Goal: Transaction & Acquisition: Purchase product/service

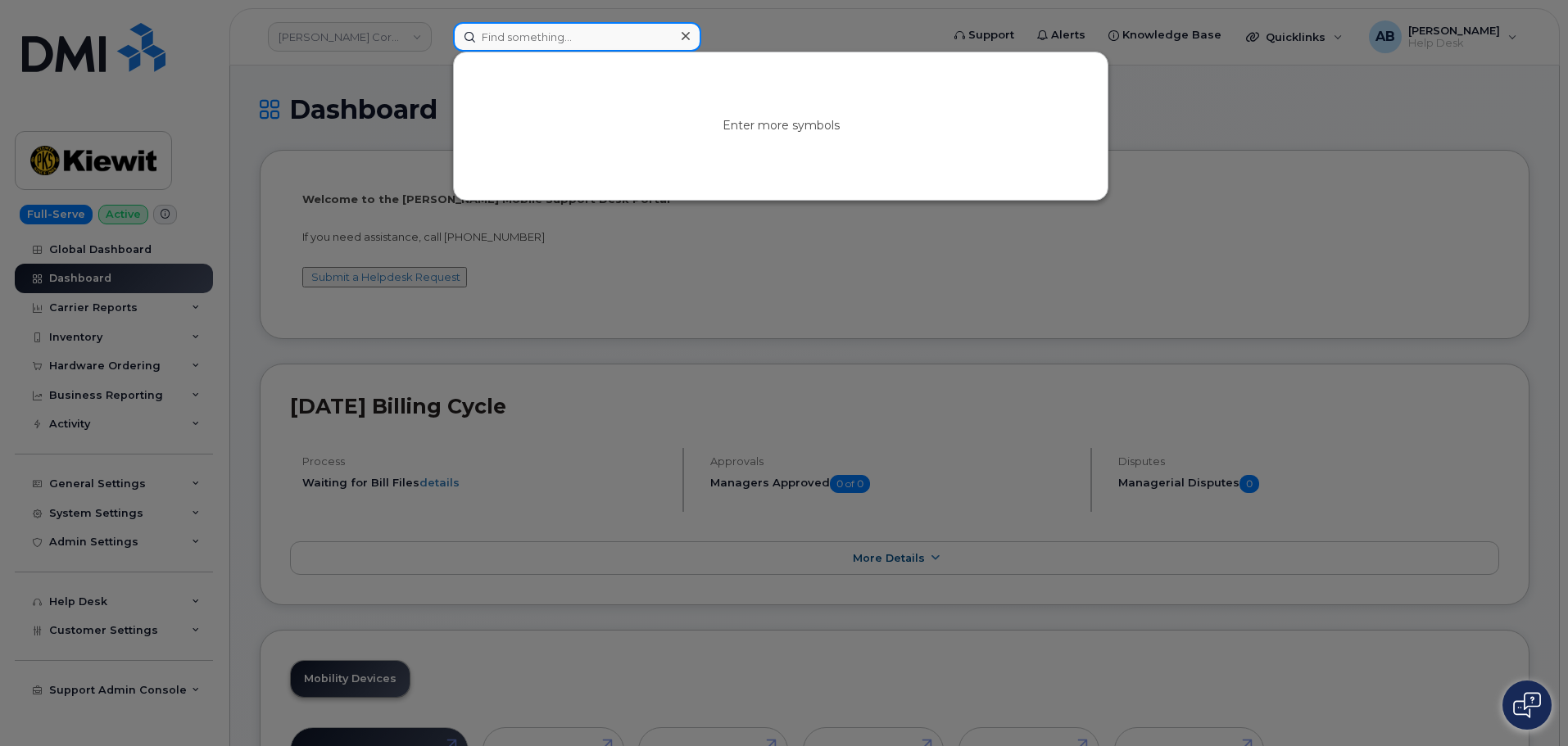
click at [619, 38] on input at bounding box center [578, 36] width 248 height 30
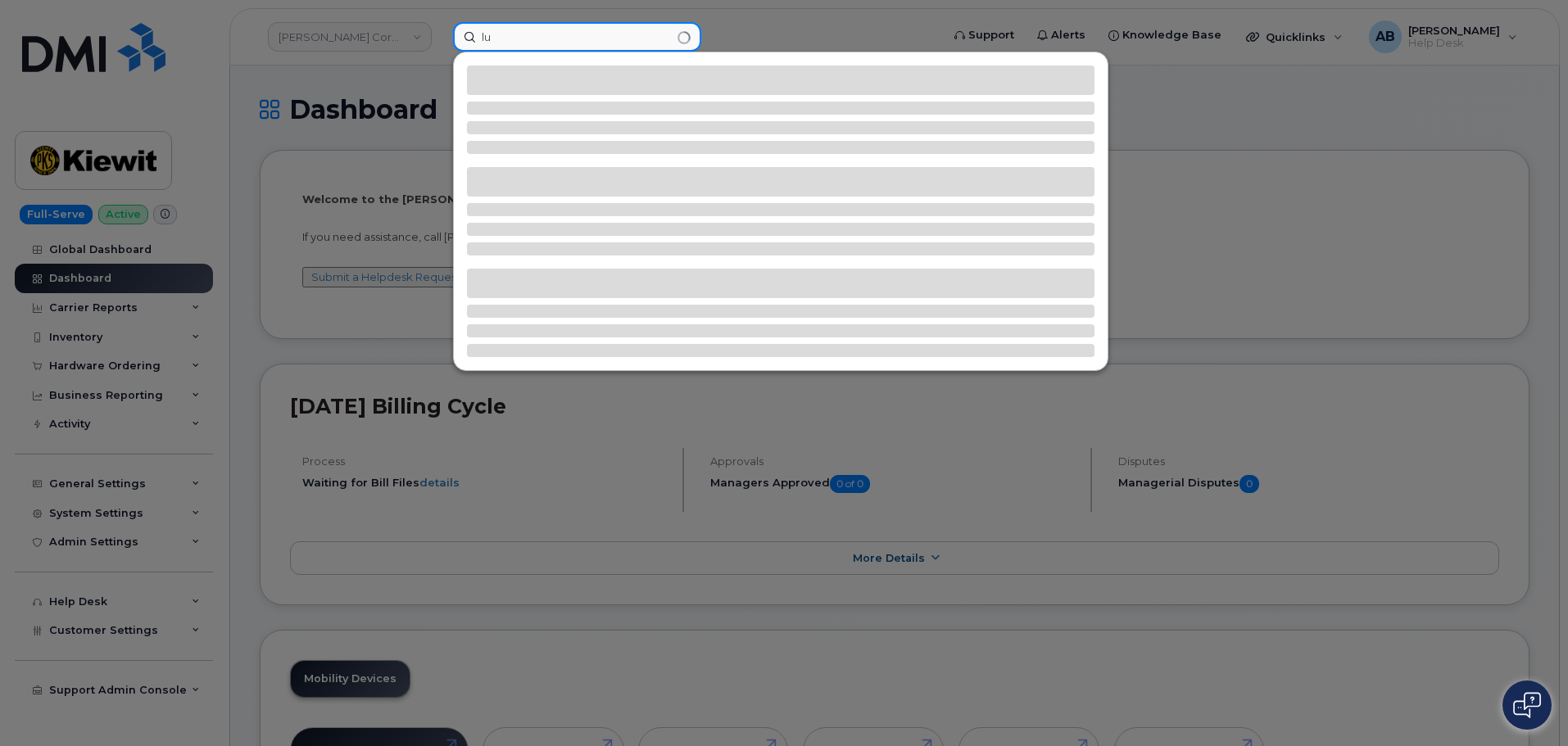
type input "l"
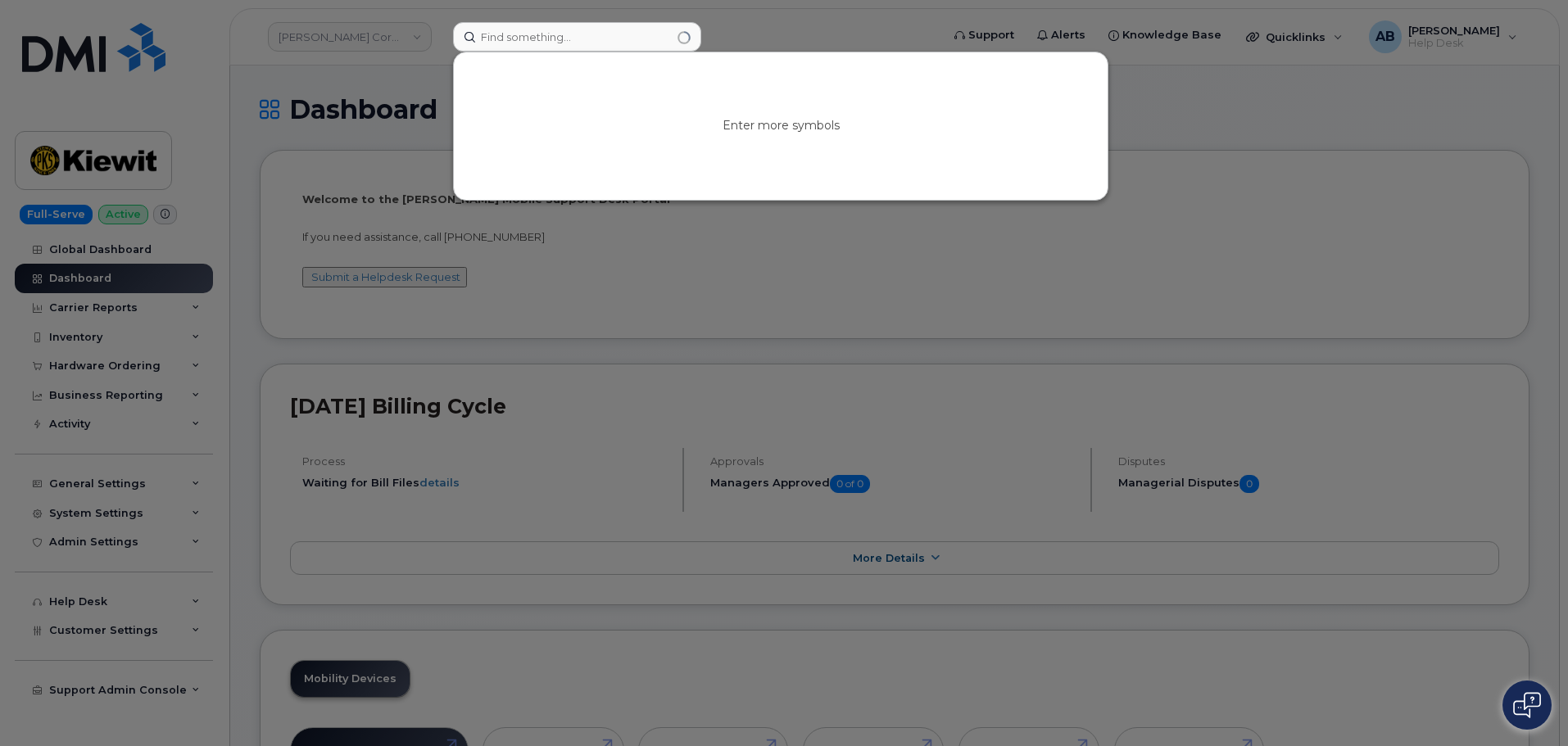
click at [392, 81] on div at bounding box center [784, 373] width 1568 height 746
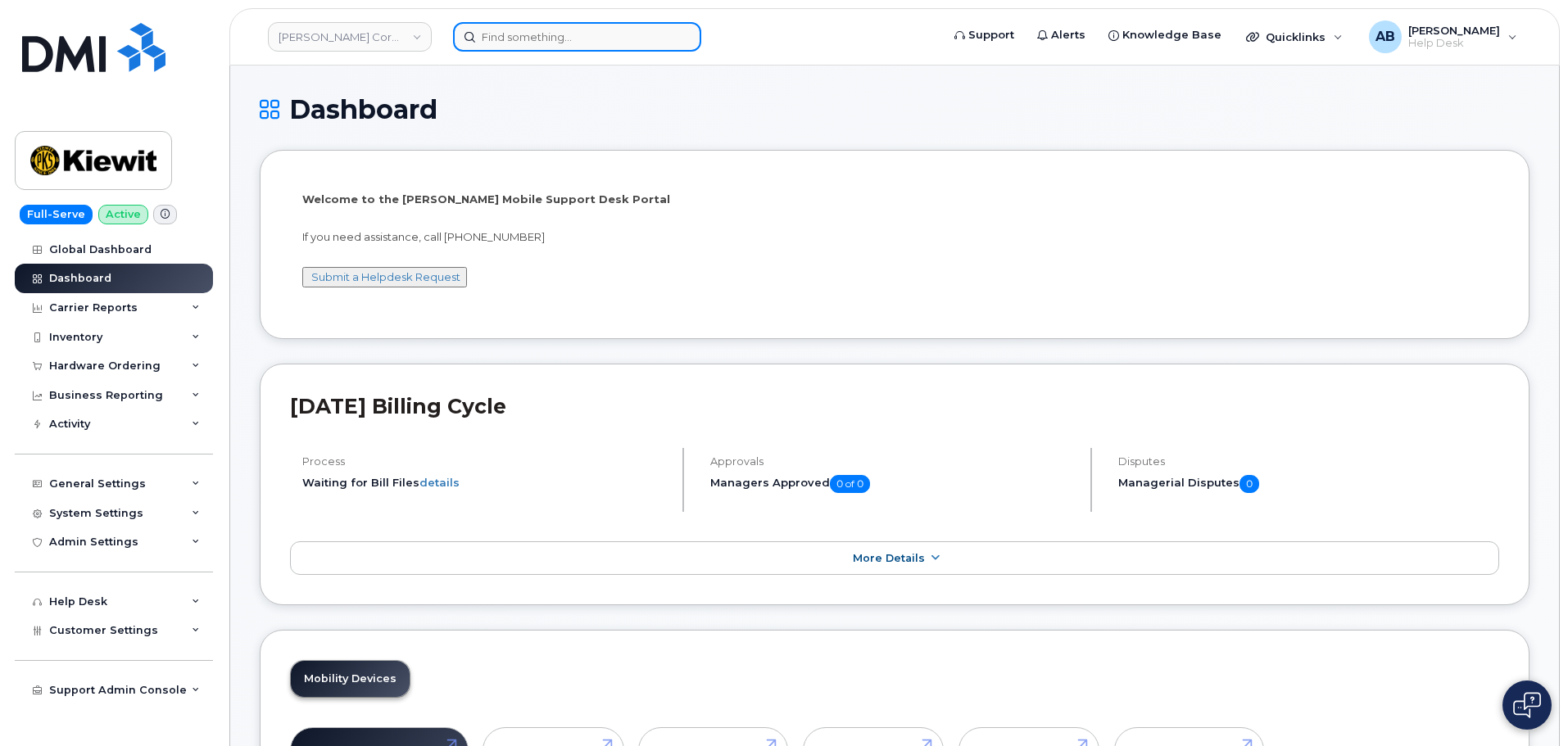
click at [538, 46] on input at bounding box center [578, 36] width 248 height 30
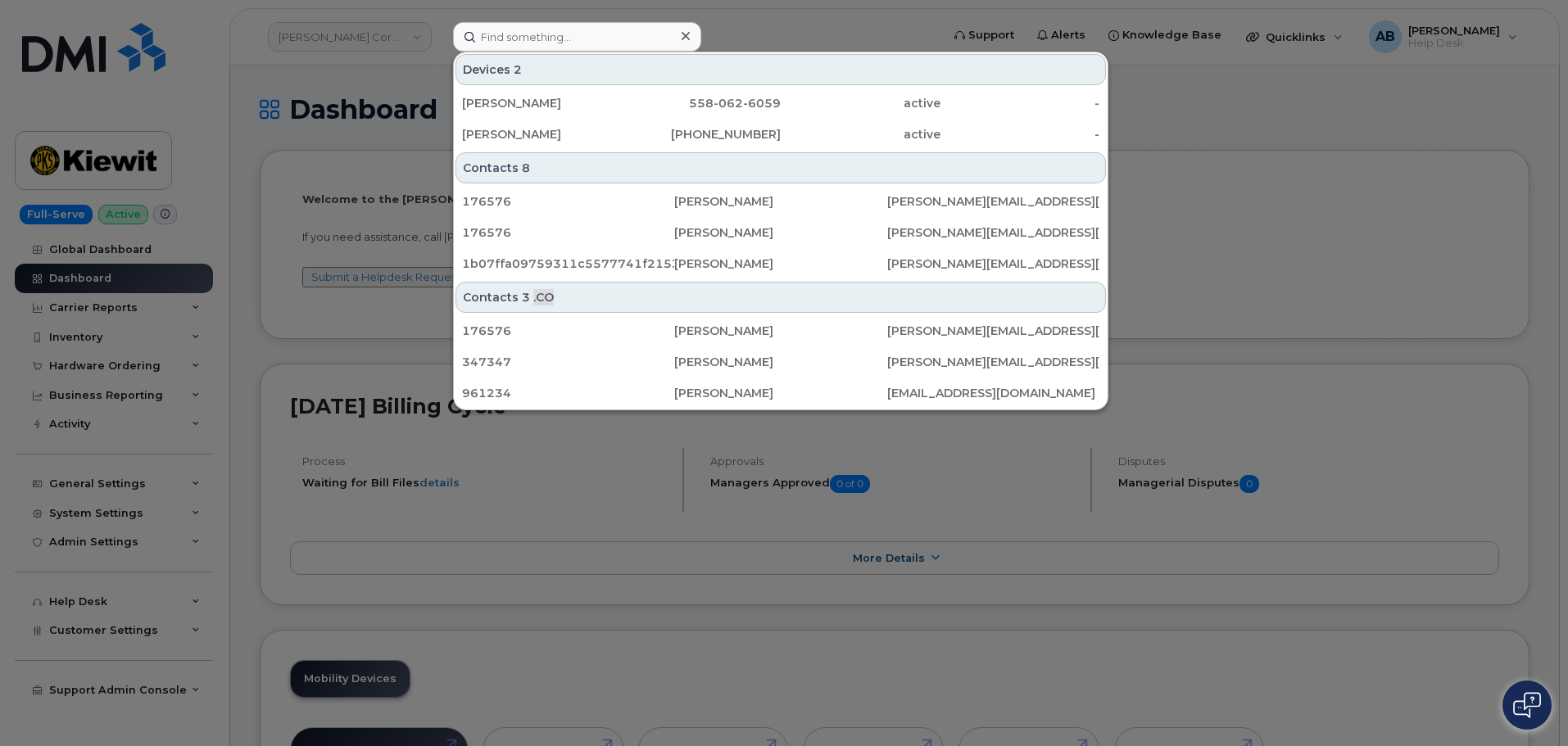
click at [423, 73] on div at bounding box center [784, 373] width 1568 height 746
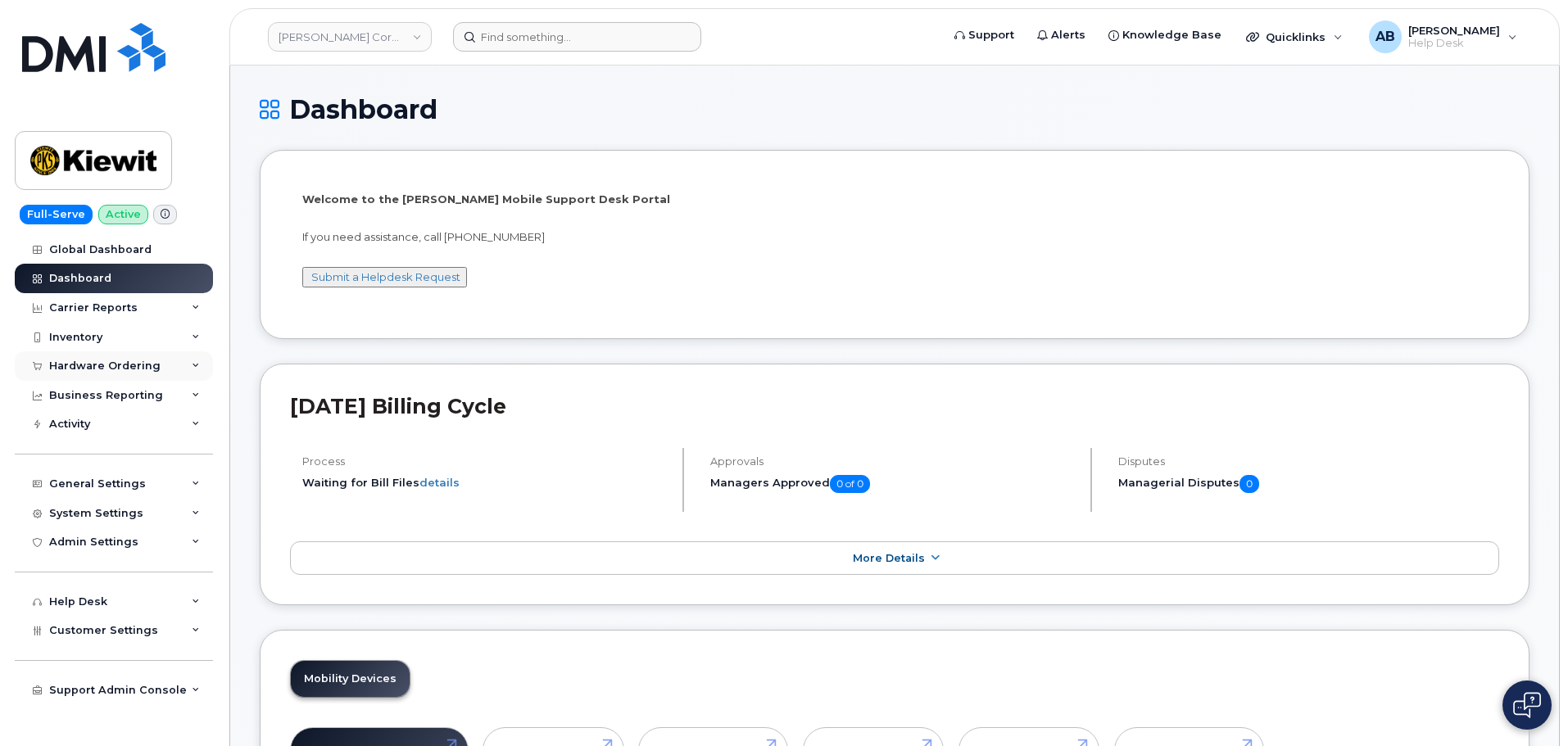
click at [122, 360] on div "Hardware Ordering" at bounding box center [104, 366] width 112 height 13
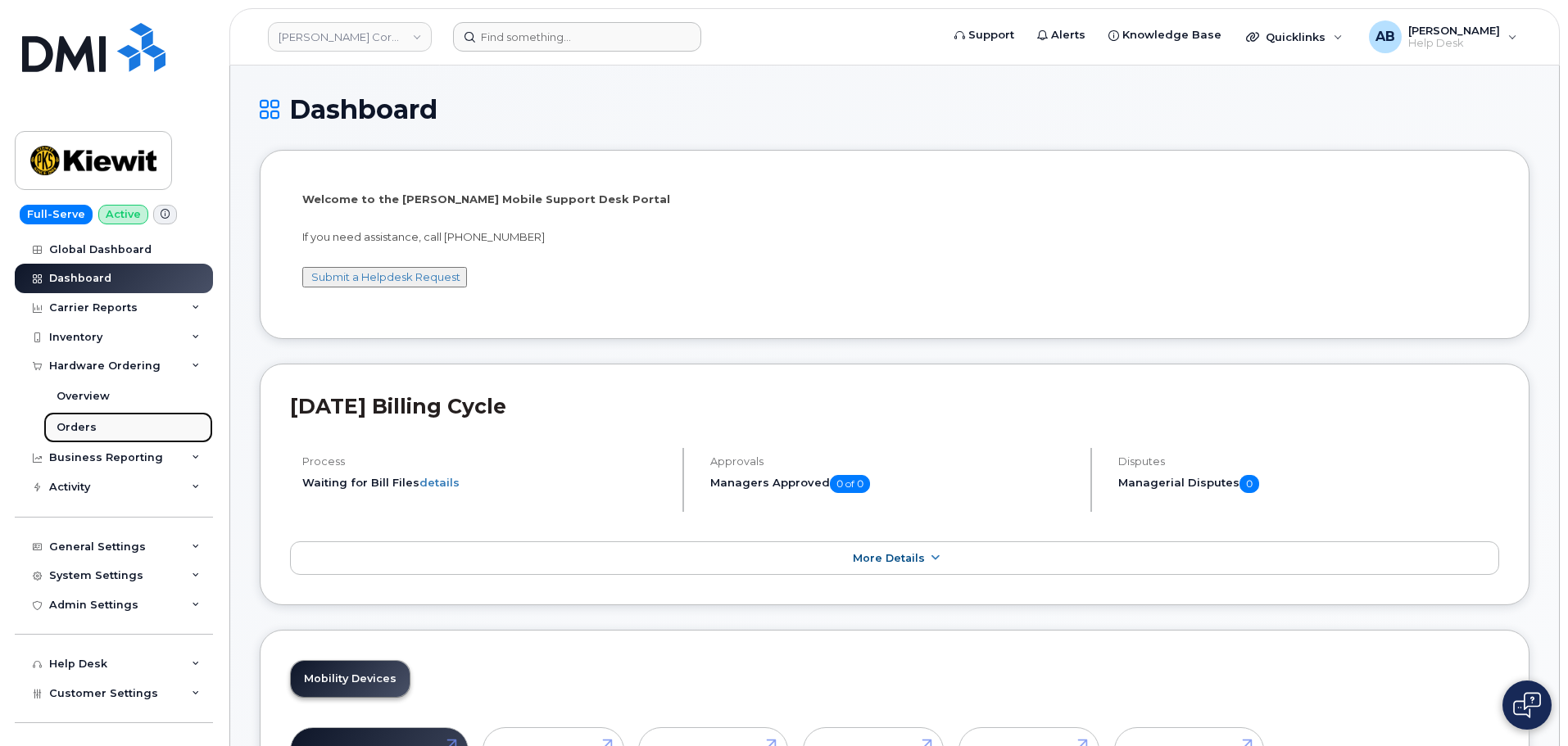
click at [114, 420] on link "Orders" at bounding box center [128, 427] width 170 height 31
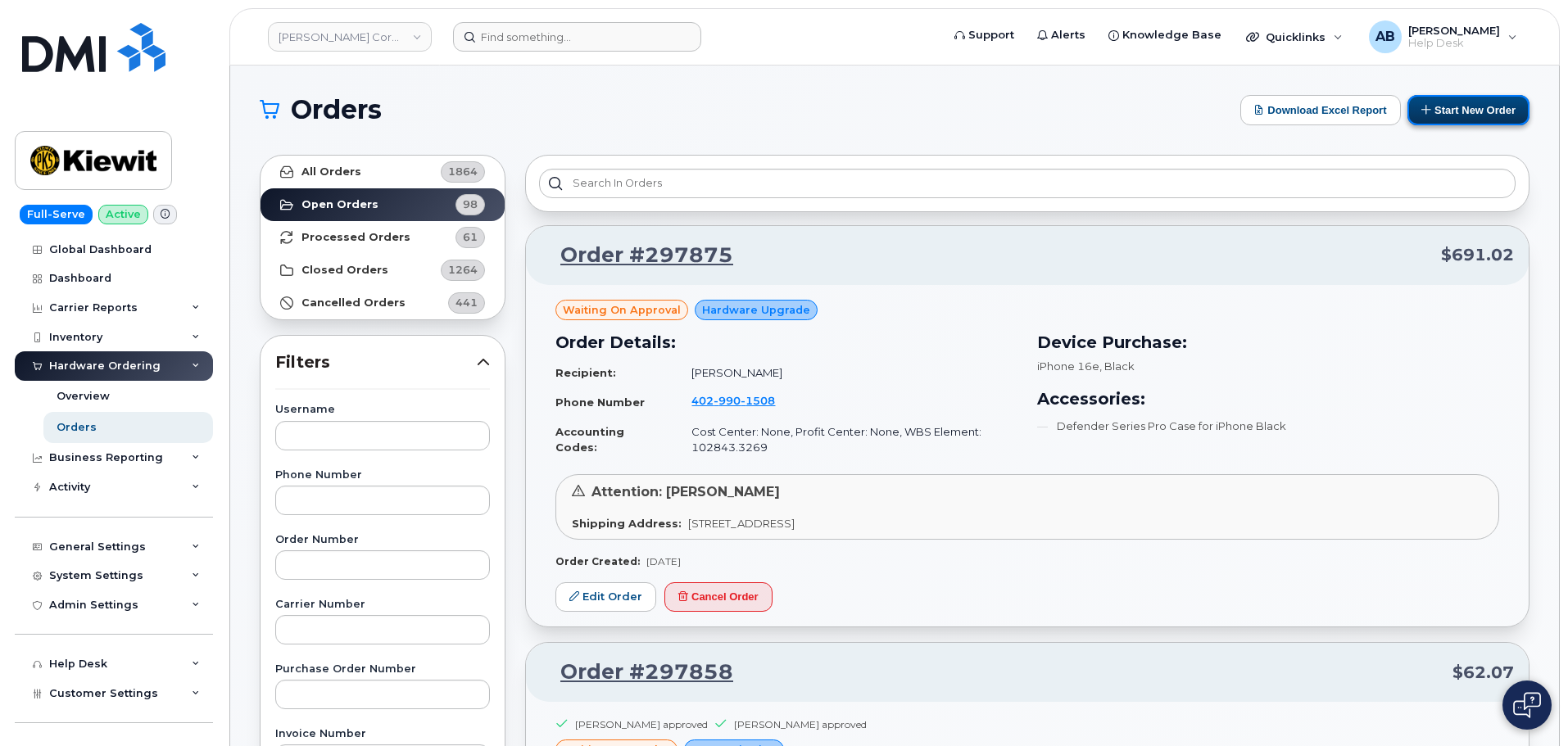
click at [1481, 106] on button "Start New Order" at bounding box center [1468, 110] width 122 height 30
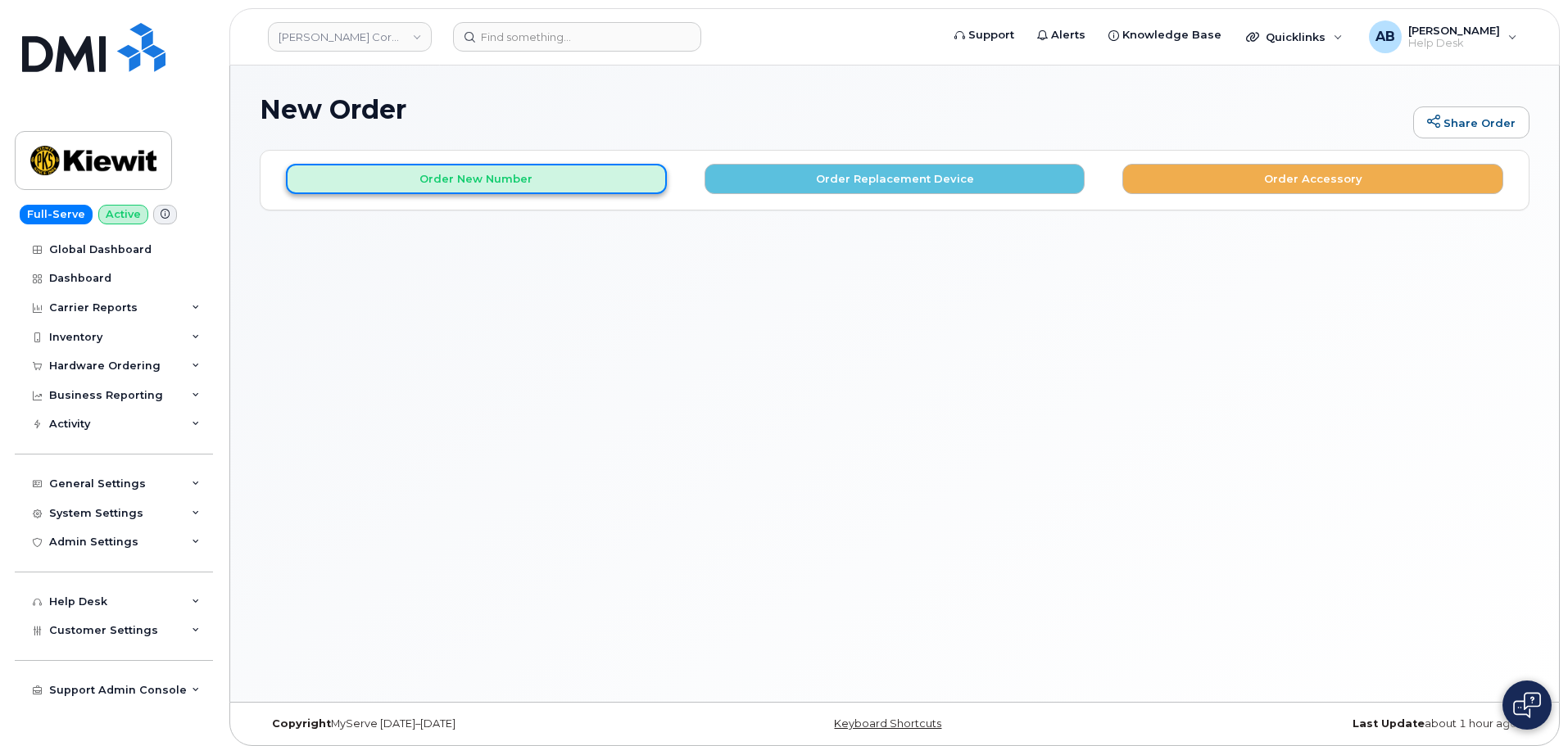
click at [619, 188] on button "Order New Number" at bounding box center [476, 179] width 381 height 30
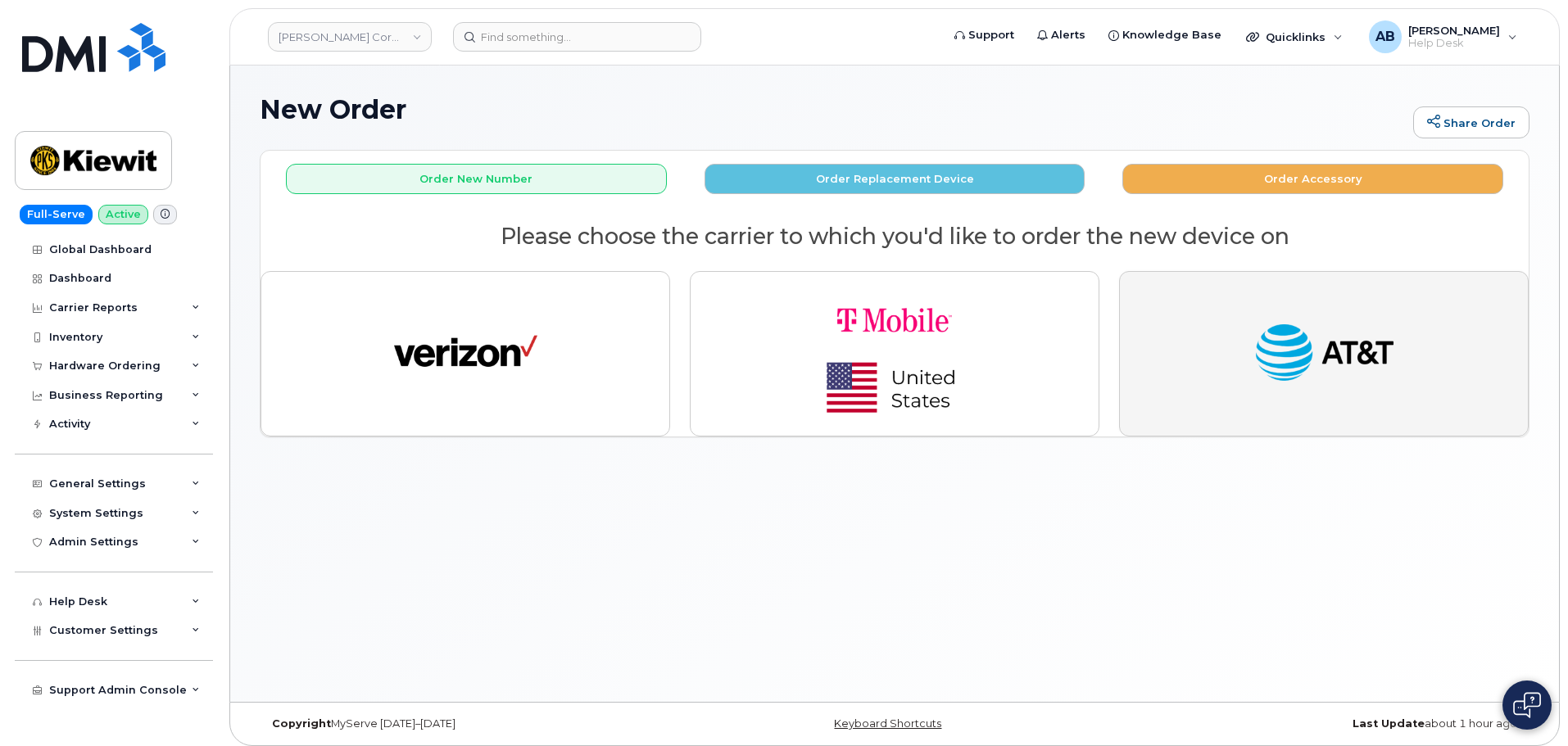
click at [1282, 360] on img "button" at bounding box center [1324, 354] width 143 height 73
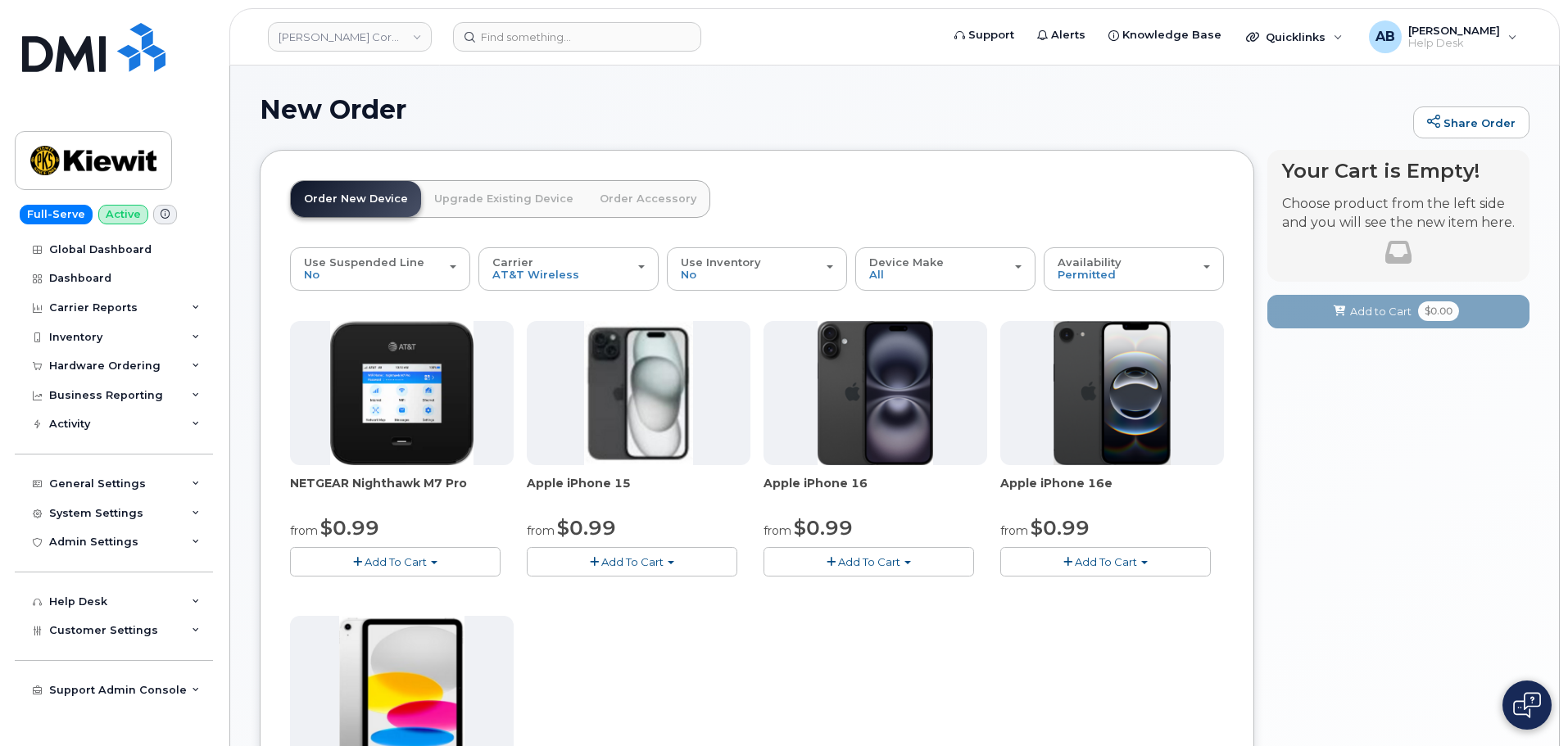
click at [871, 561] on span "Add To Cart" at bounding box center [869, 561] width 63 height 13
click at [872, 588] on link "$0.99 - 2 Year Activation (128GB)" at bounding box center [872, 592] width 211 height 21
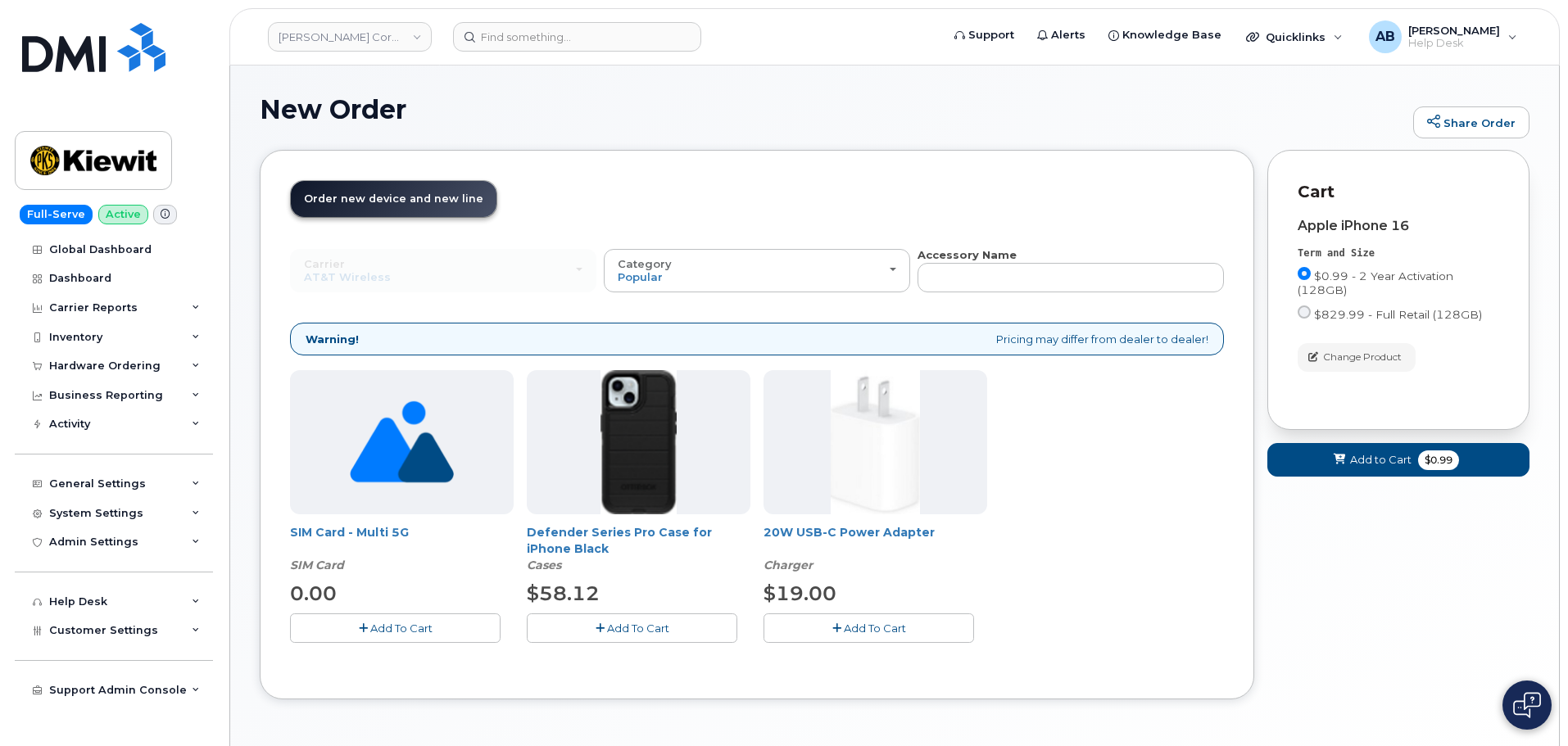
click at [641, 625] on span "Add To Cart" at bounding box center [638, 628] width 63 height 13
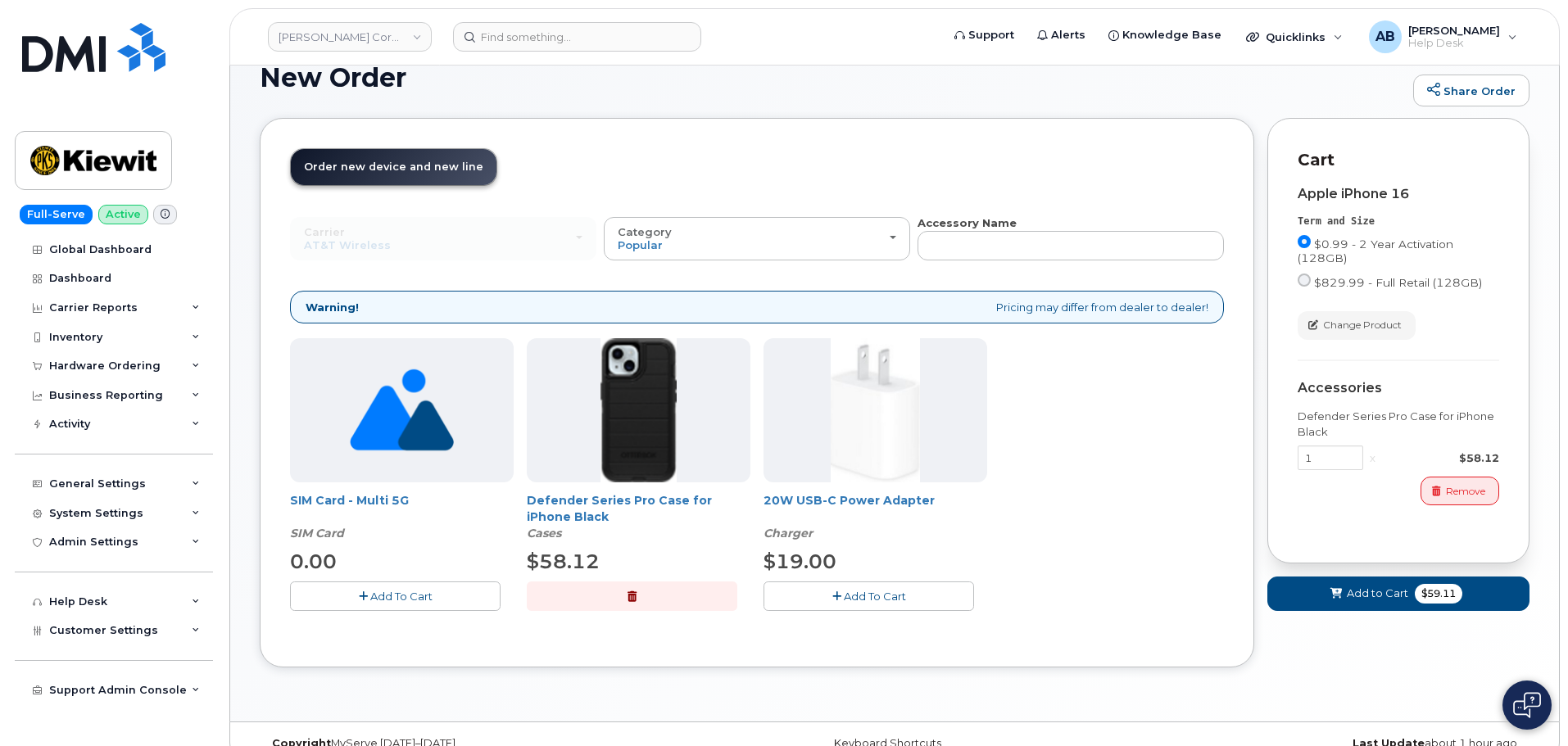
scroll to position [60, 0]
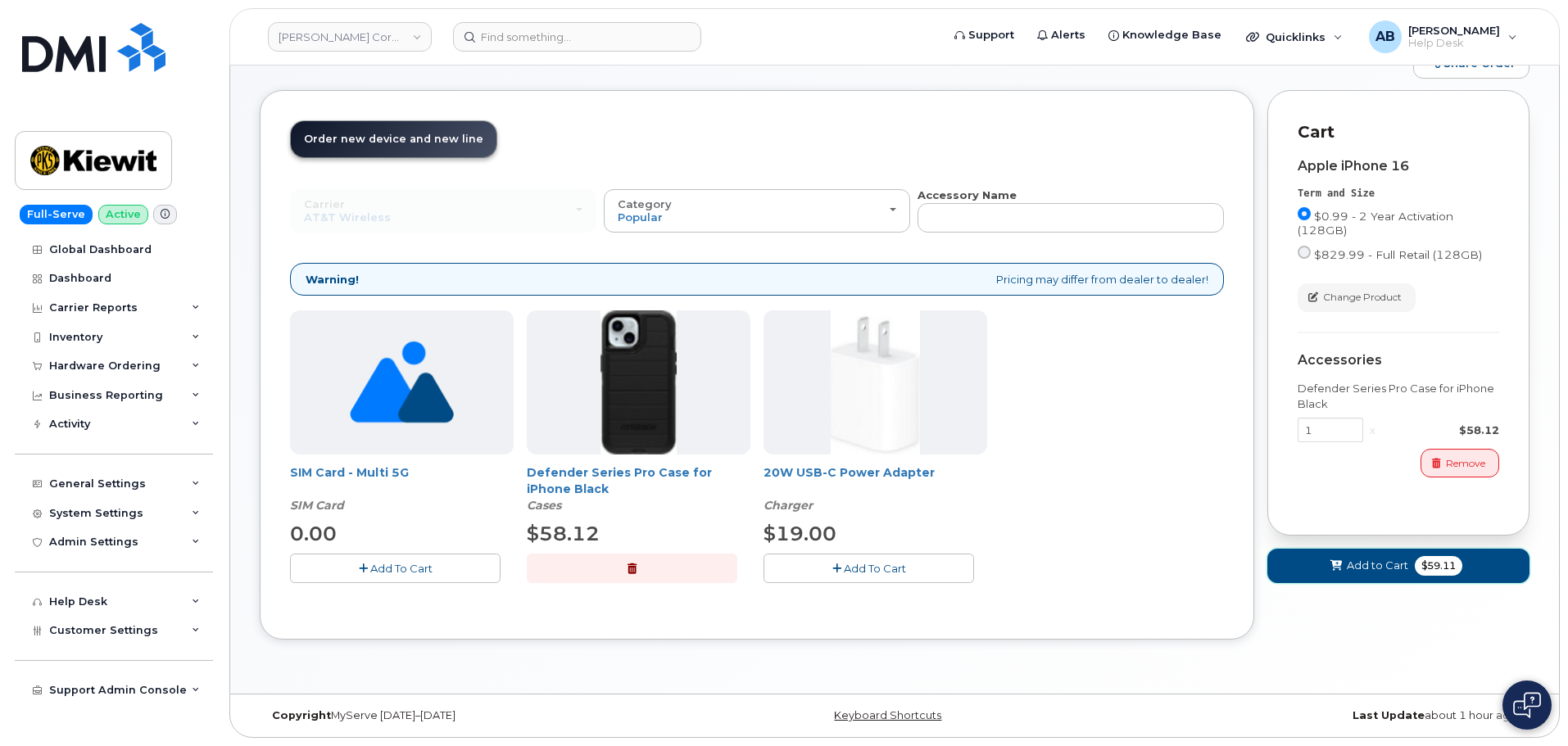
click at [1418, 565] on span "$59.11" at bounding box center [1438, 566] width 47 height 20
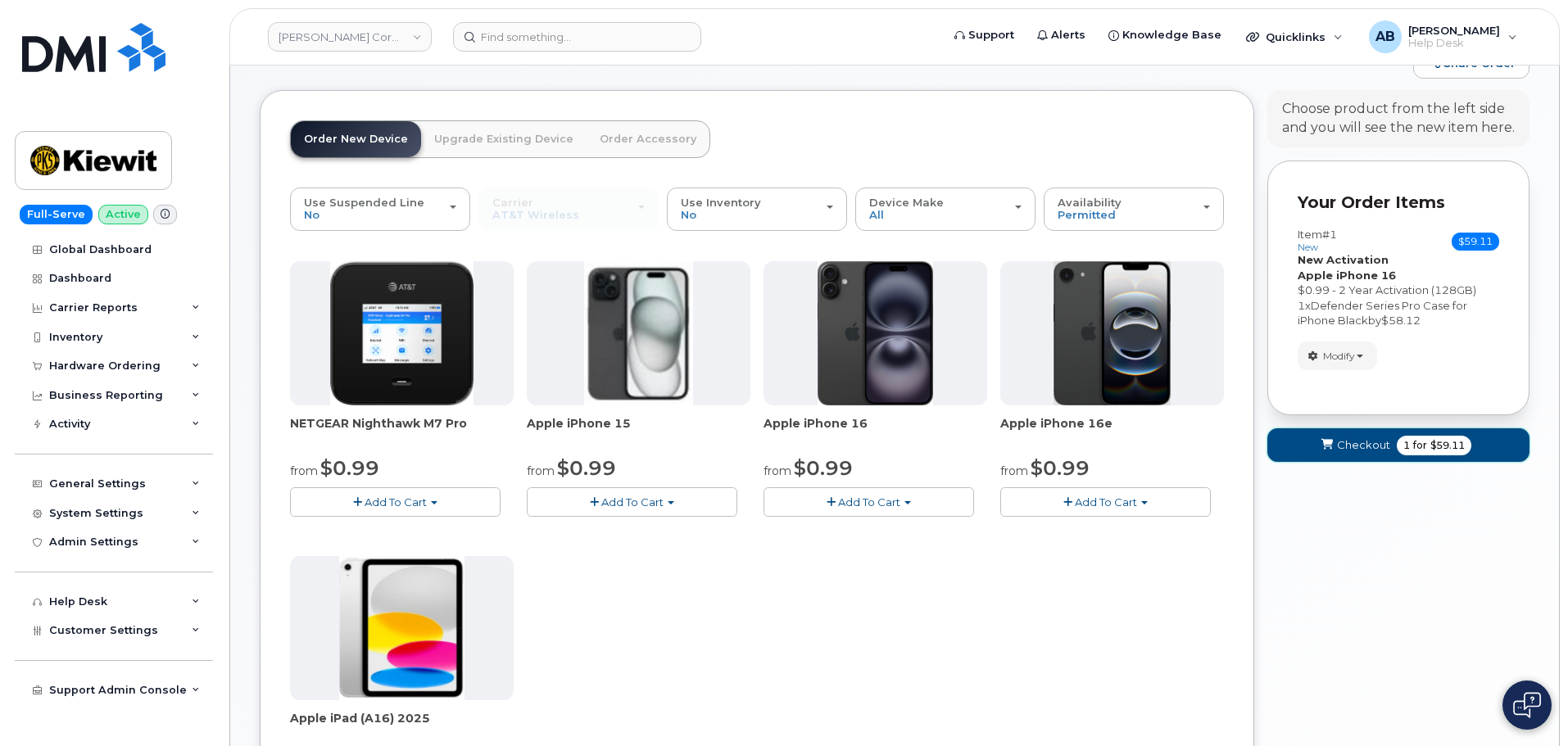
click at [1359, 450] on span "Checkout" at bounding box center [1363, 444] width 54 height 15
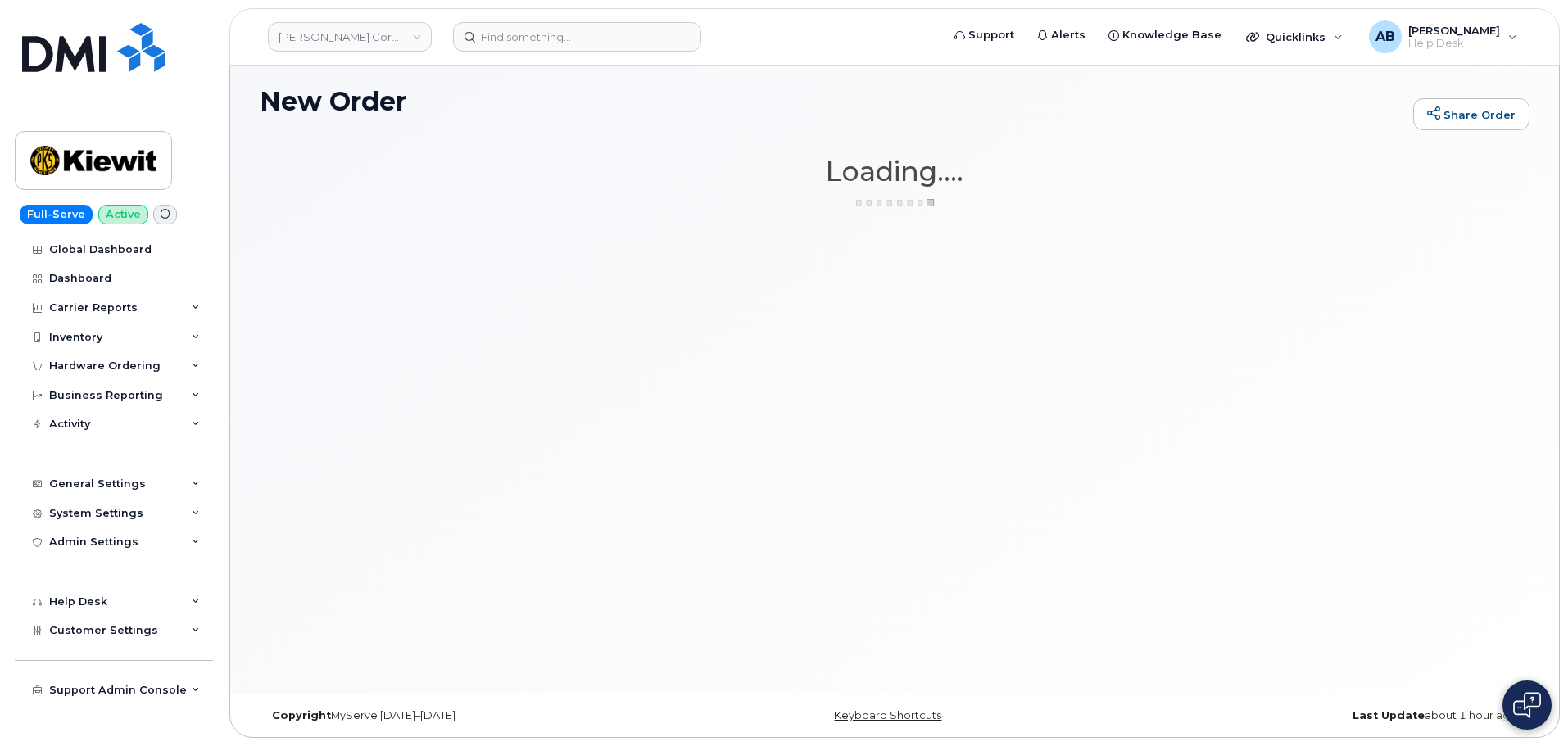
scroll to position [8, 0]
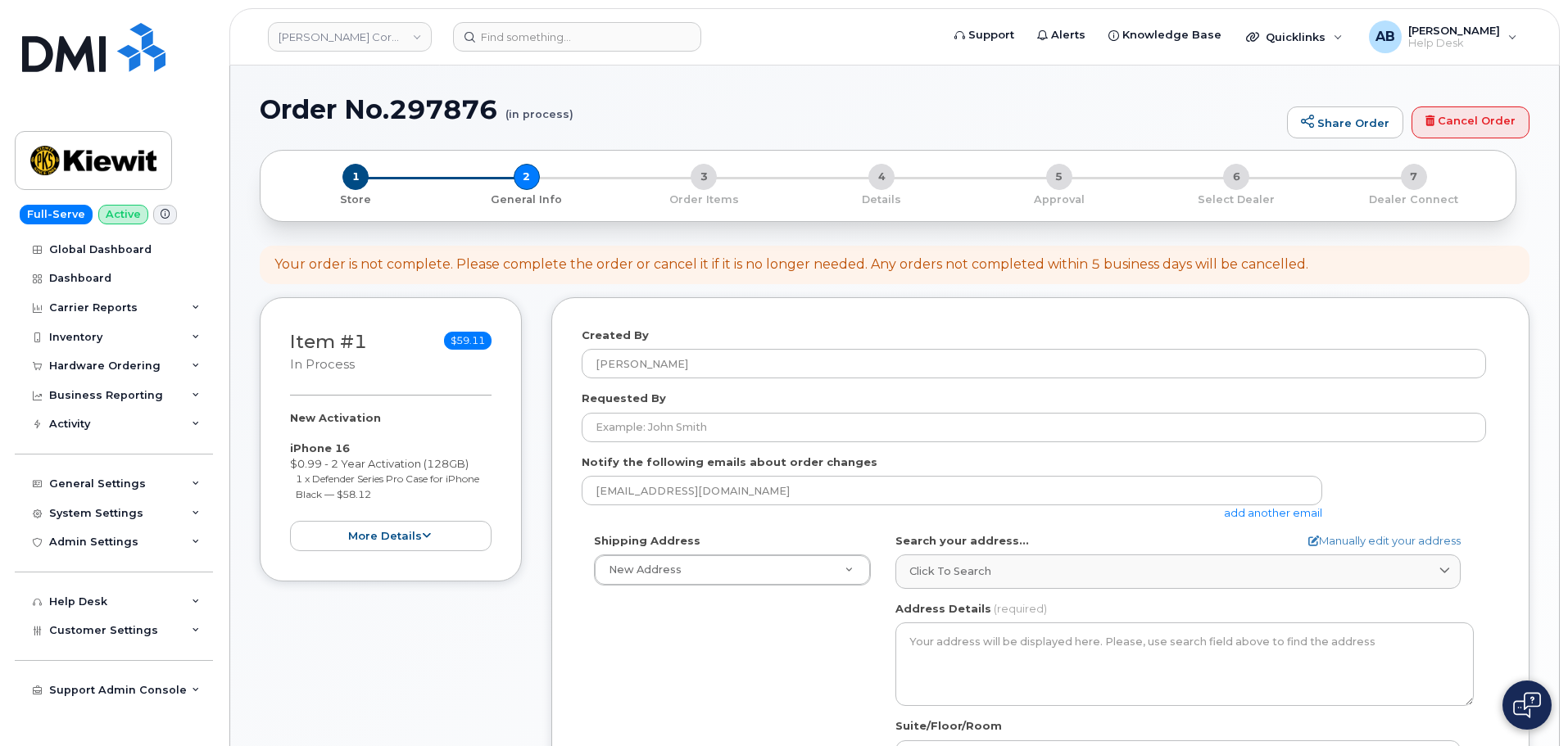
select select
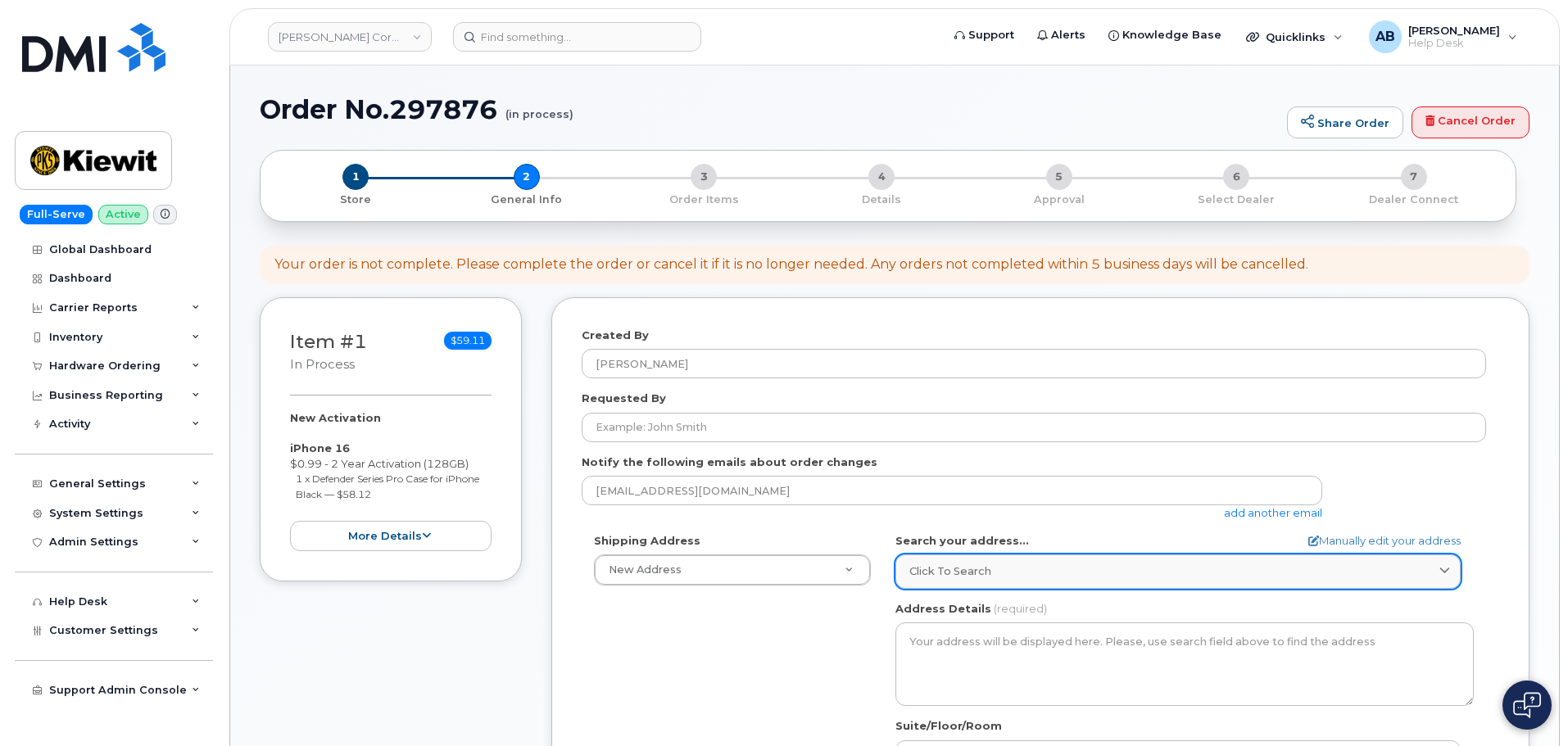
click at [1010, 573] on div "Click to search" at bounding box center [1178, 570] width 538 height 15
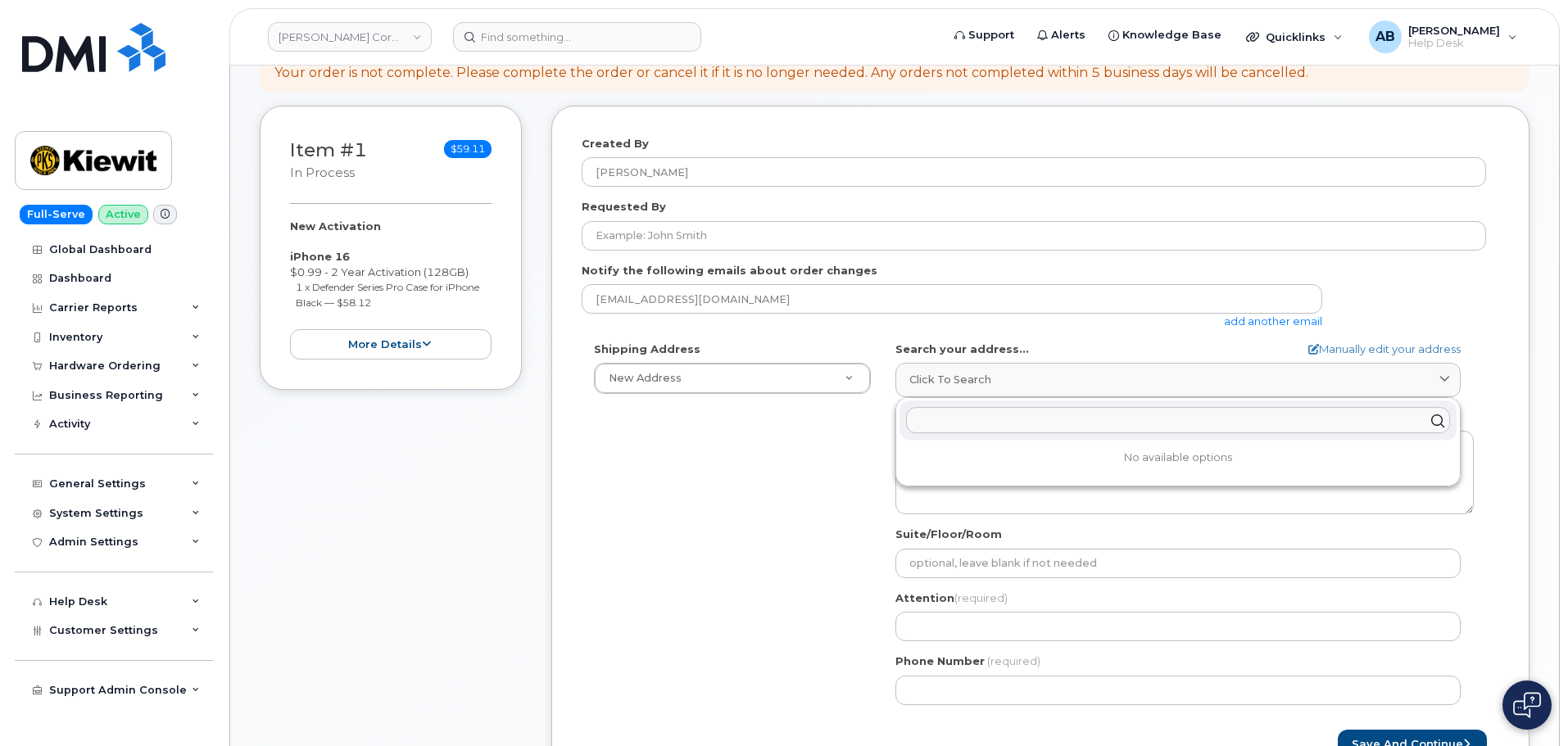
scroll to position [164, 0]
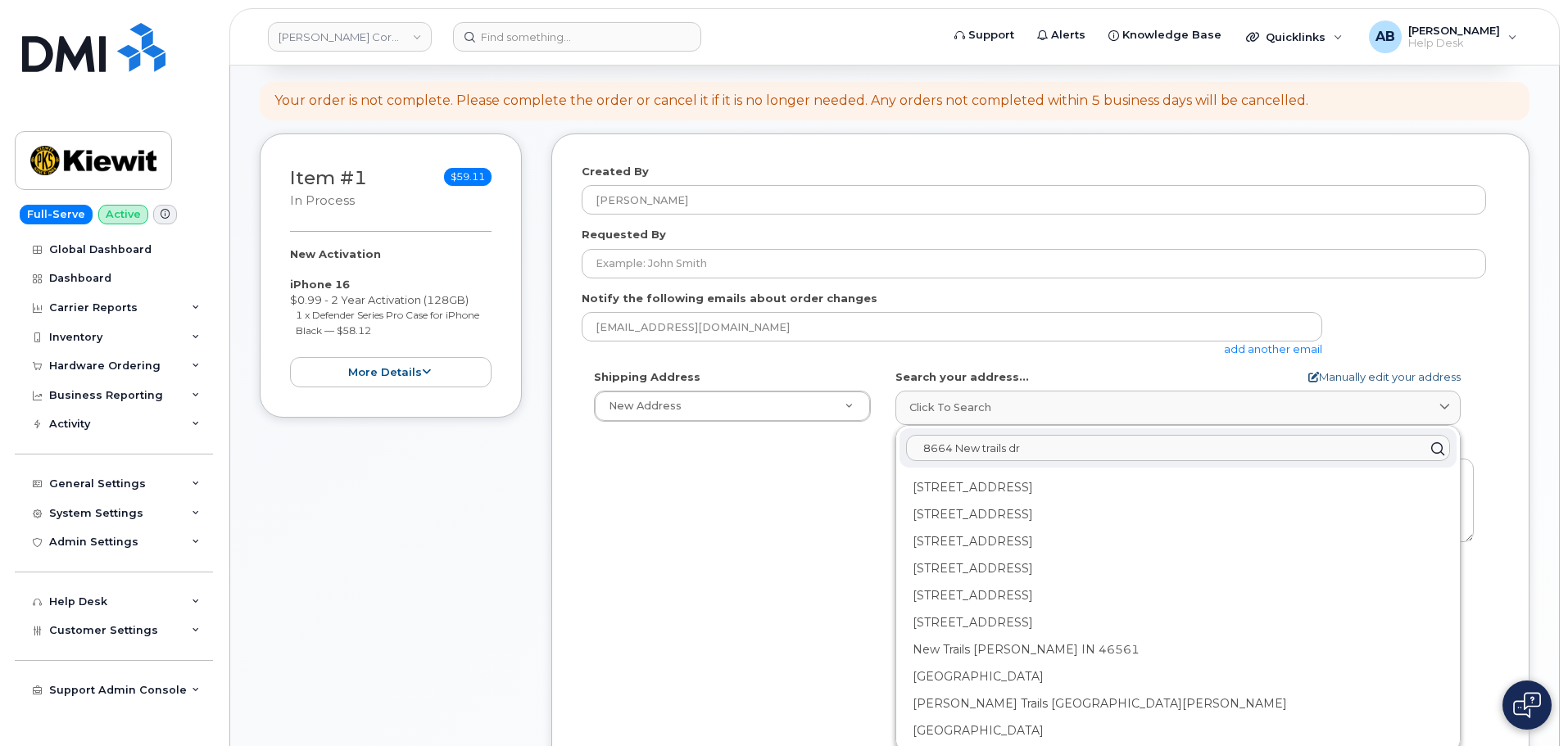
type input "8664 New trails dr"
click at [1398, 370] on link "Manually edit your address" at bounding box center [1385, 376] width 152 height 15
select select
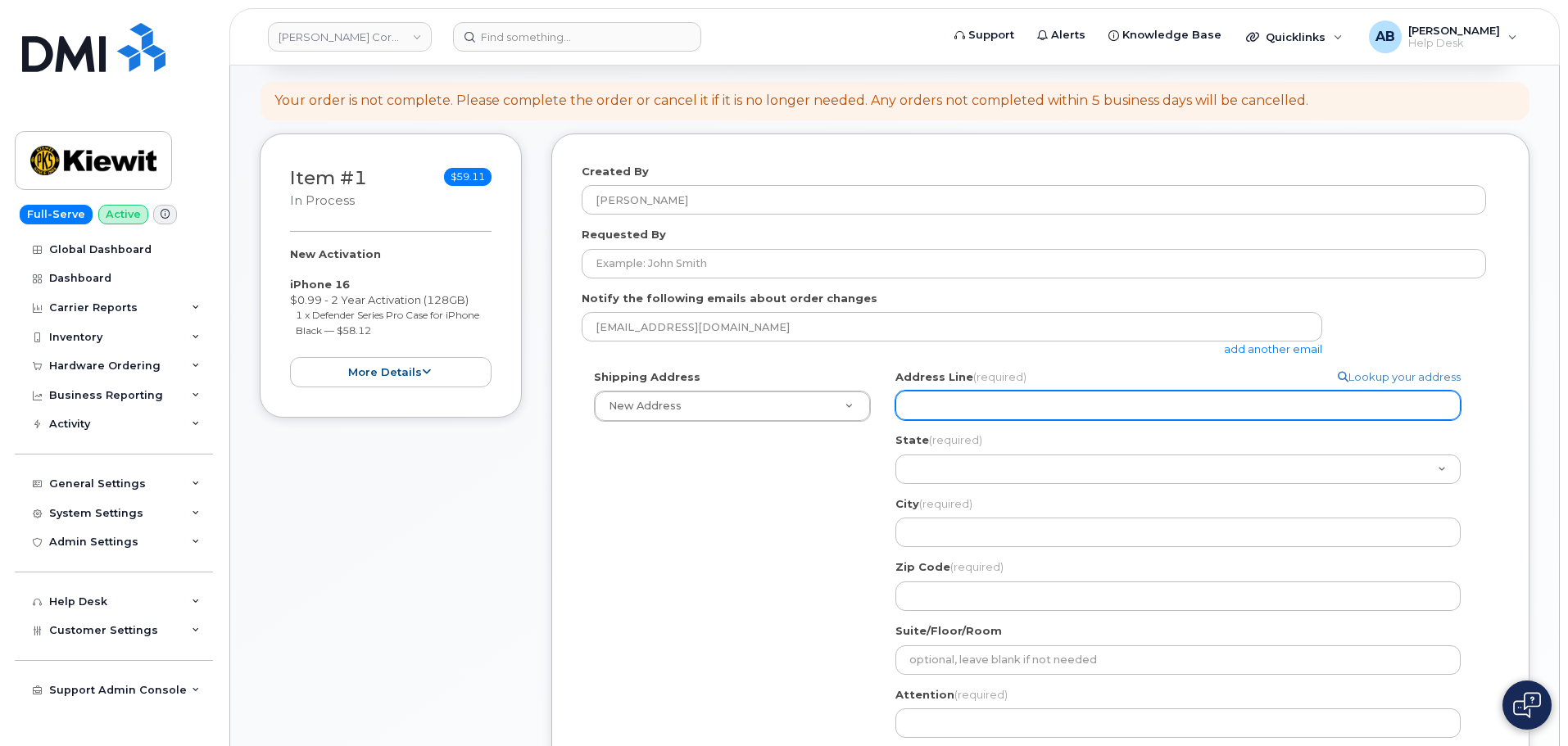
click at [977, 402] on input "Address Line (required)" at bounding box center [1177, 405] width 565 height 30
select select
type input "8"
select select
type input "86"
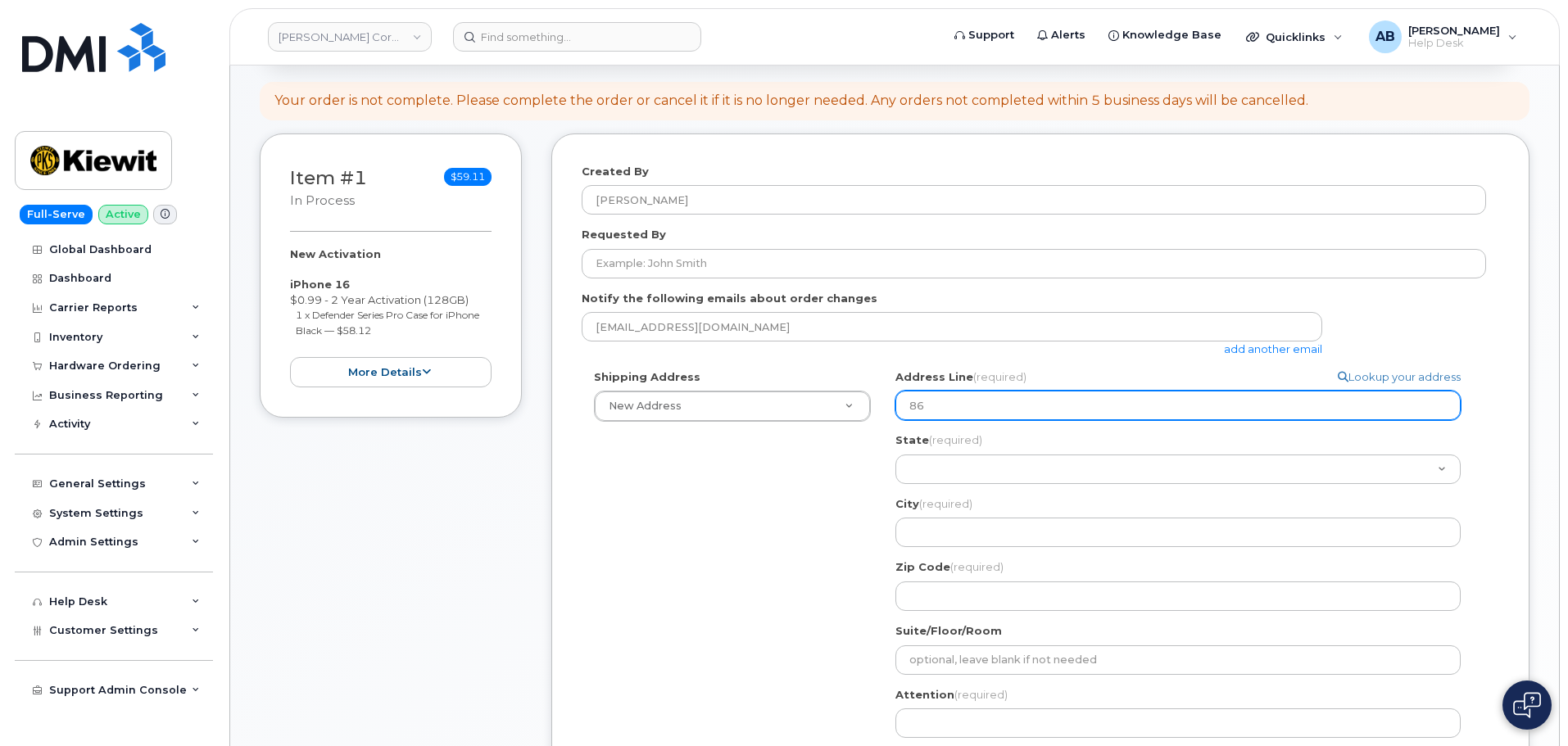
select select
type input "866"
select select
type input "8664"
select select
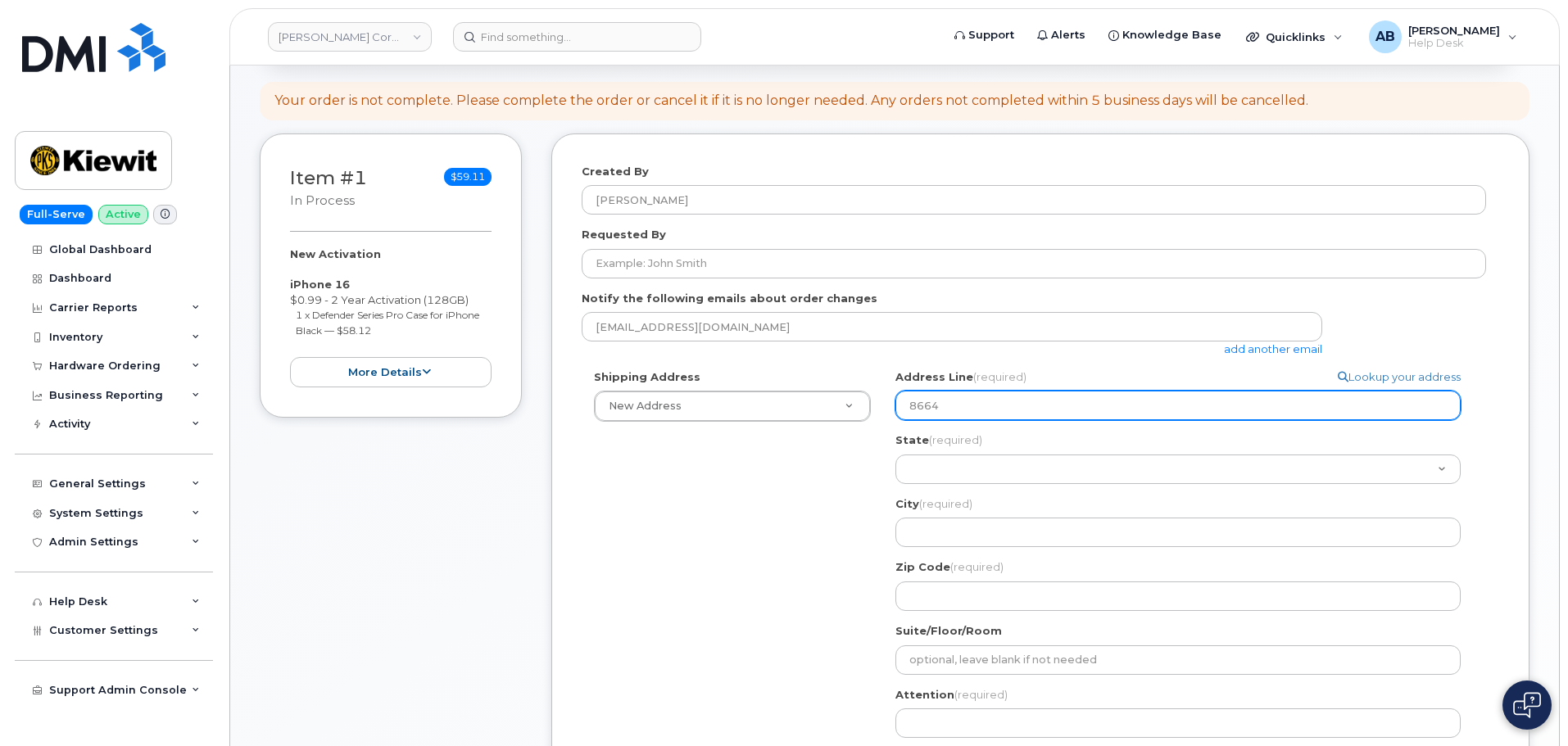
type input "8664 N"
select select
type input "8664 Ne"
select select
type input "8664 New"
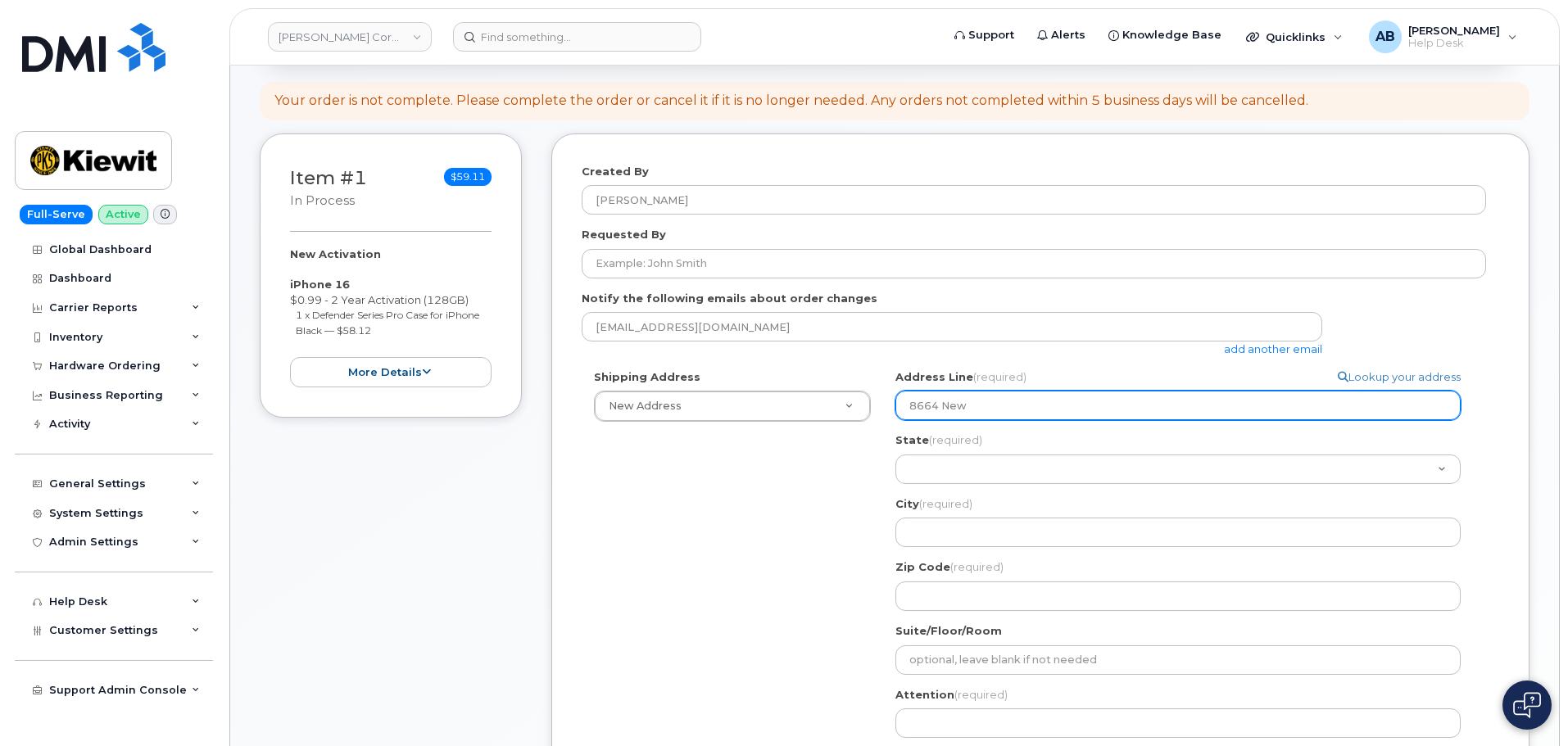
select select
type input "8664 New T"
select select
type input "8664 New Tr"
select select
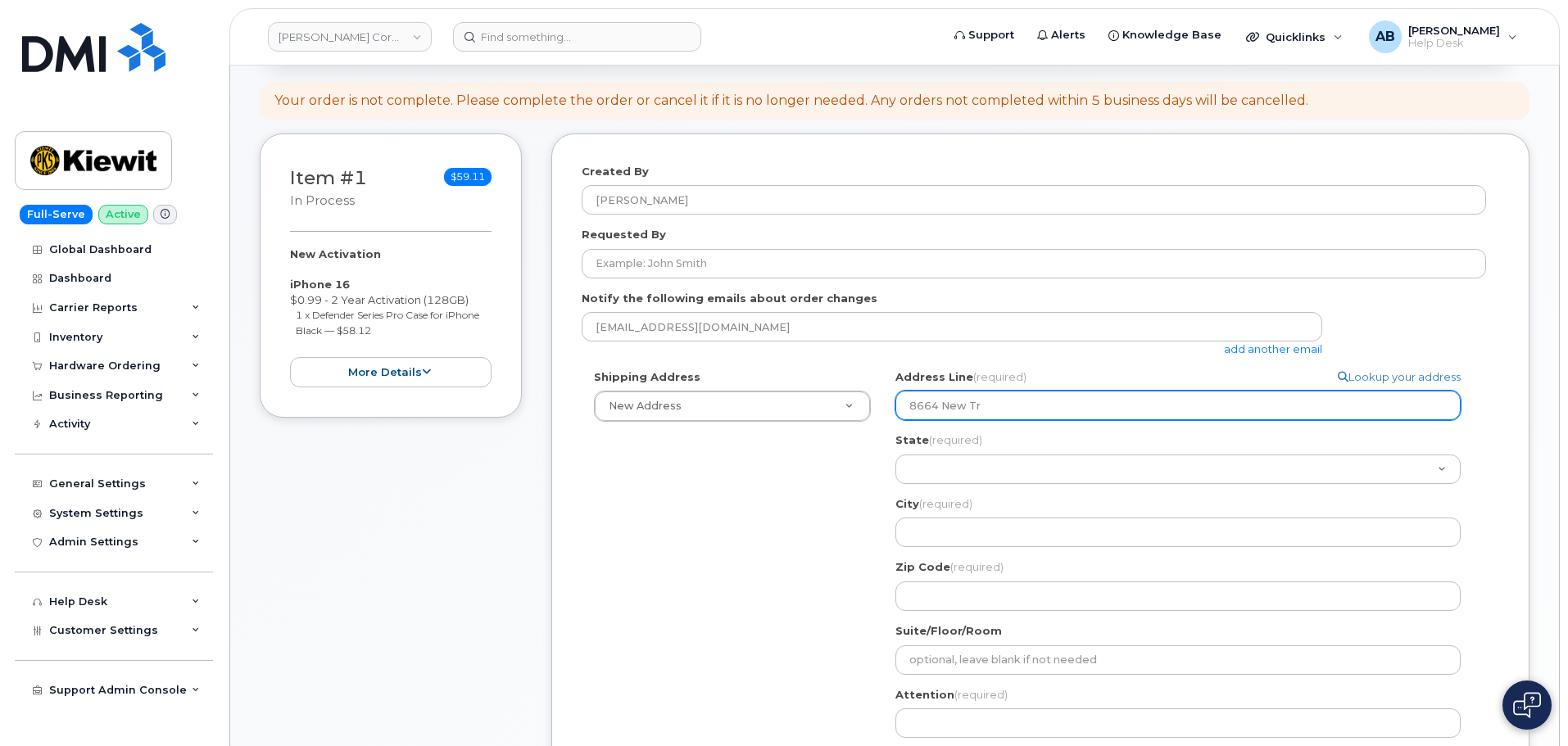
type input "8664 New Tra"
select select
type input "8664 New Trai"
select select
type input "8664 New Trails"
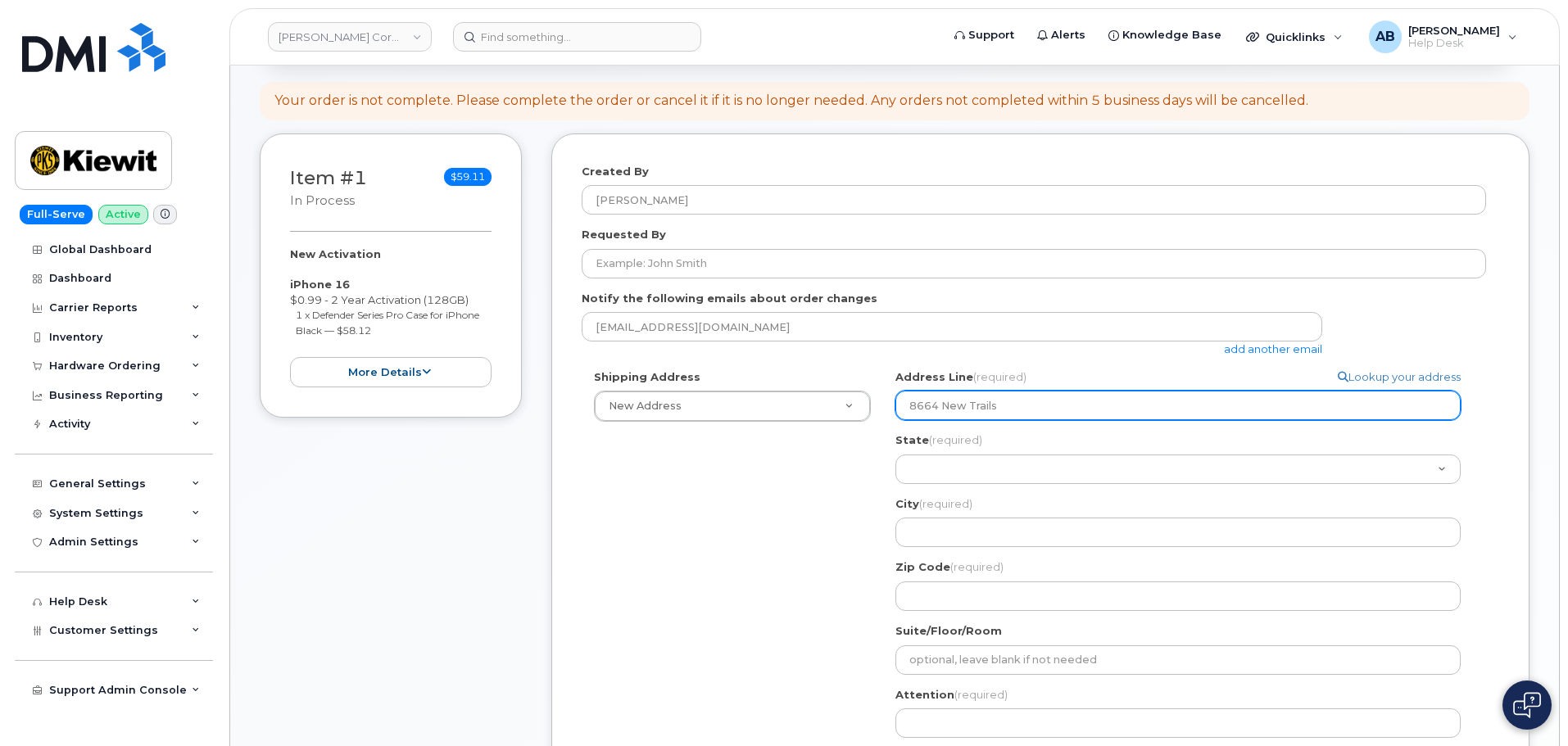
select select
type input "8664 New Trails"
select select
type input "8664 New Trails D"
select select
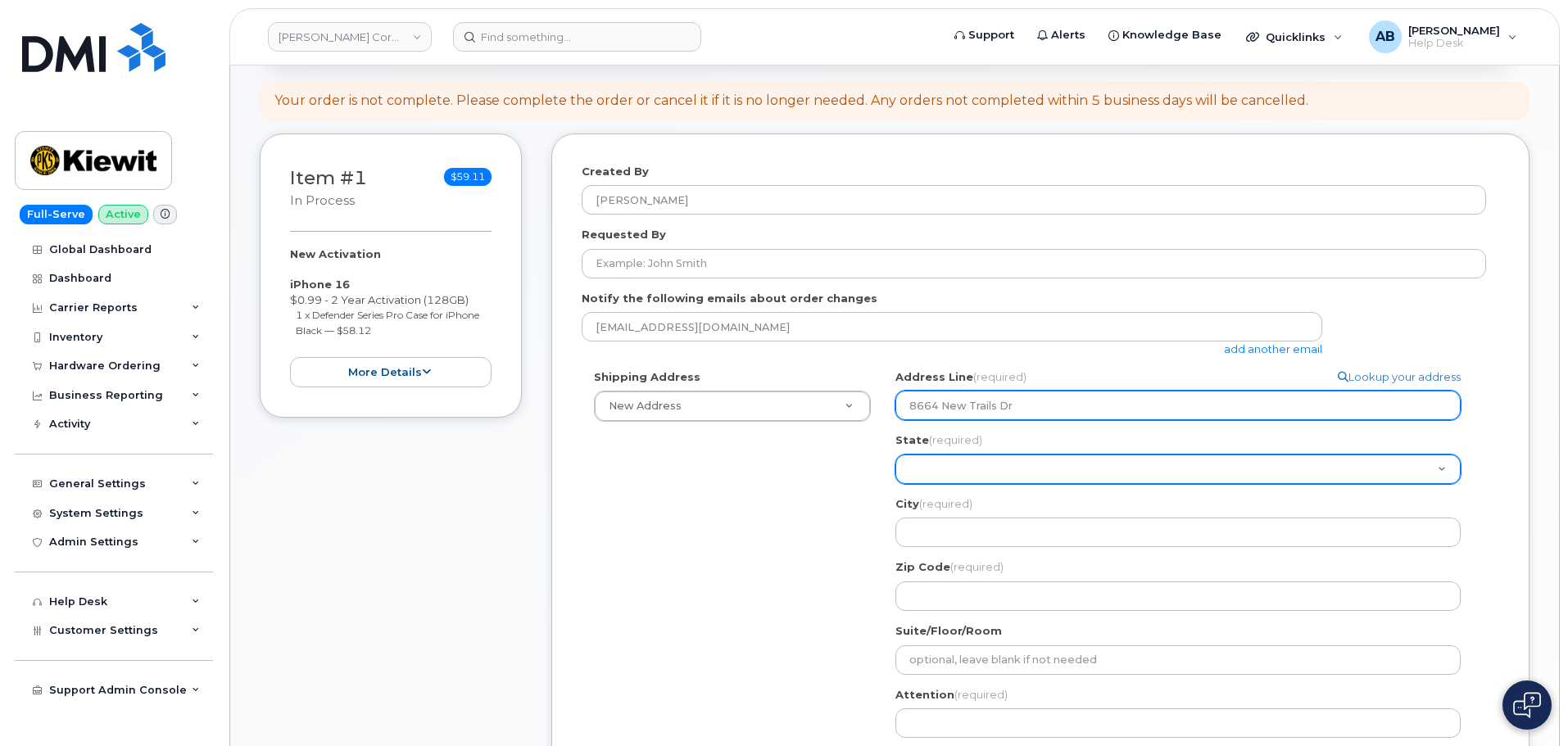
type input "8664 New Trails Dr"
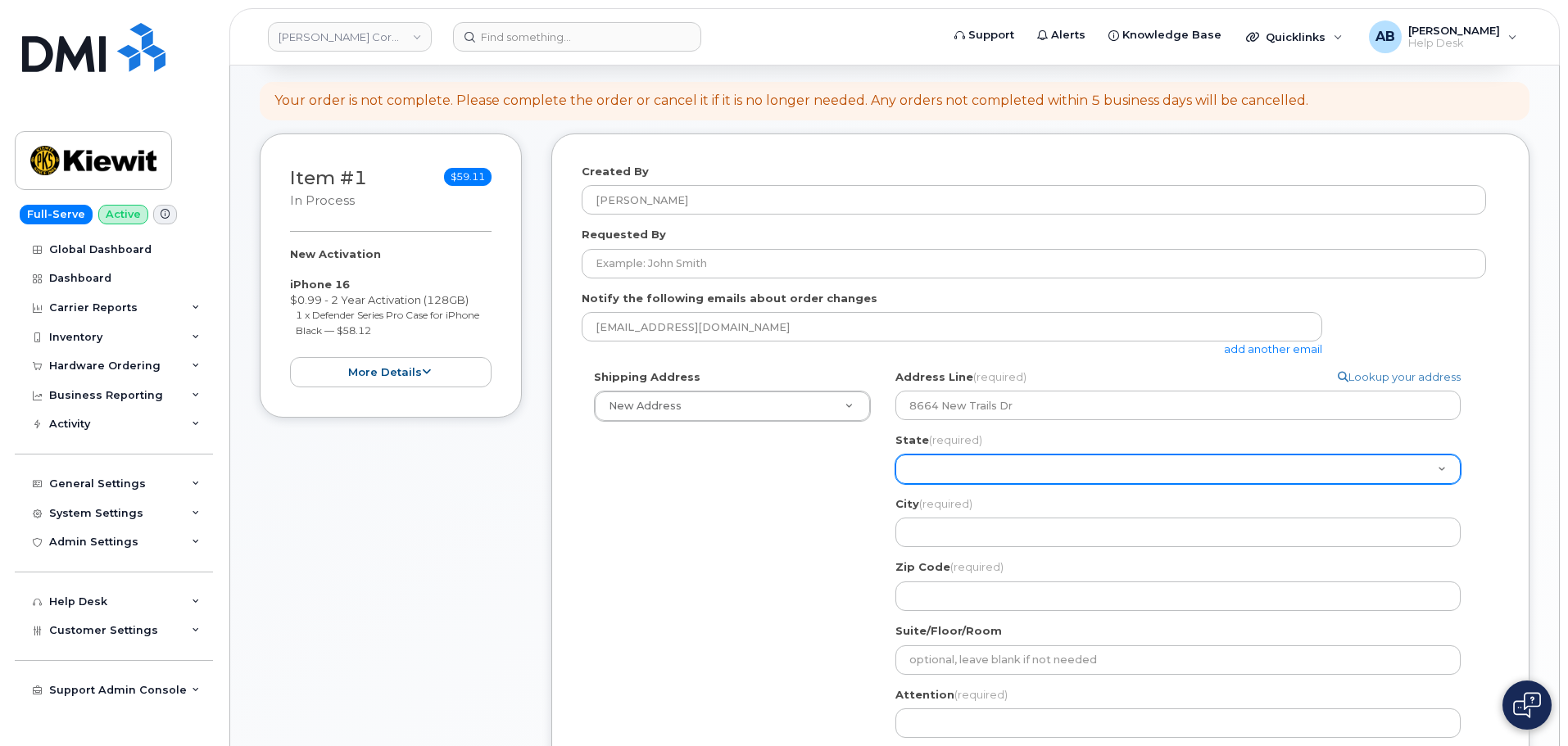
click at [1004, 480] on select "Alabama Alaska American Samoa Arizona Arkansas California Colorado Connecticut …" at bounding box center [1177, 469] width 565 height 30
select select "TX"
click at [895, 454] on select "Alabama Alaska American Samoa Arizona Arkansas California Colorado Connecticut …" at bounding box center [1177, 469] width 565 height 30
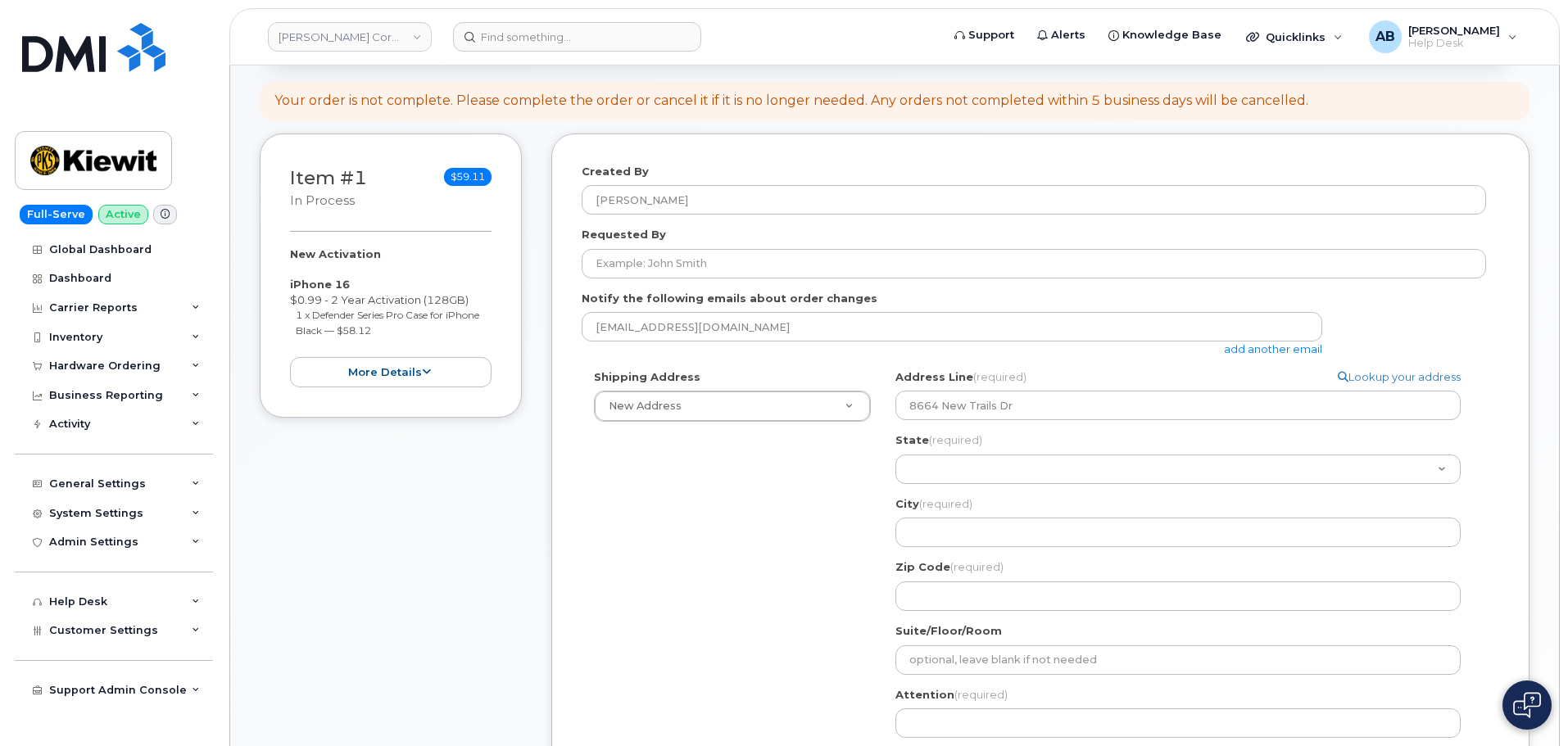
click at [969, 550] on div "Address Line (required) Lookup your address 8664 New Trails Dr State (required)…" at bounding box center [1184, 489] width 579 height 241
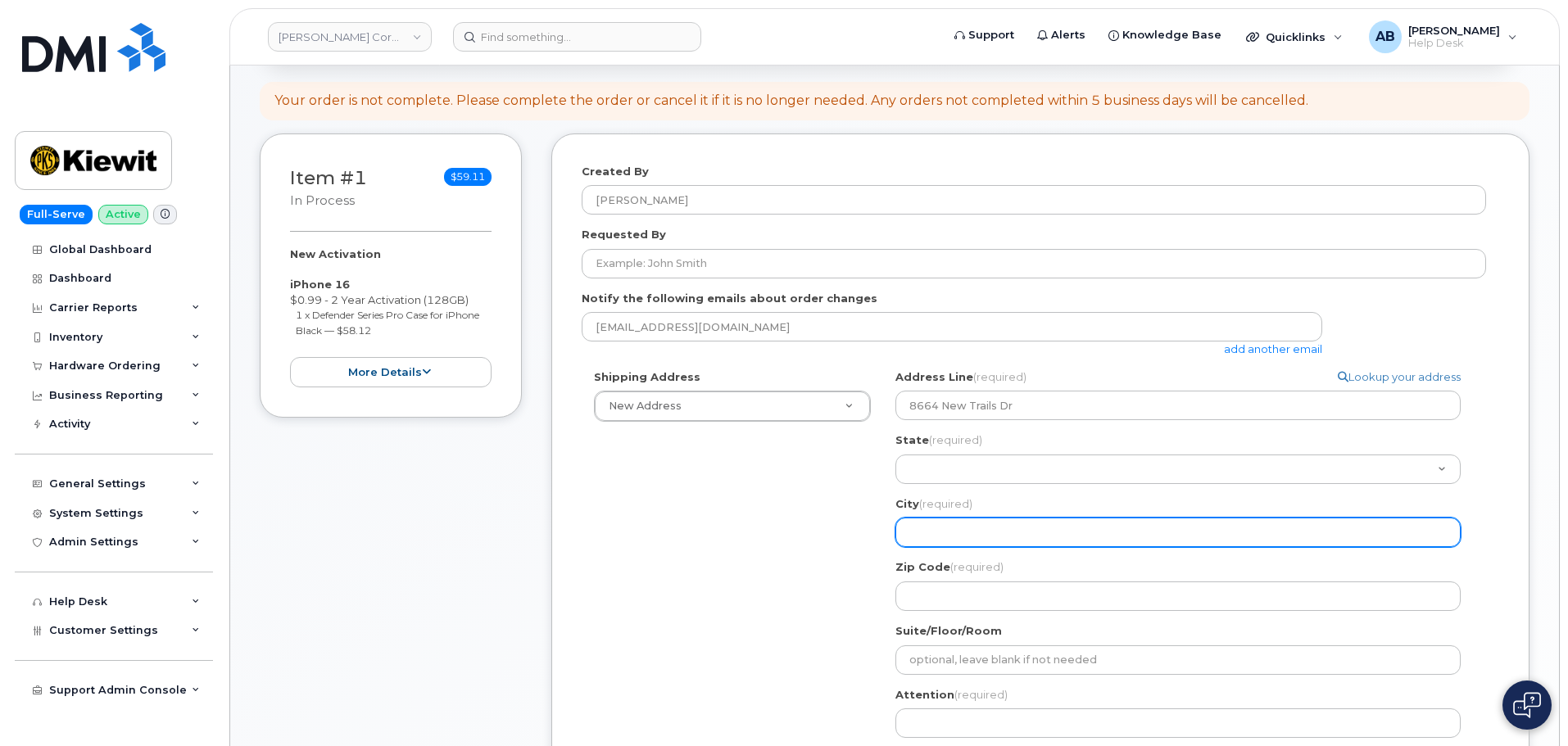
click at [982, 535] on input "City (required)" at bounding box center [1177, 532] width 565 height 30
select select
type input "W"
select select
type input "Wo"
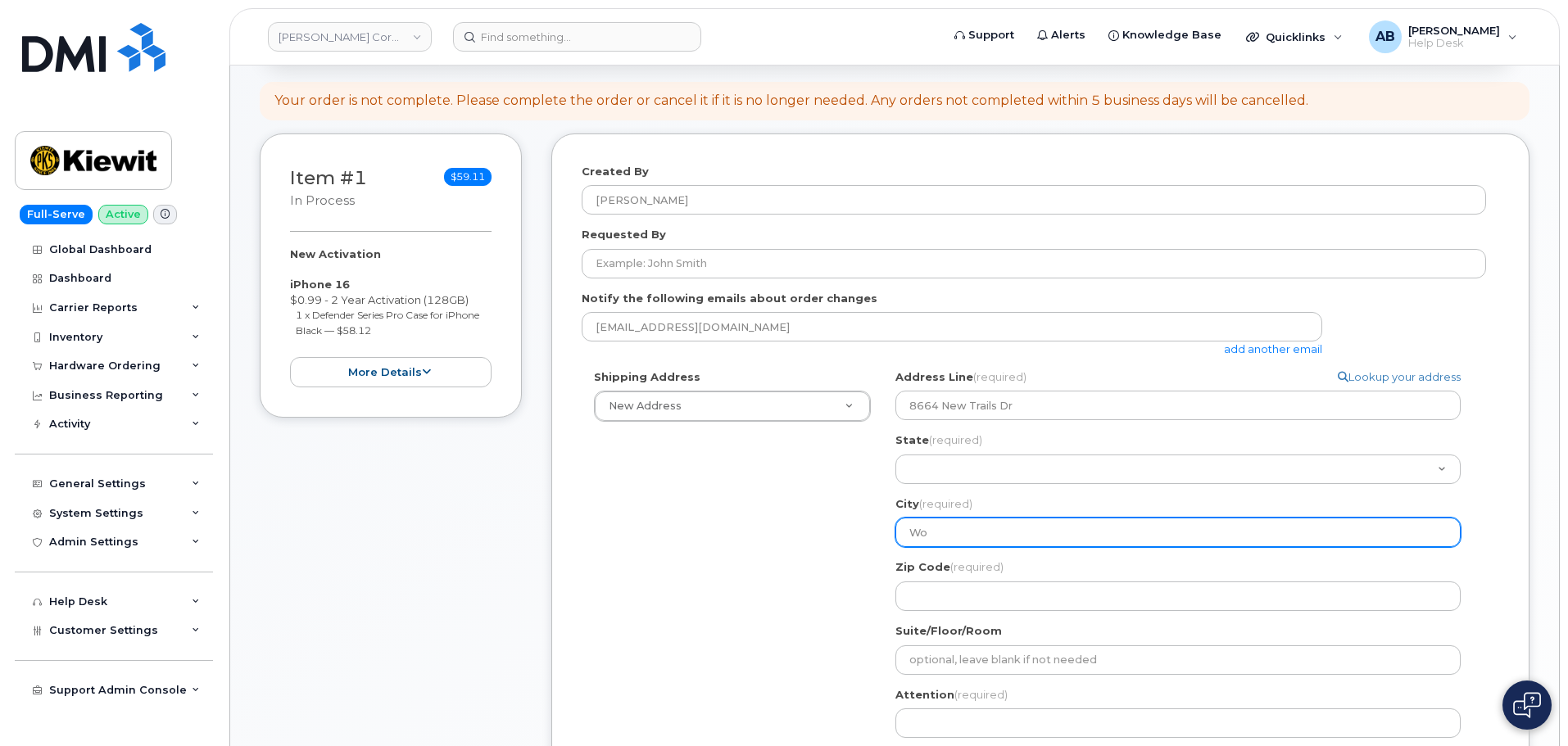
select select
type input "Woo"
select select
type input "Wood"
select select
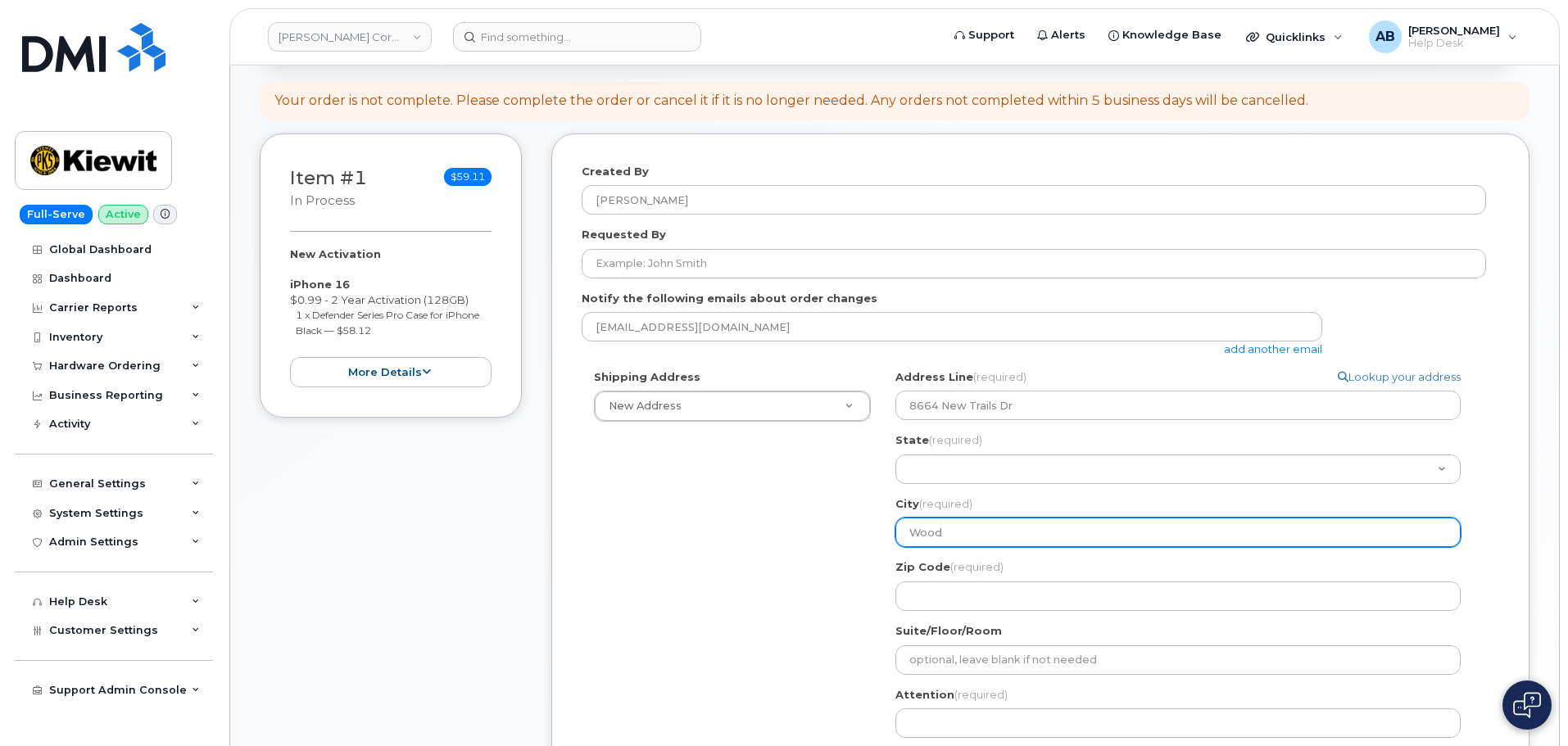
type input "Woodl"
select select
type input "Woodla"
select select
type input "Woodlan"
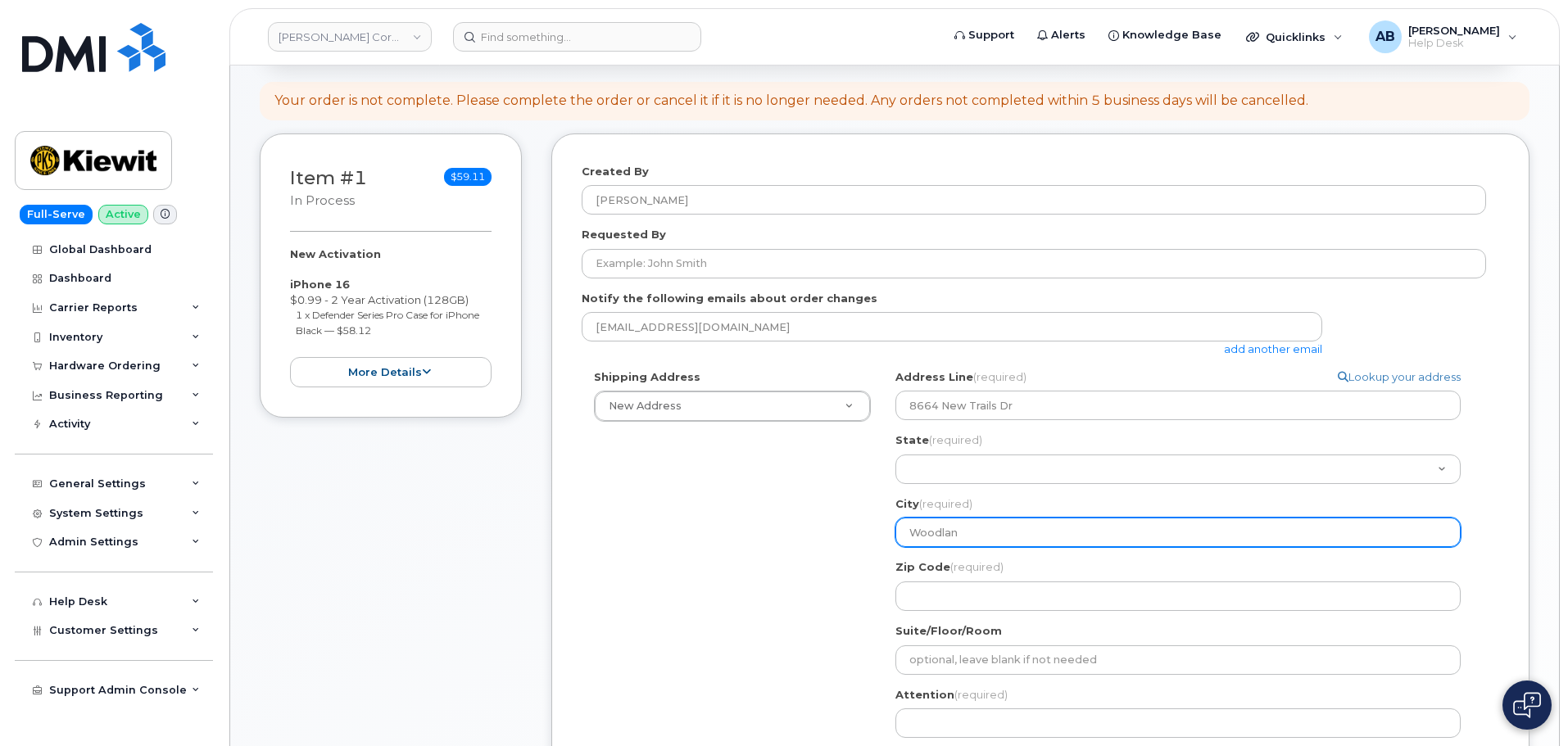
select select
type input "Woodland"
select select
type input "Woodlands"
select select
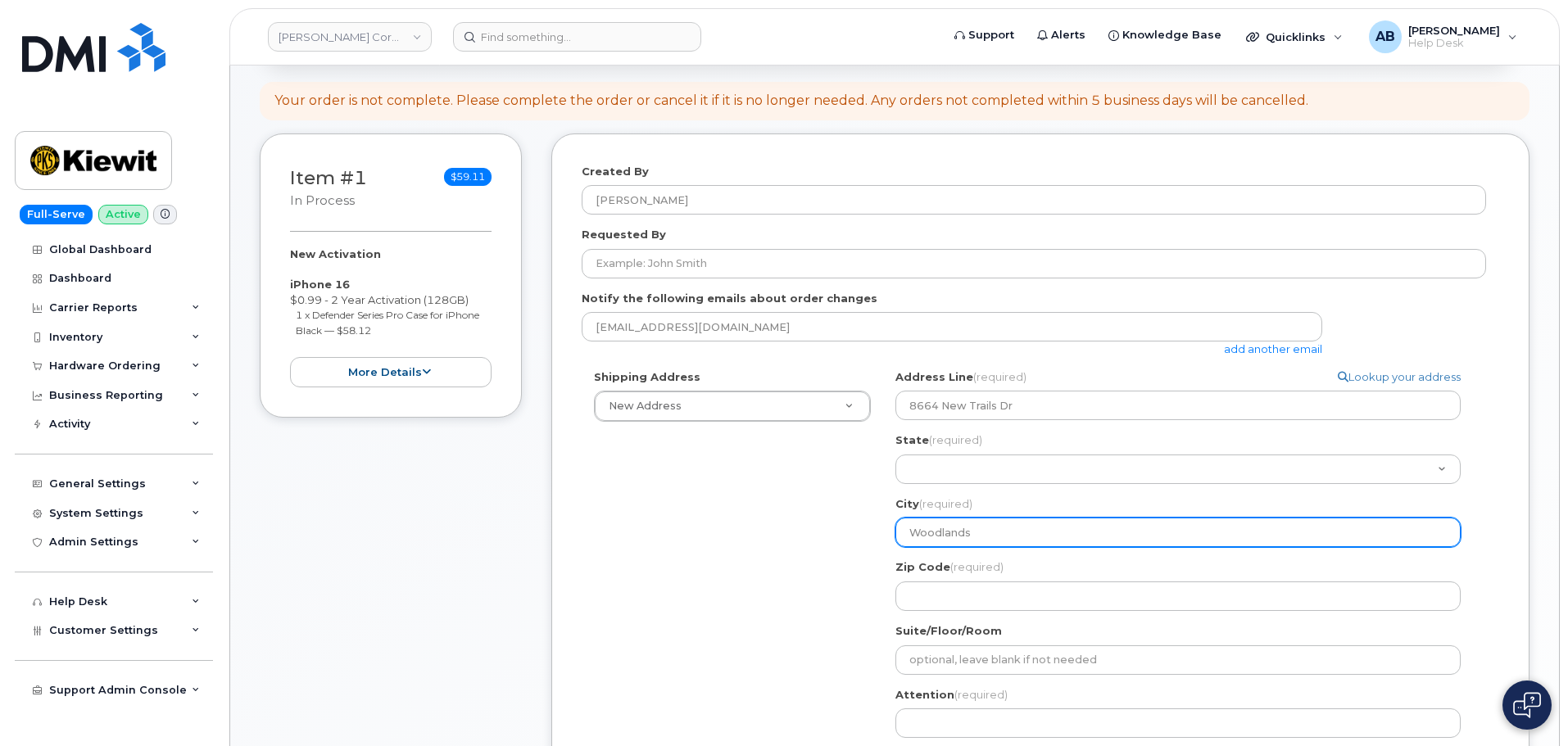
type input "Woodlands\"
select select
type input "Woodlands"
select select
type input "Woodland"
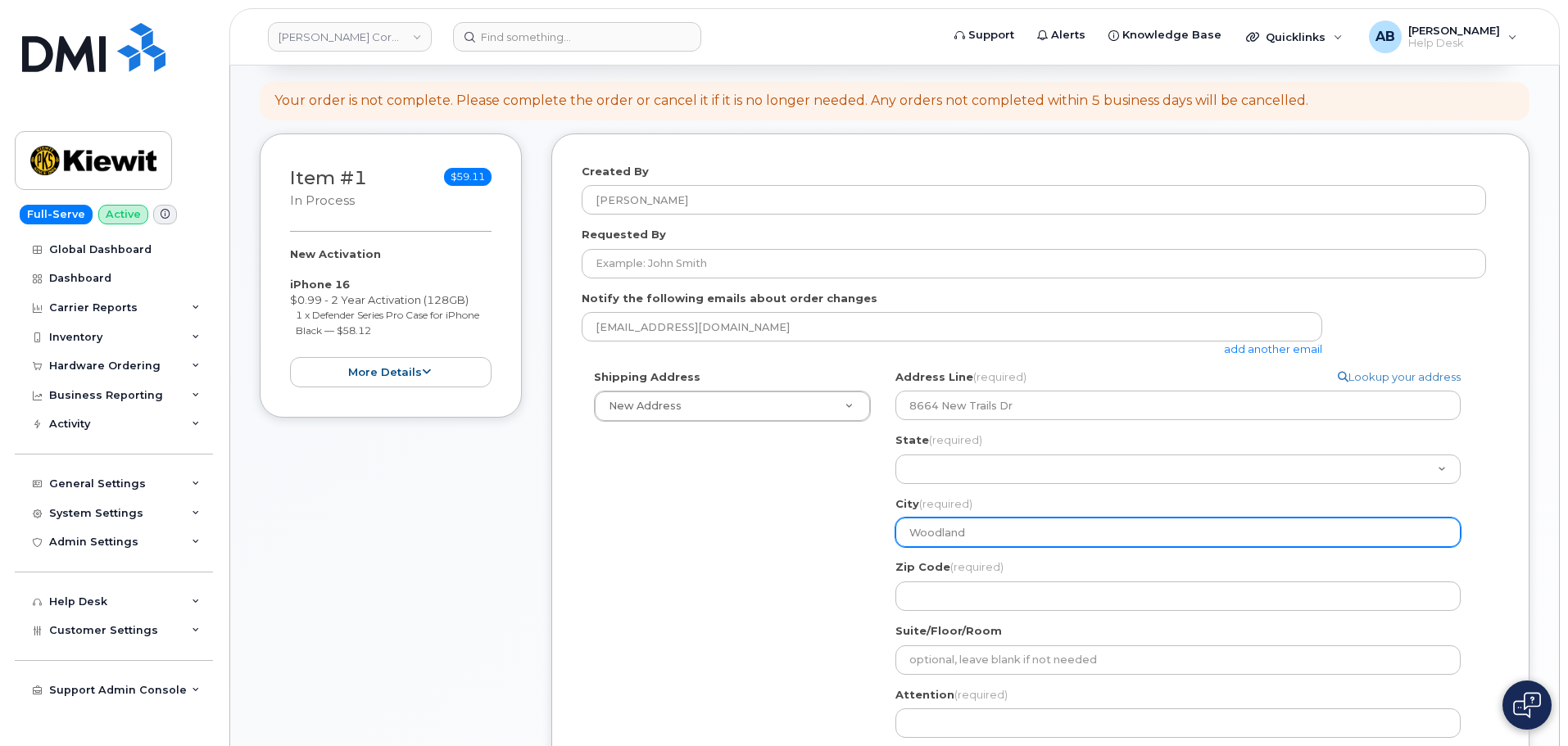
select select
type input "Woodlan"
select select
type input "Woodla"
select select
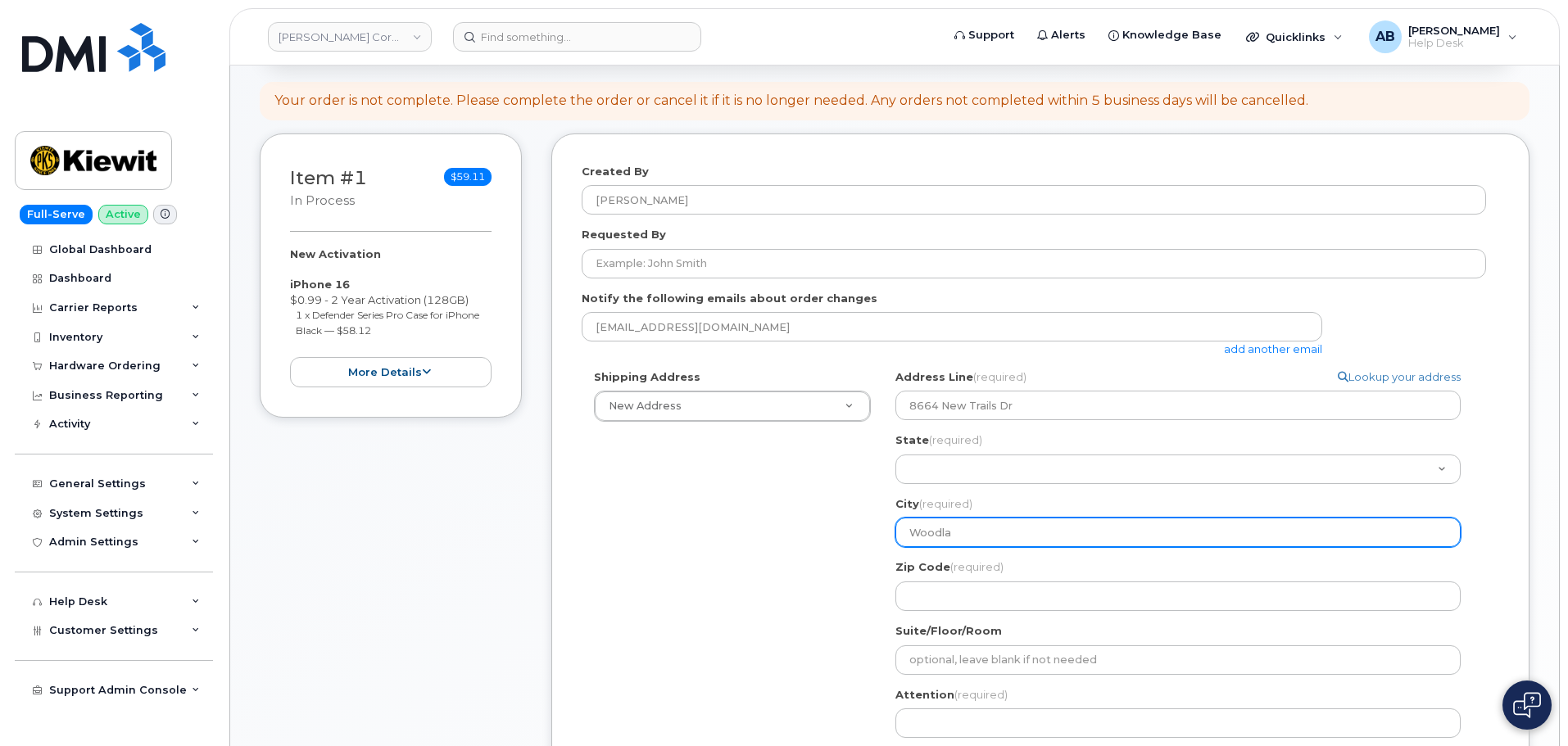
type input "Woodl"
select select
type input "Wood"
select select
type input "Woo"
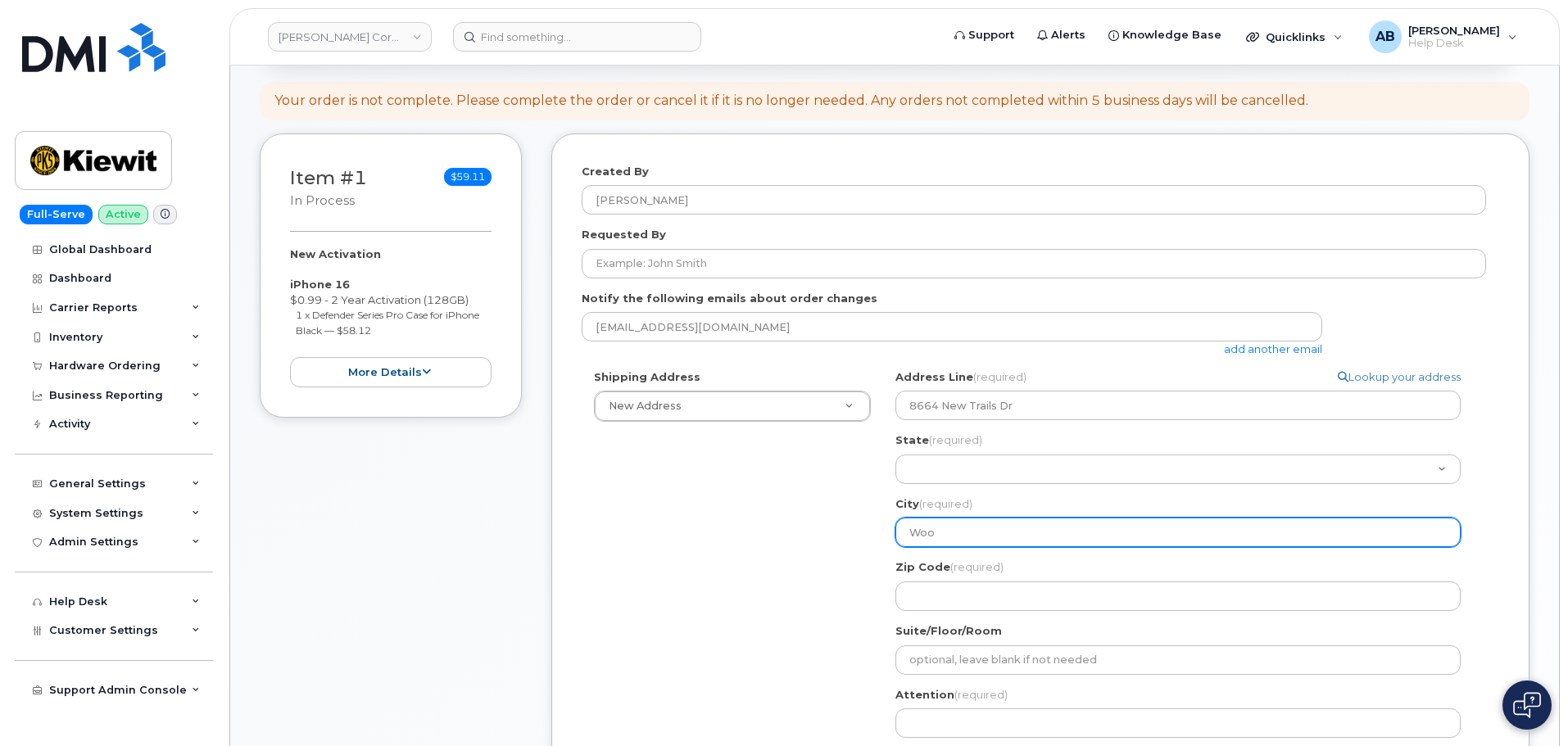
select select
type input "Wo"
select select
type input "W"
select select
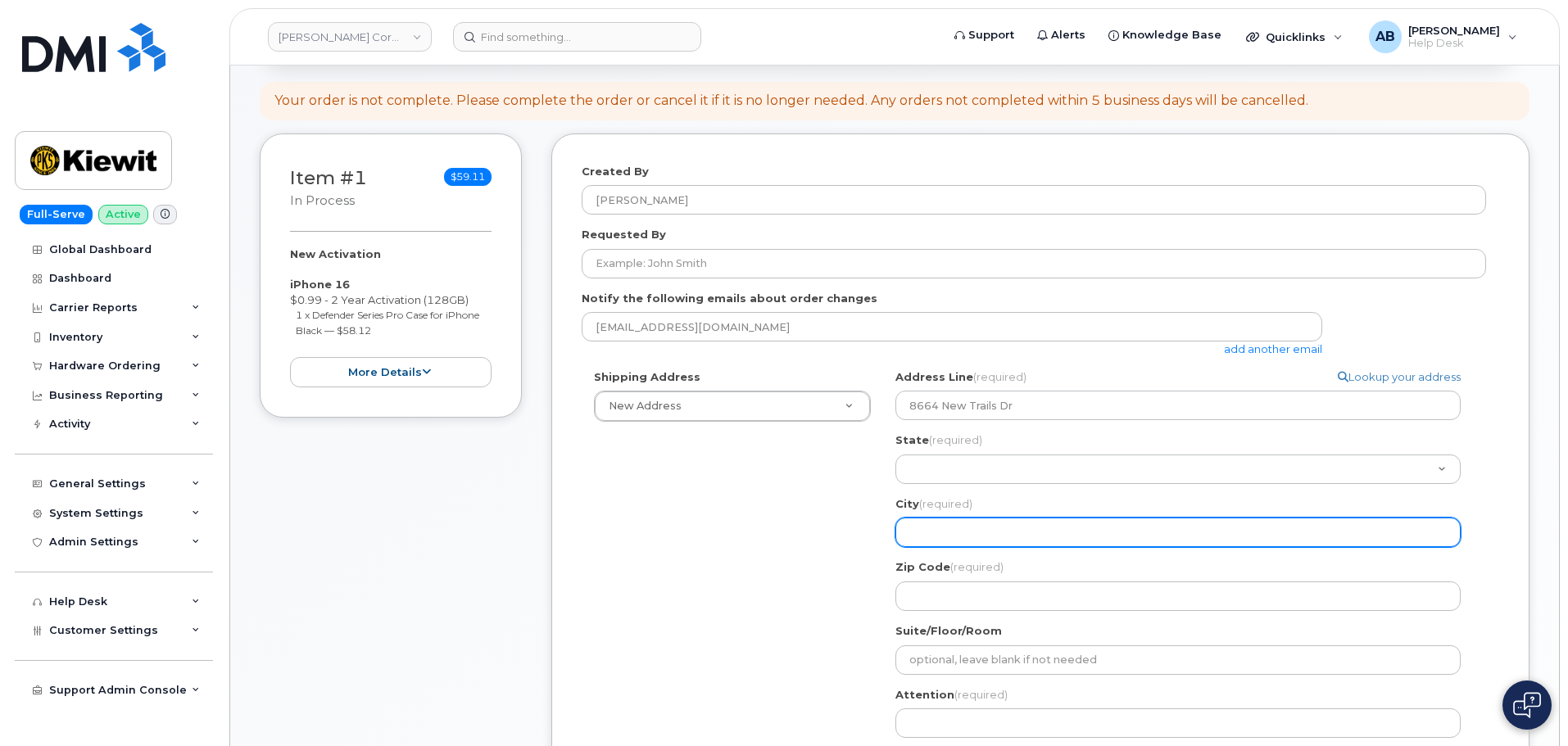
select select
type input "T"
select select
type input "Th"
select select
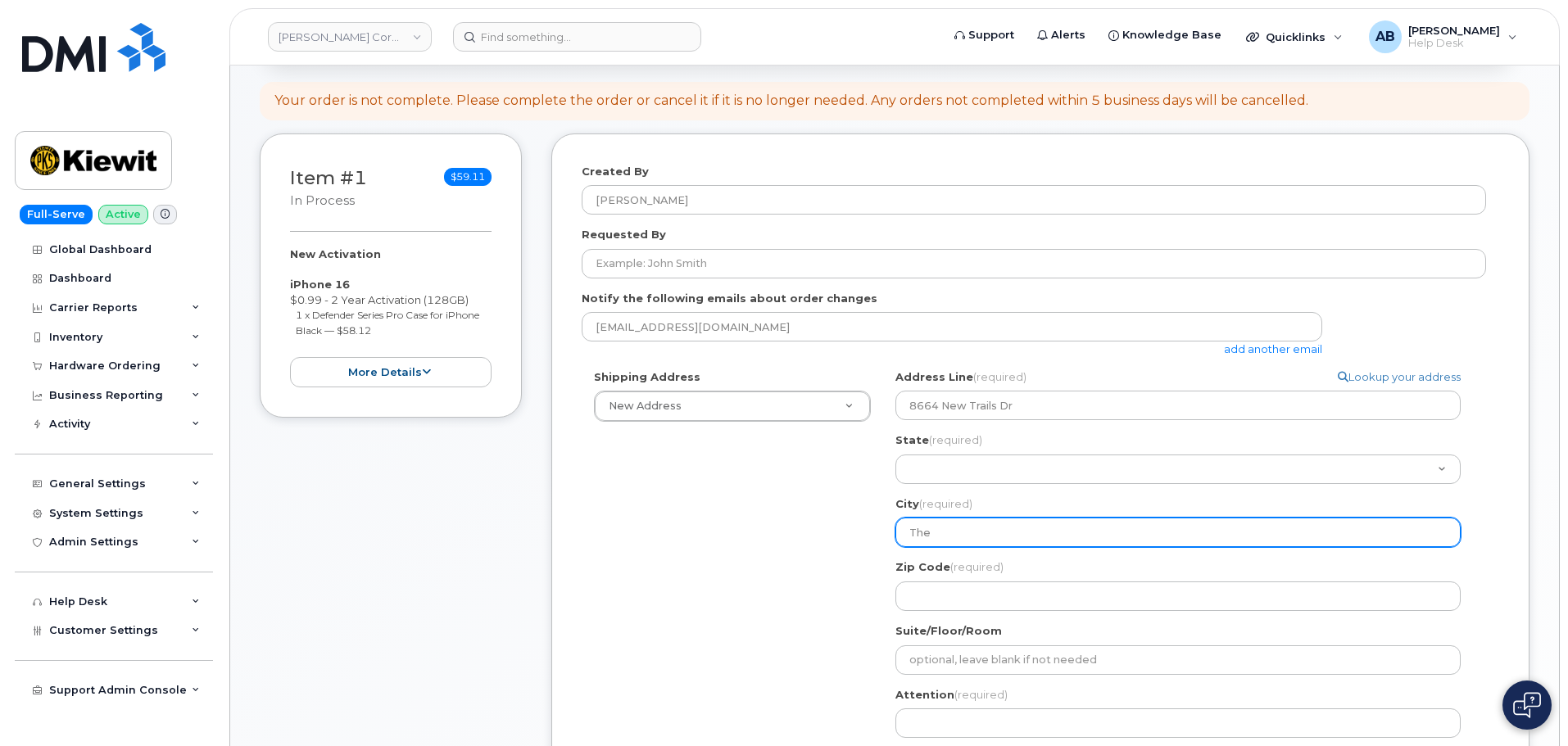
type input "The"
select select
type input "The W"
select select
type input "The Wo"
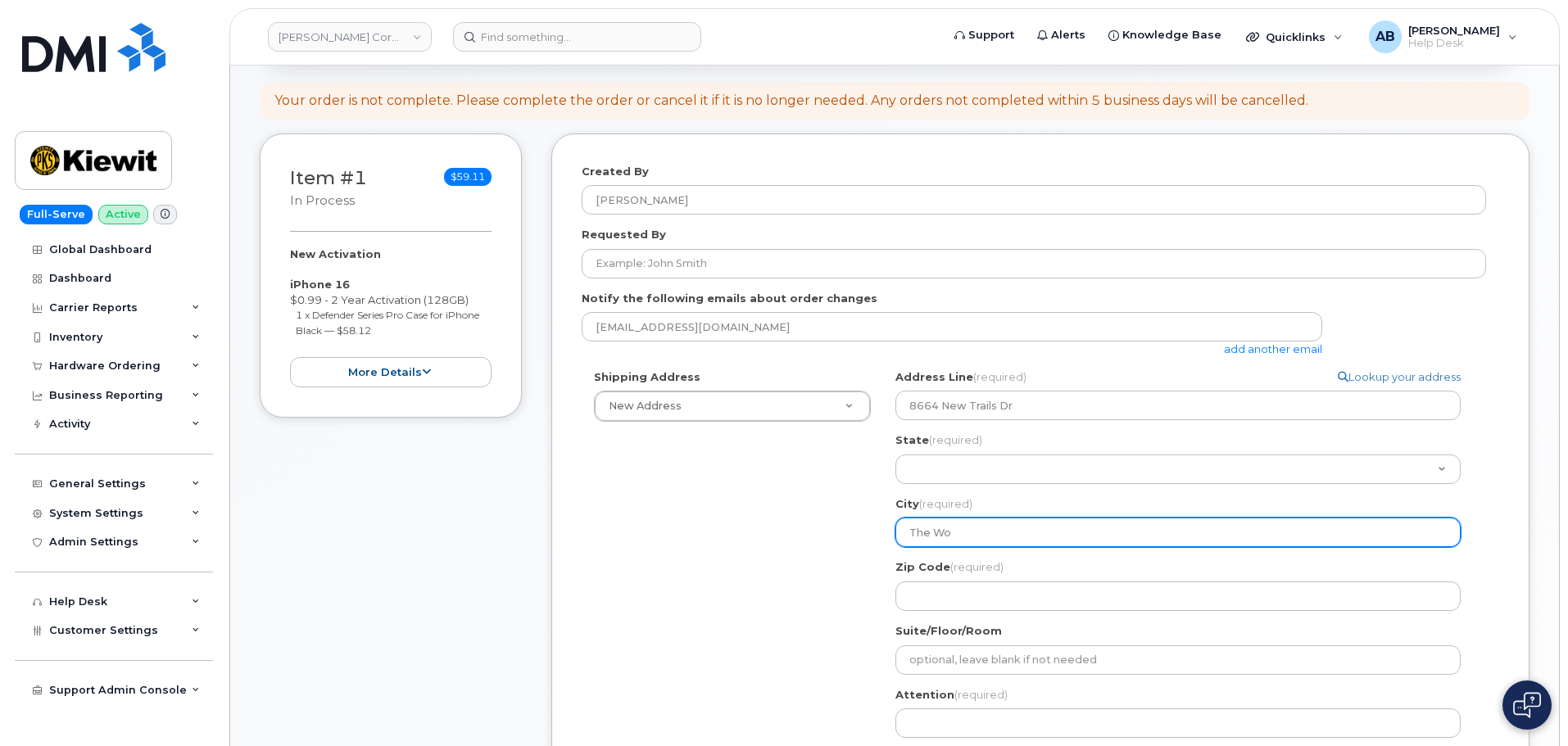
select select
type input "The Wood"
select select
type input "The Woodl"
select select
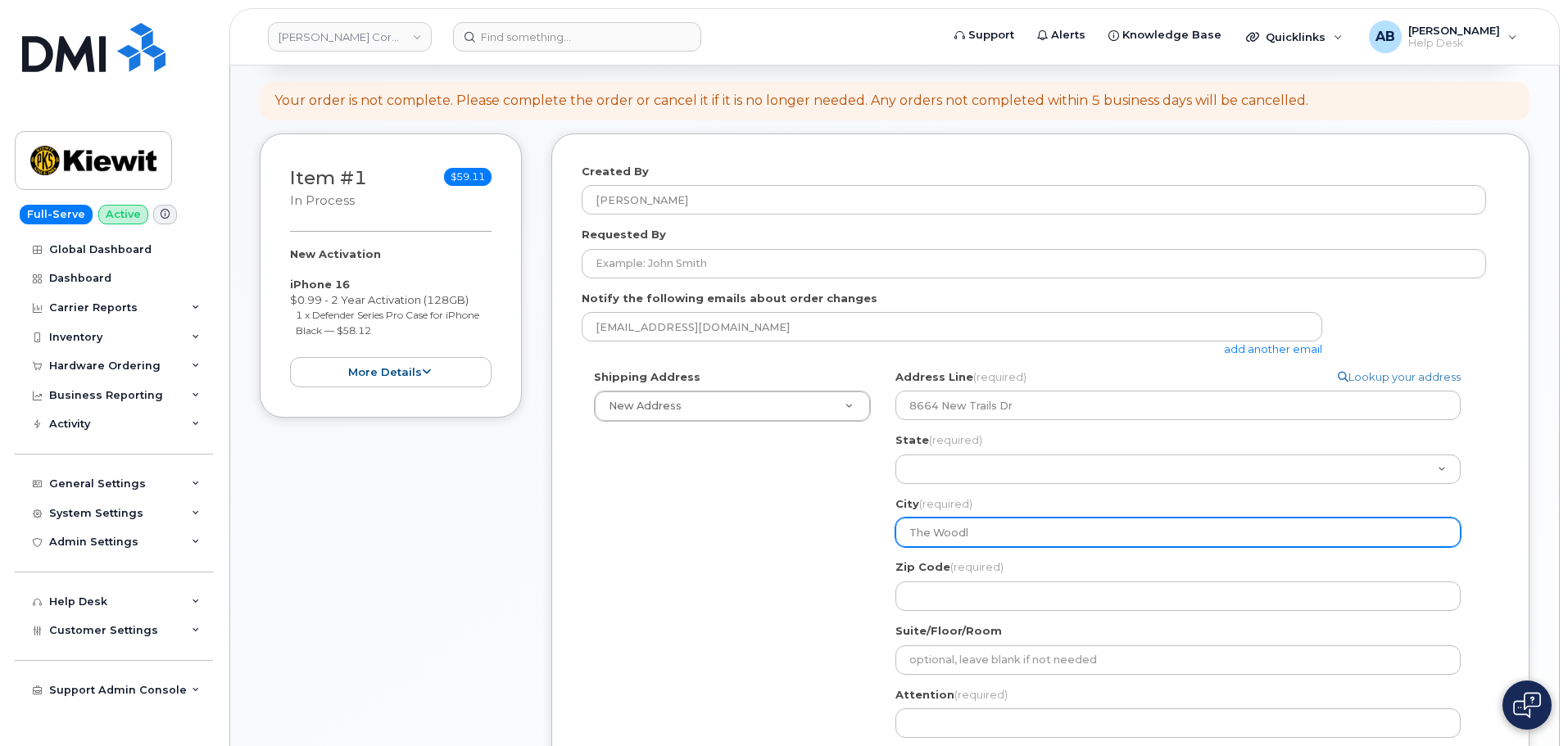
type input "The Woodla"
select select
type input "The Woodlan"
select select
type input "The Woodland"
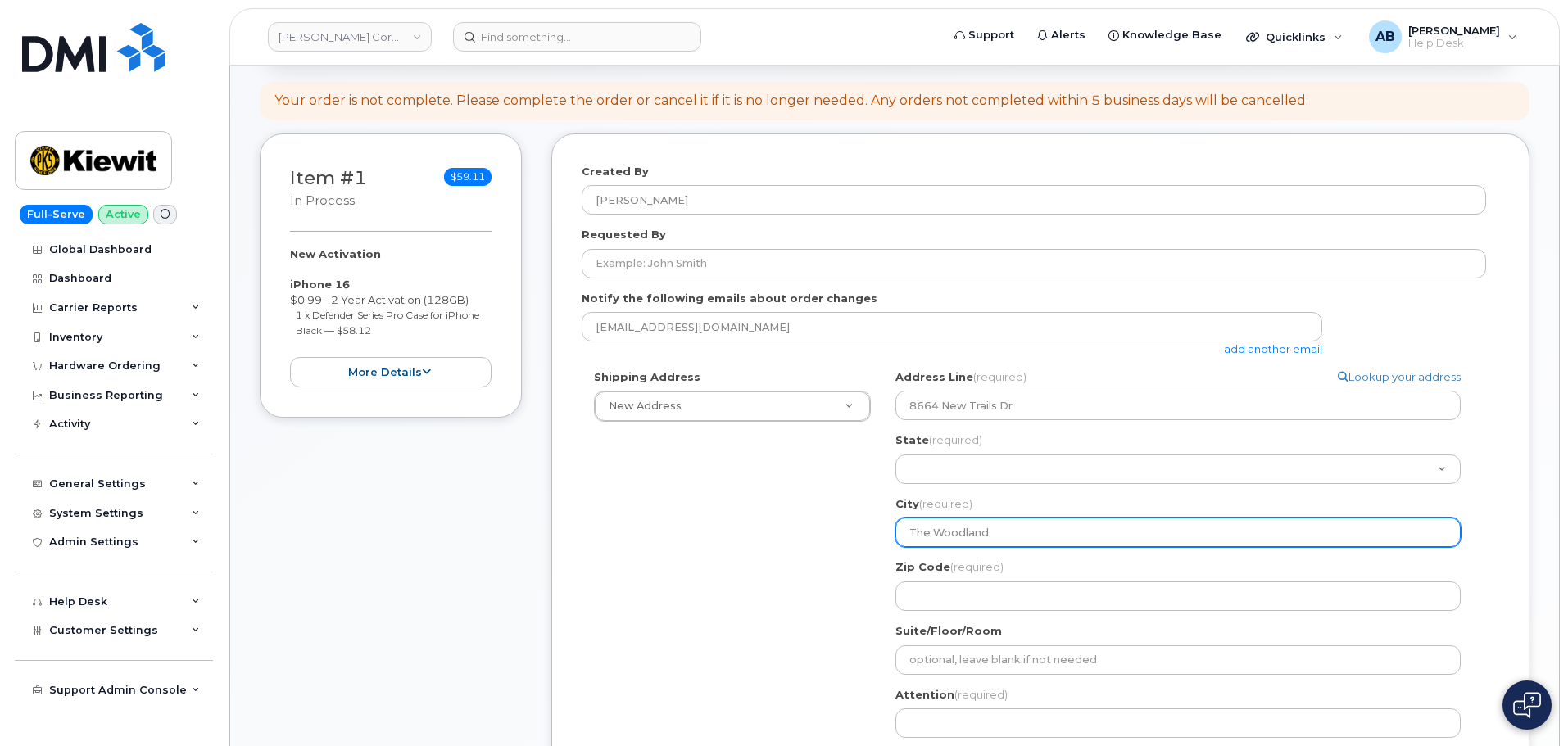
select select
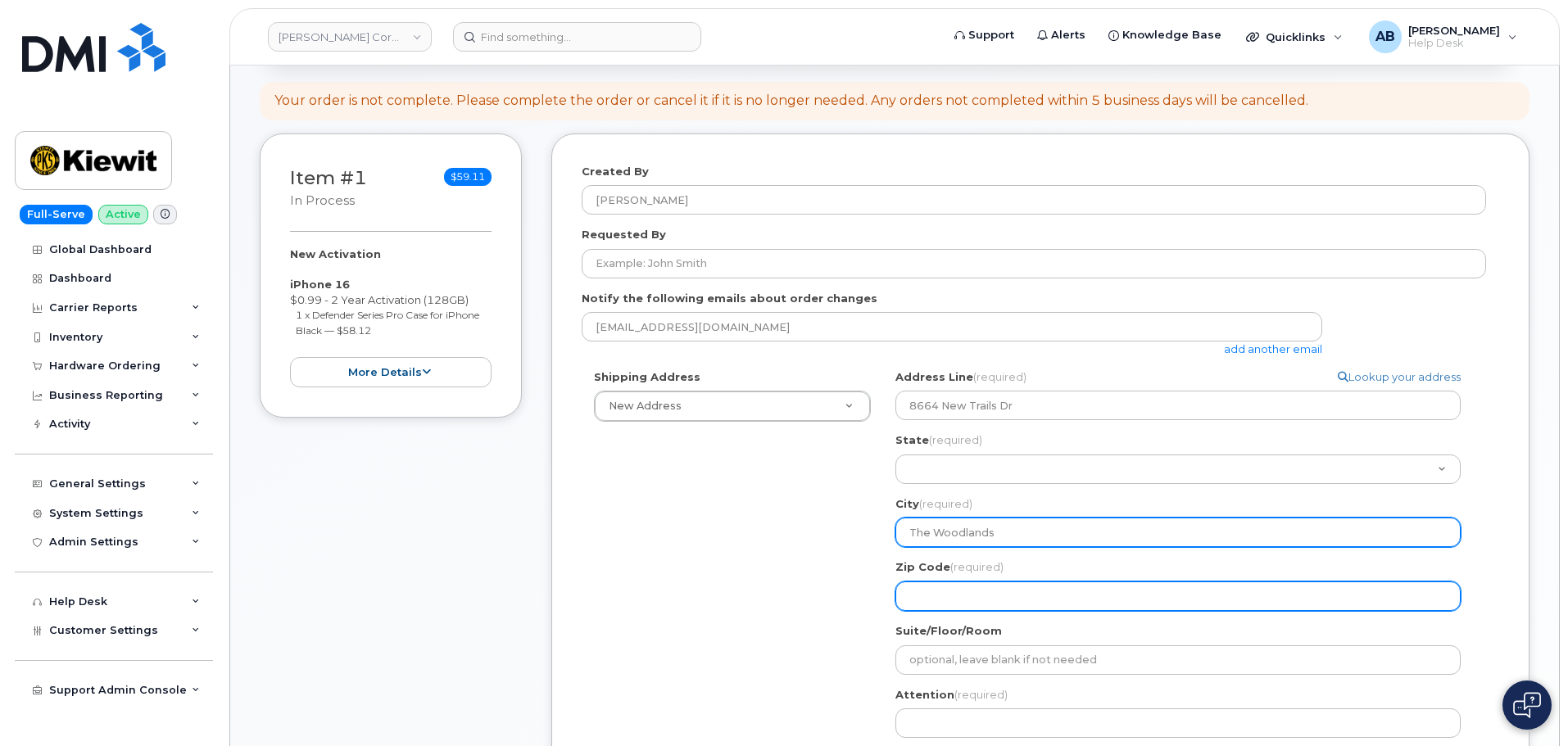
type input "The Woodlands"
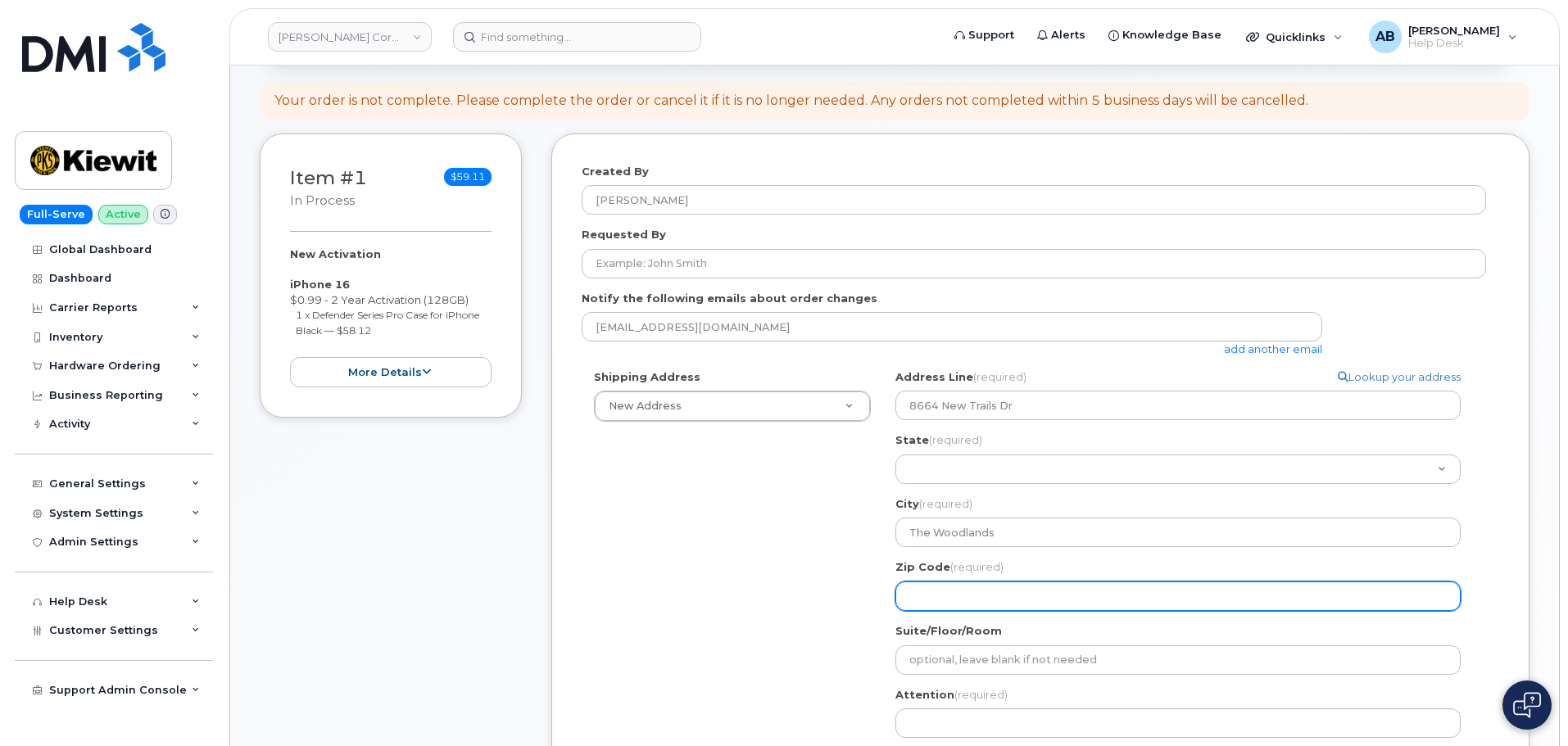
click at [999, 606] on input "Zip Code (required)" at bounding box center [1177, 596] width 565 height 30
select select
type input "7"
select select
type input "77"
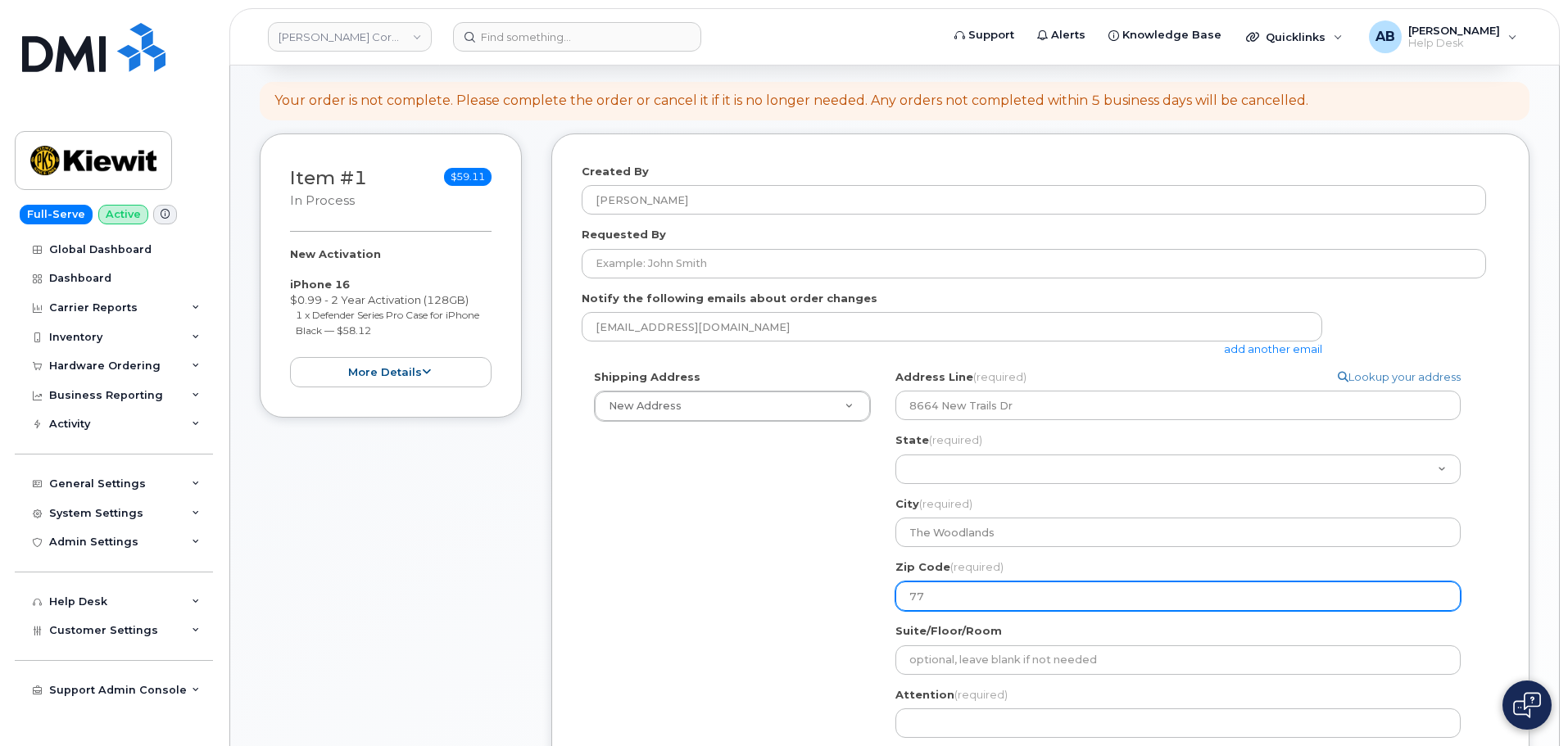
select select
type input "773"
select select
type input "7738"
select select
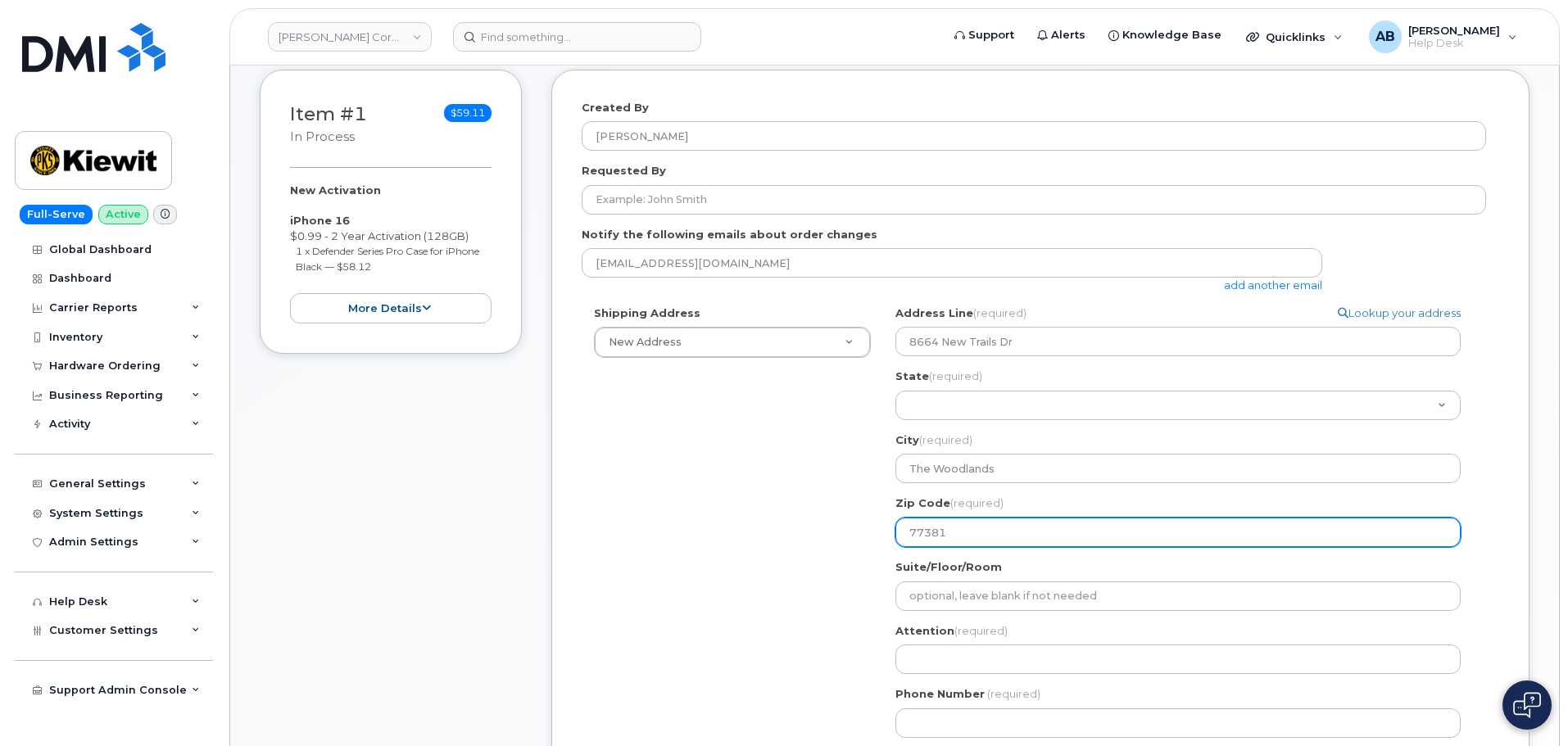
scroll to position [227, 0]
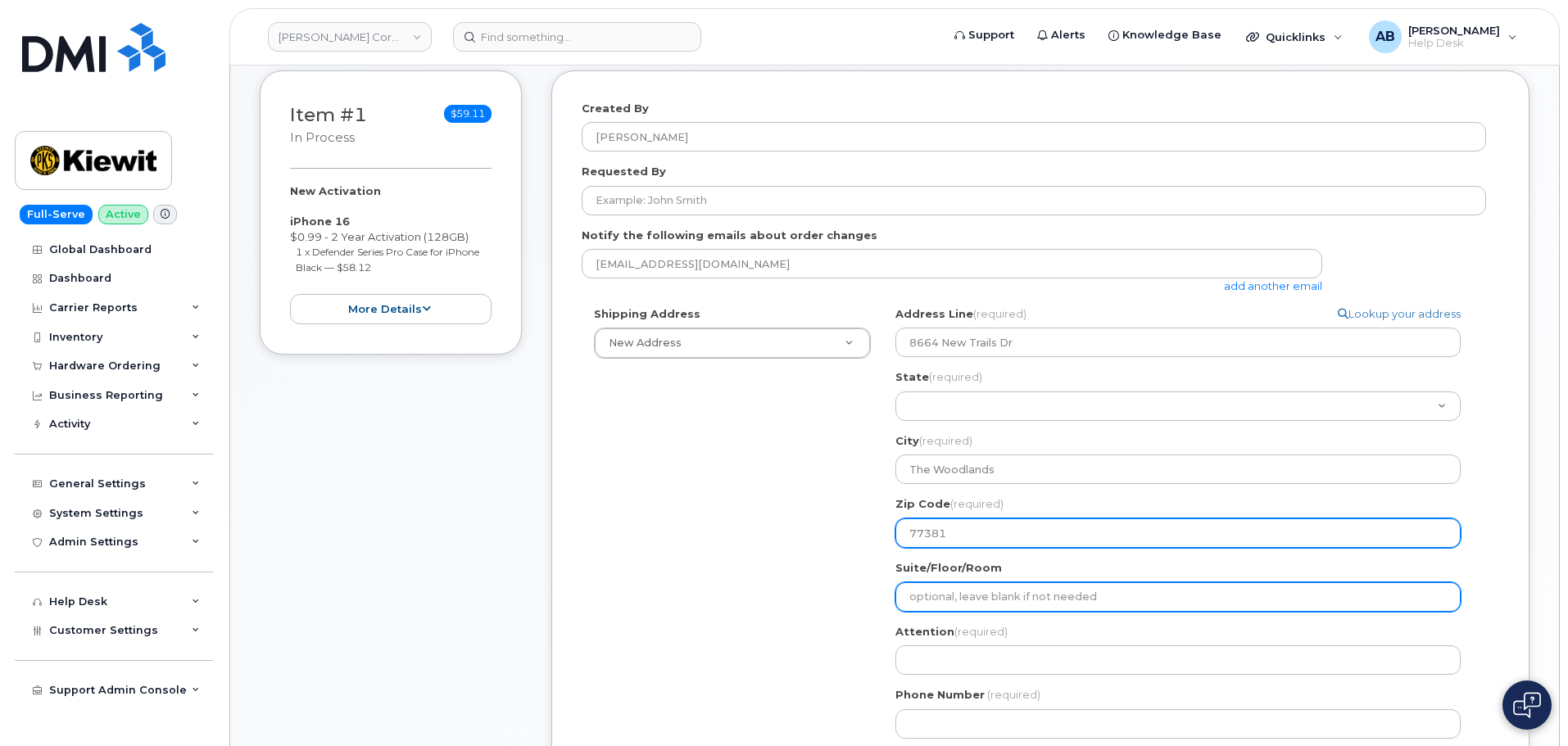
type input "77381"
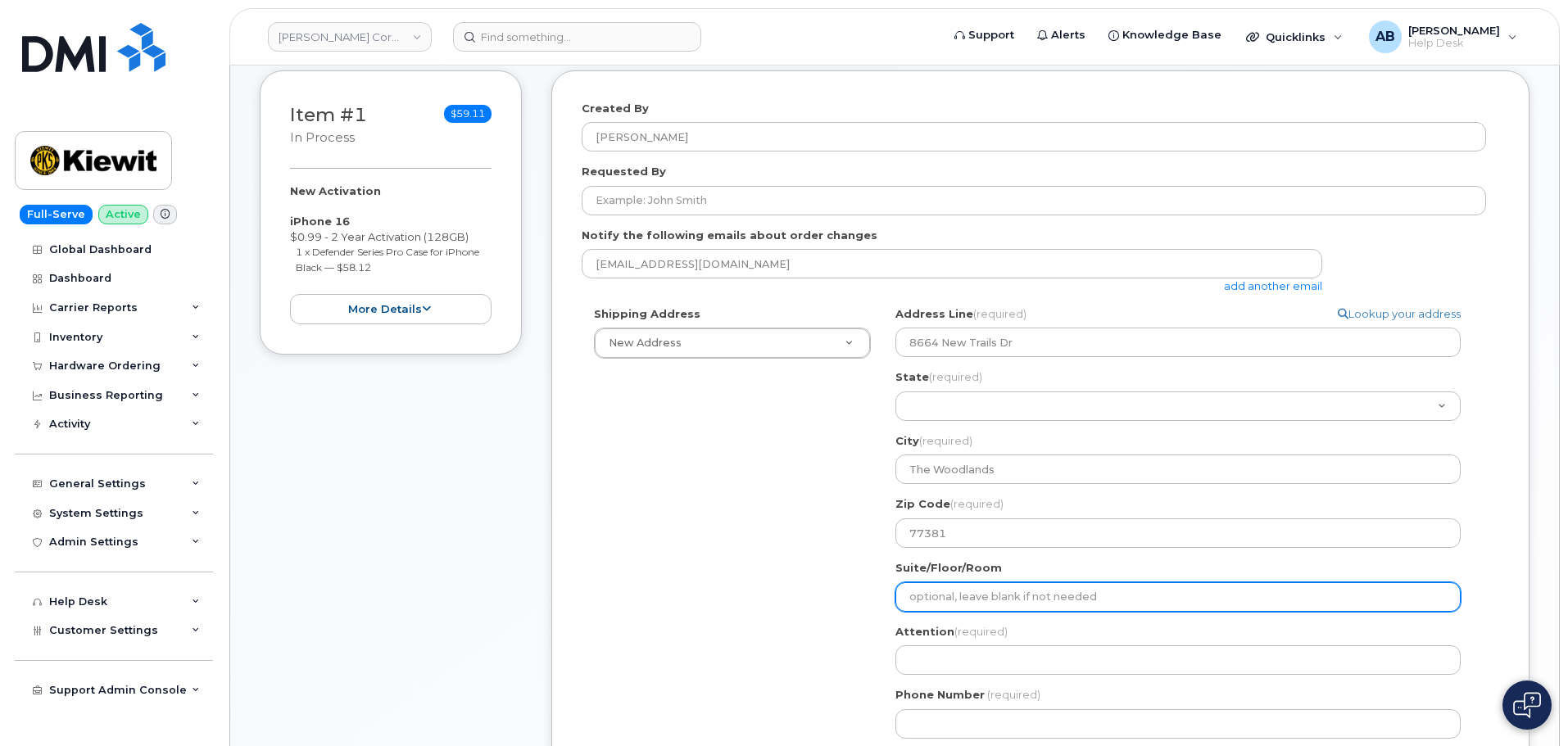
click at [990, 592] on input "Suite/Floor/Room" at bounding box center [1177, 596] width 565 height 30
select select
type input "$"
select select
type input "$t"
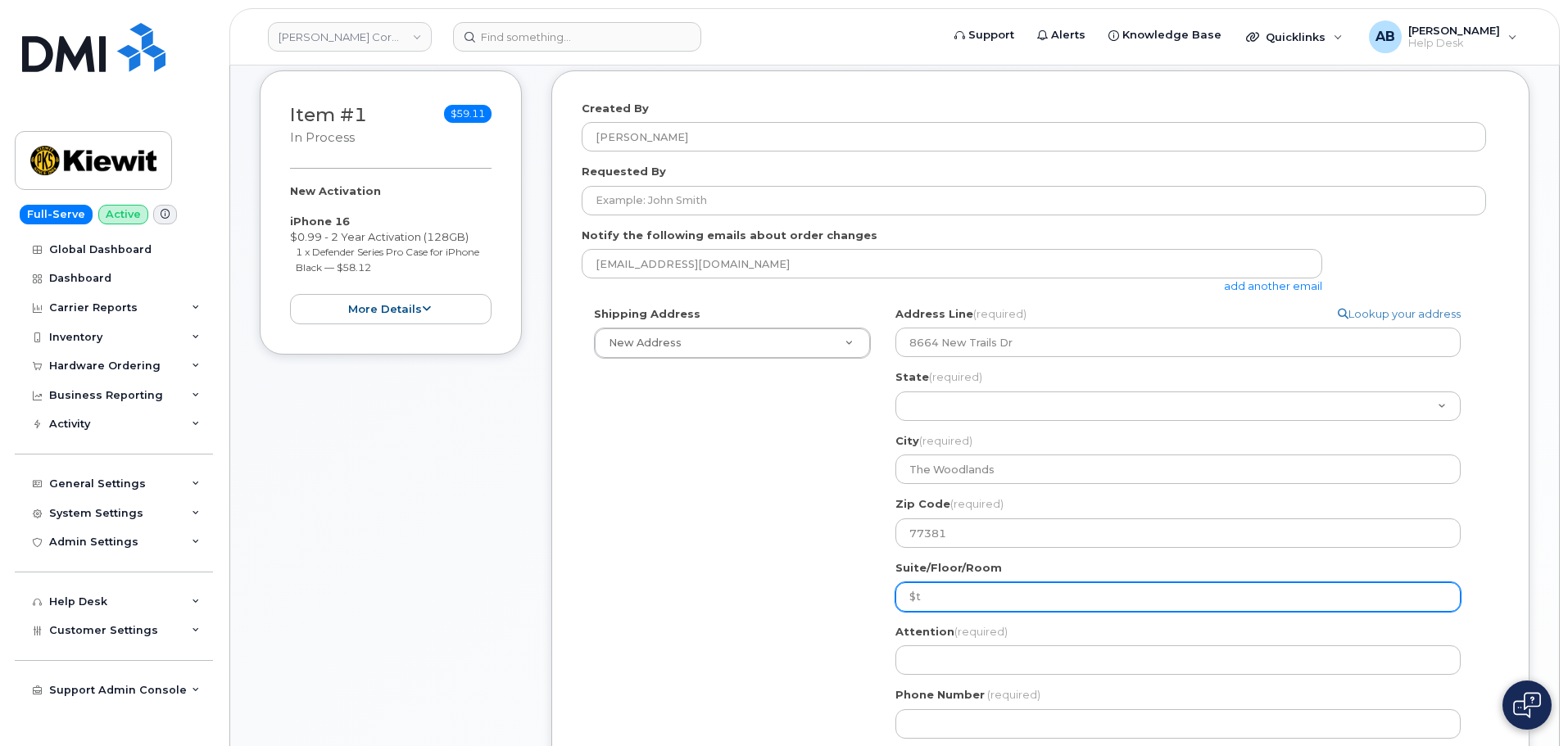
select select
type input "$th"
select select
type input "$t"
select select
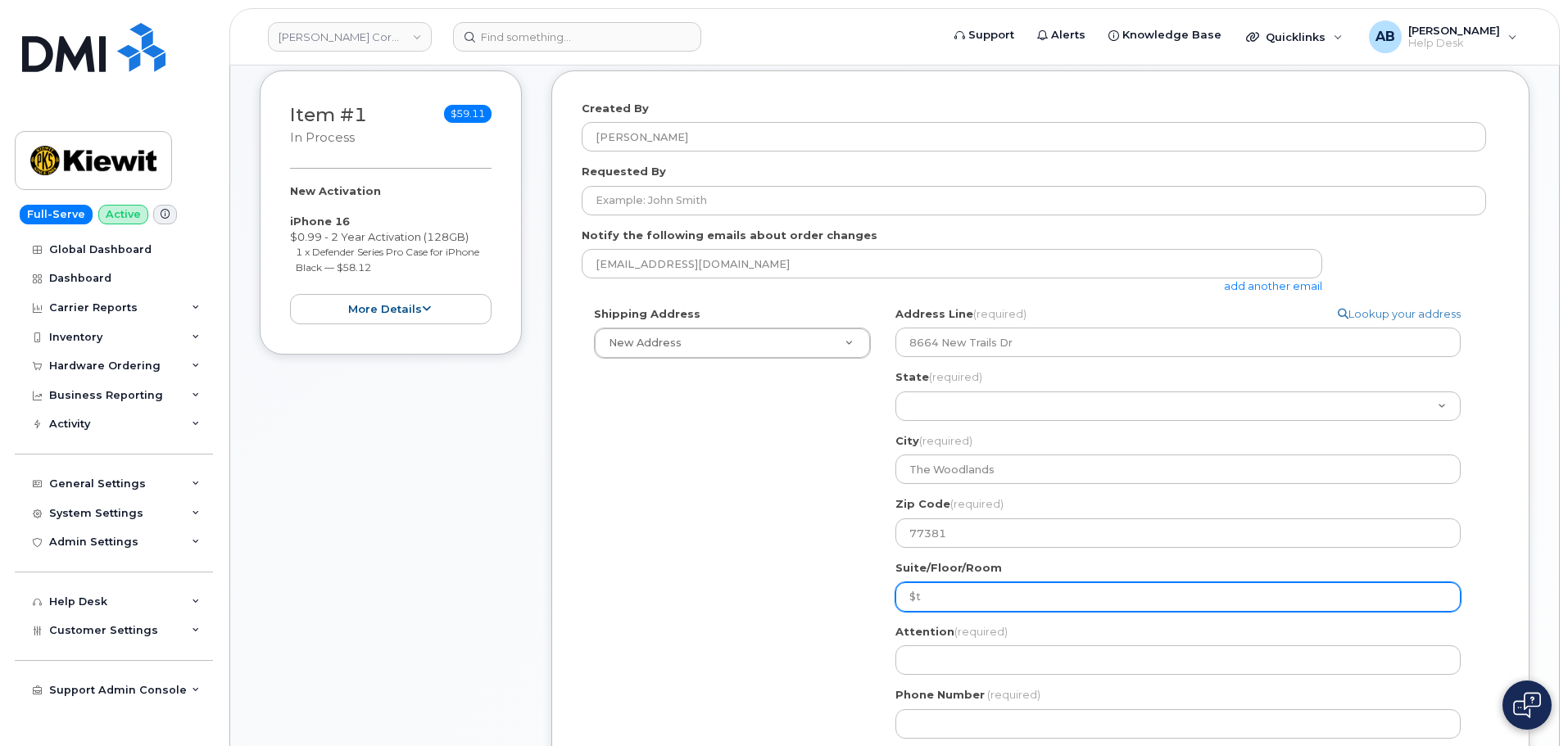
type input "$"
select select
type input "4"
select select
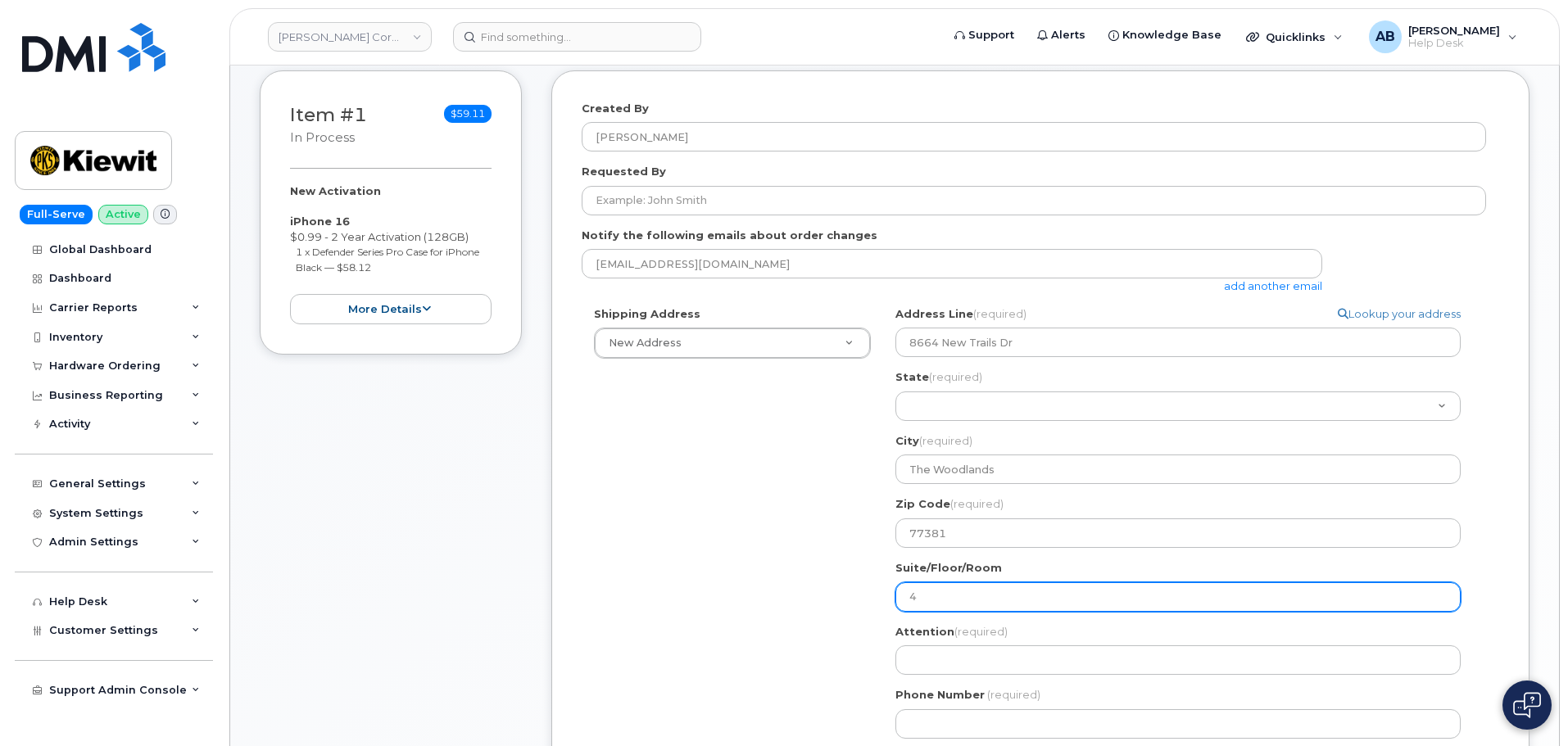
type input "4t"
select select
type input "4th"
select select
type input "4th F"
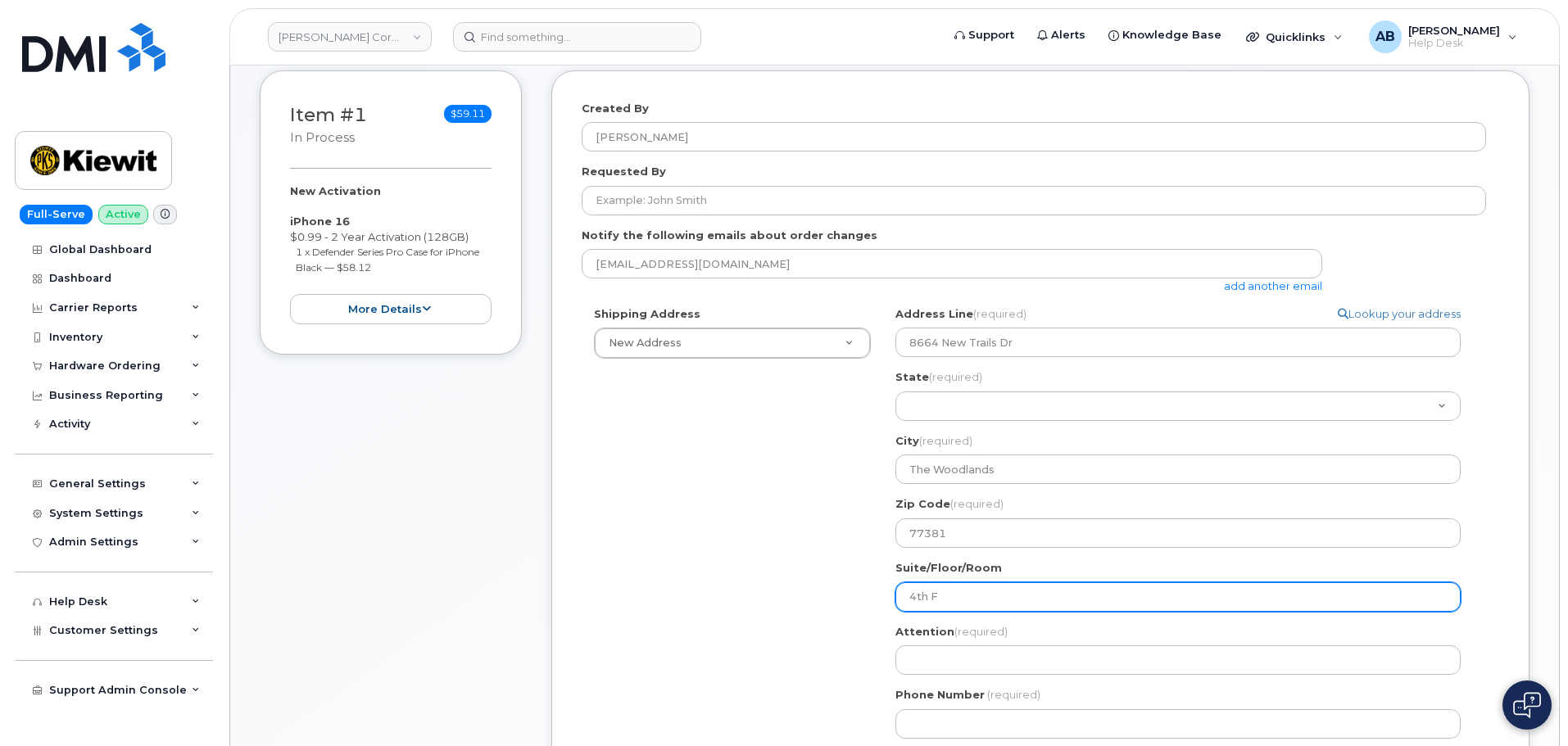
select select
type input "4th Fl"
select select
type input "4th Flo"
select select
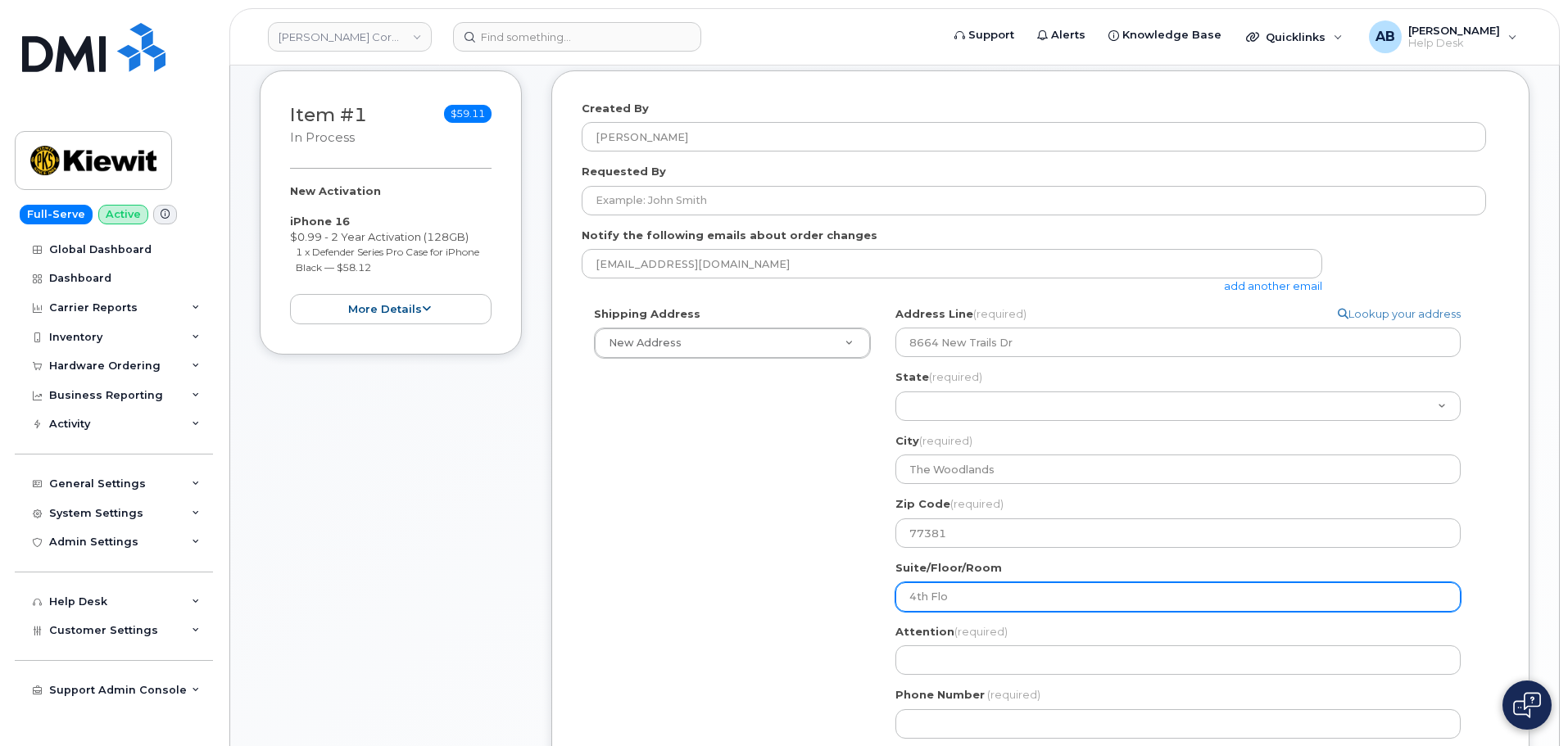
type input "4th Floo"
select select
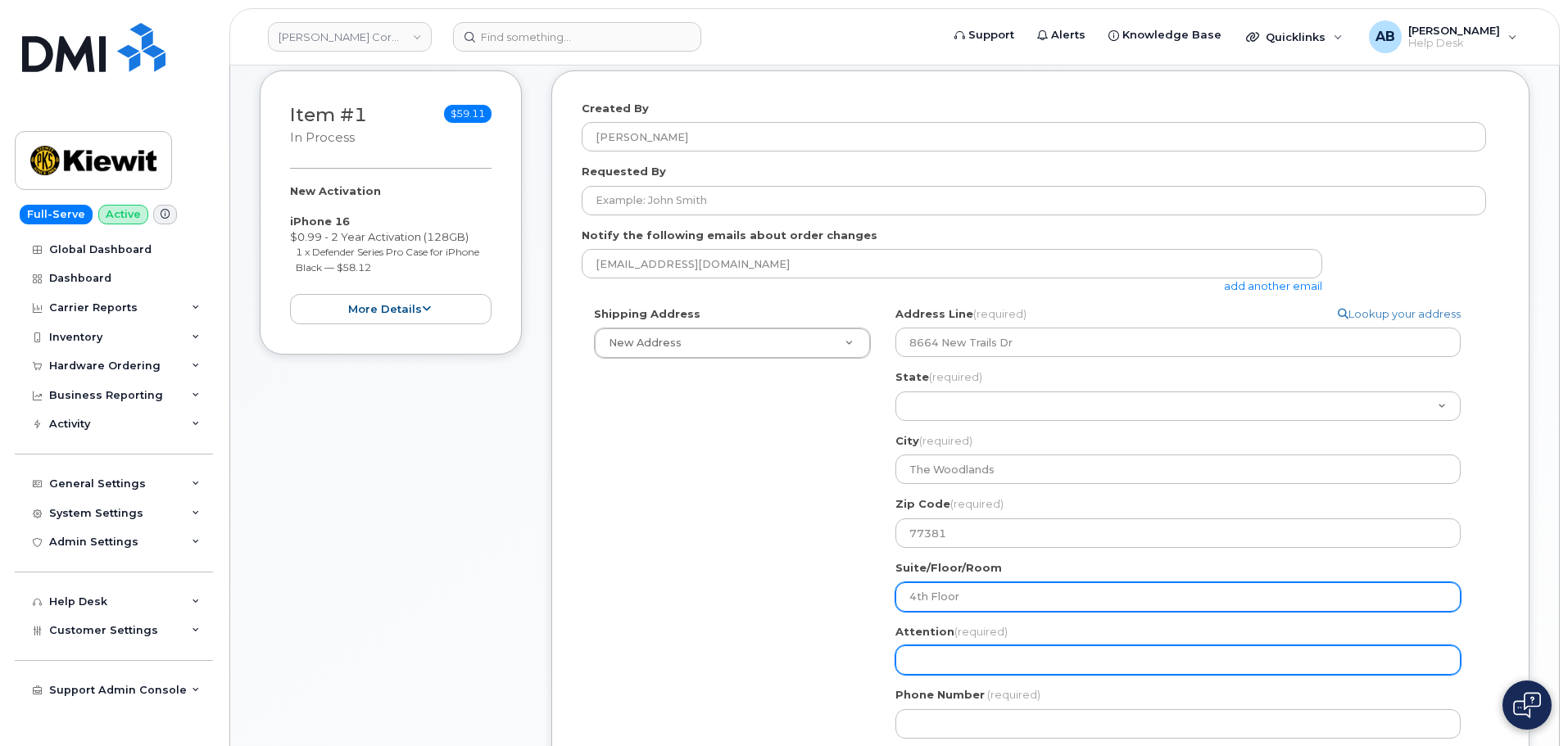
type input "4th Floor"
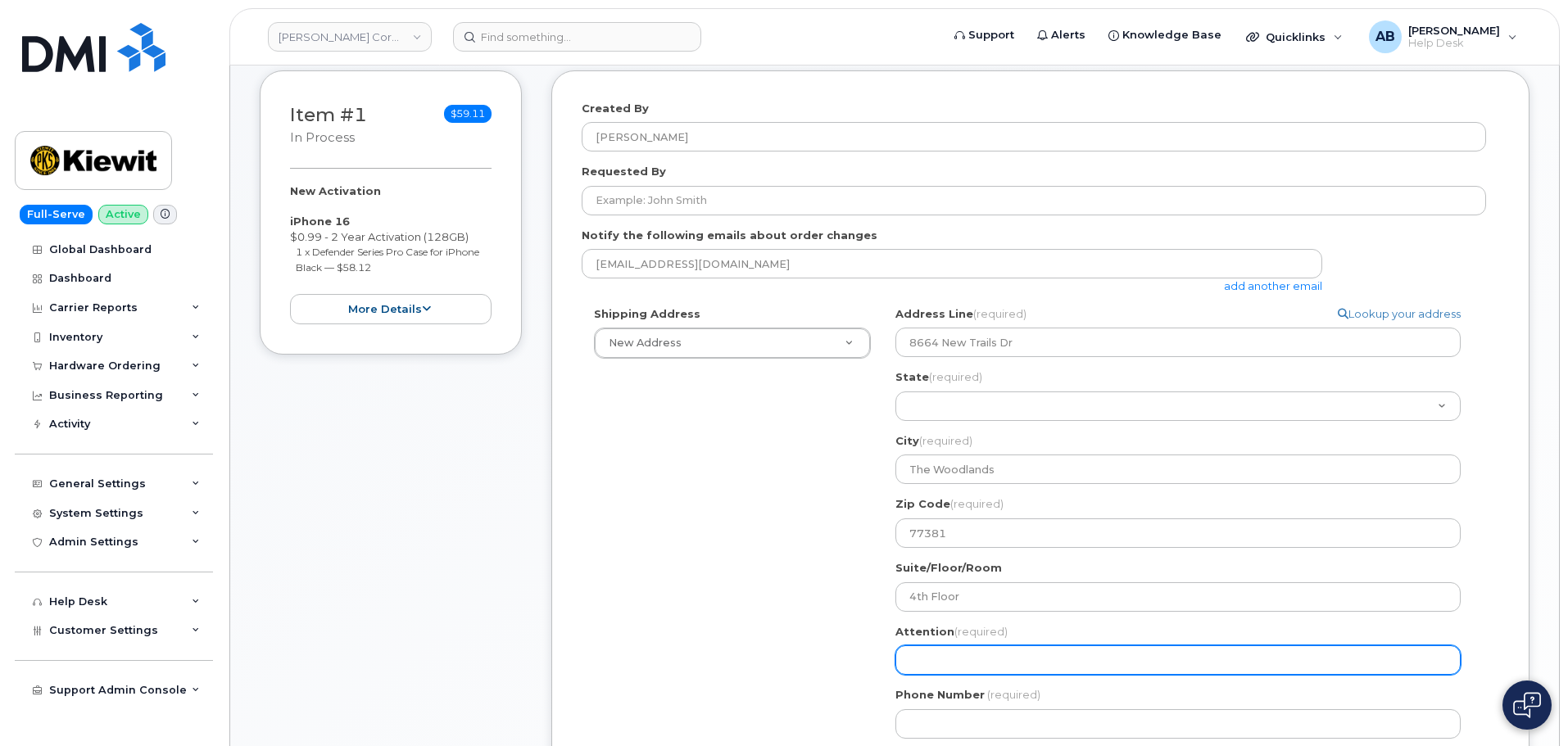
click at [979, 664] on input "Attention (required)" at bounding box center [1177, 660] width 565 height 30
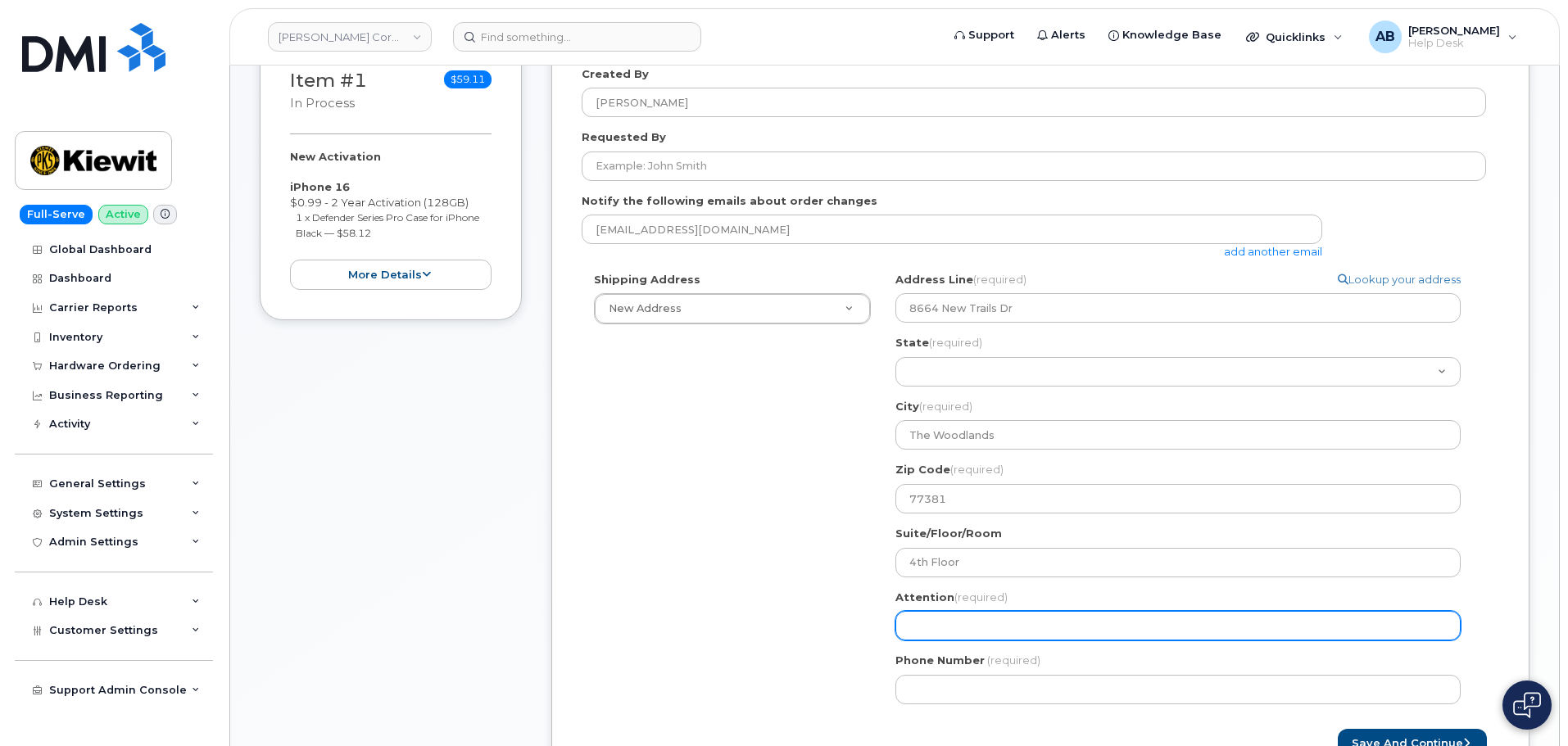
scroll to position [260, 0]
select select
type input "L"
select select
type input "Lu"
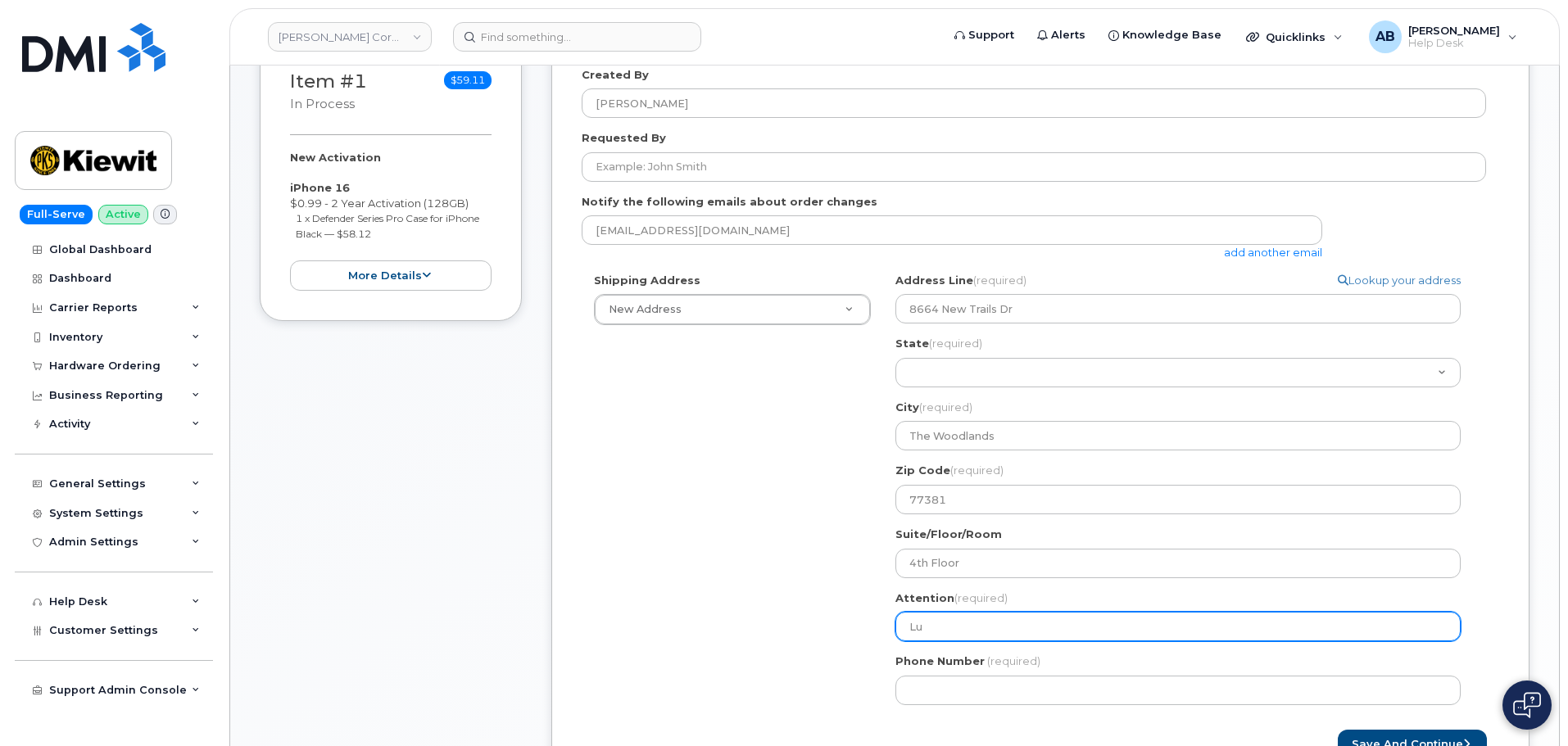
select select
type input "Lui"
select select
type input "Luis"
select select
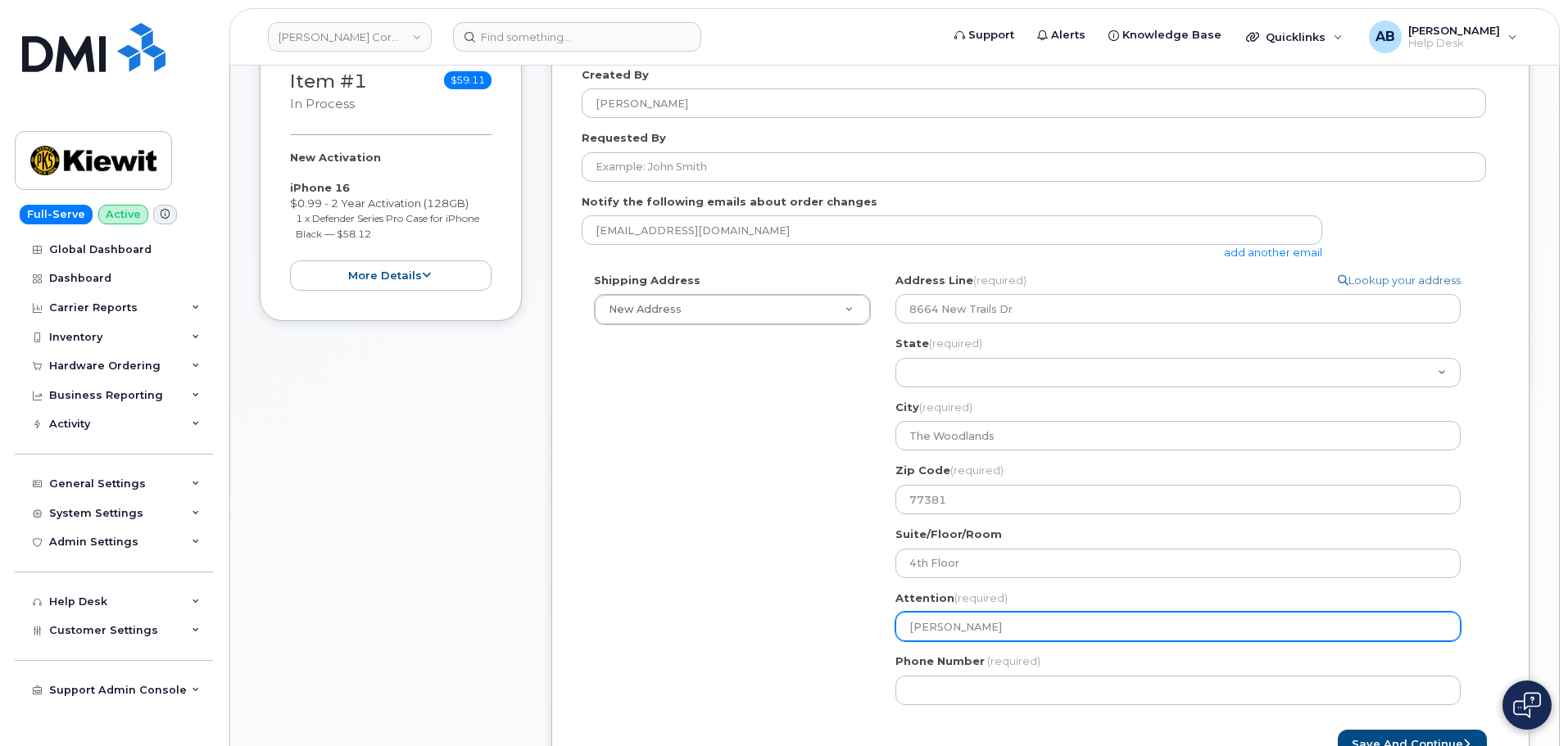
type input "Luis L"
select select
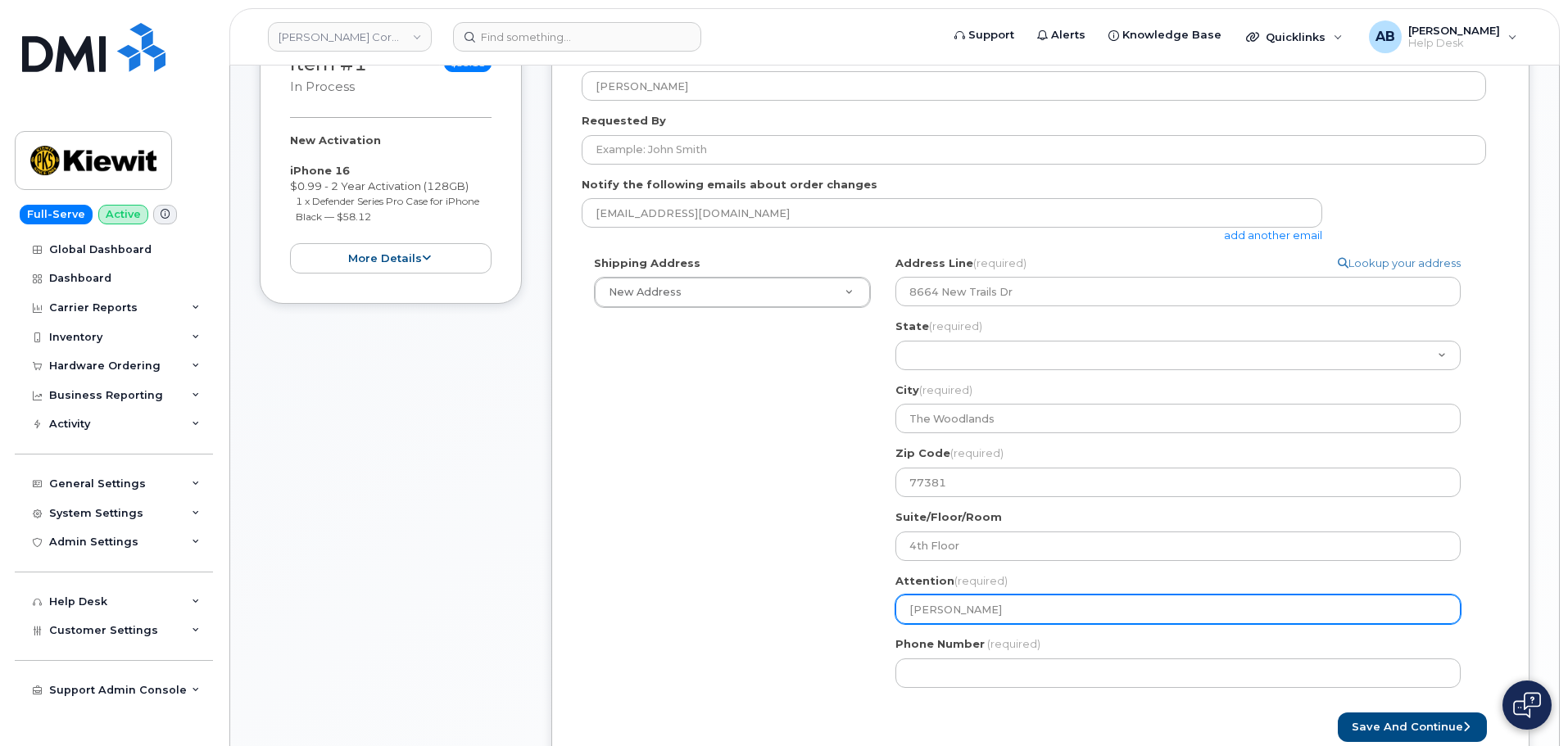
scroll to position [290, 0]
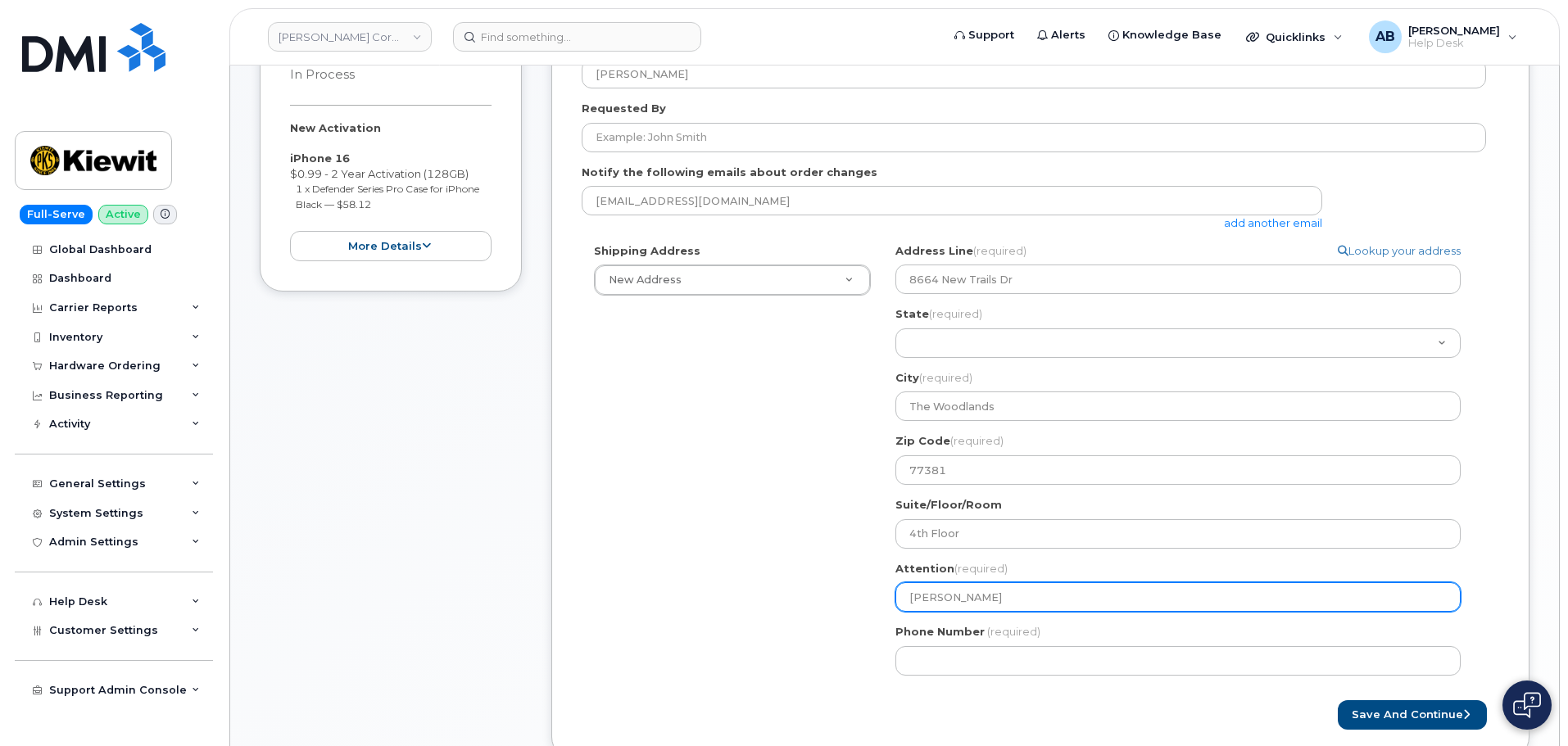
type input "Luis Lo"
click at [998, 588] on input "Luis Lo" at bounding box center [1177, 596] width 565 height 30
select select
type input "Luis L"
select select
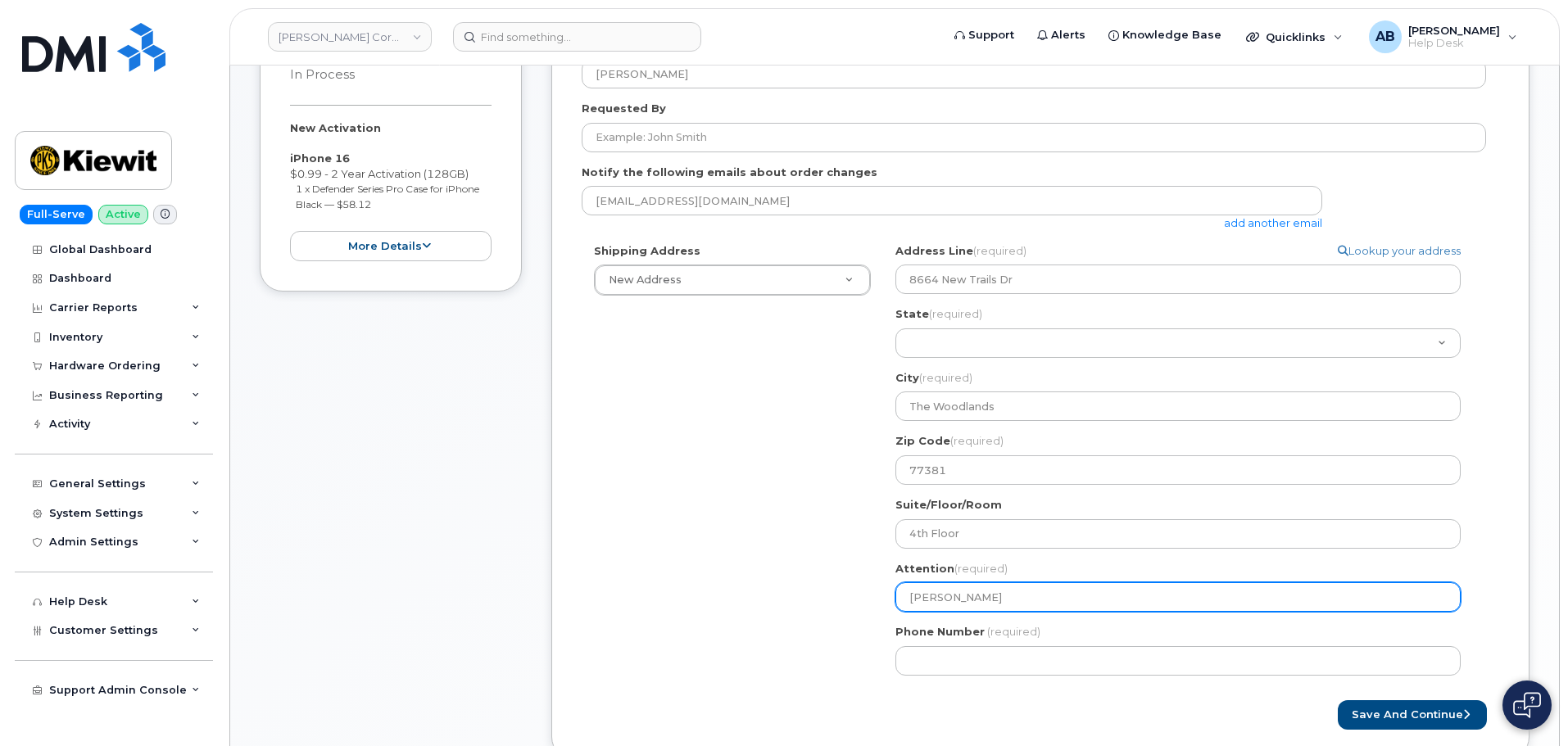
type input "Luis Lu"
select select
type input "Luis Lug"
select select
type input "Luis Lugo"
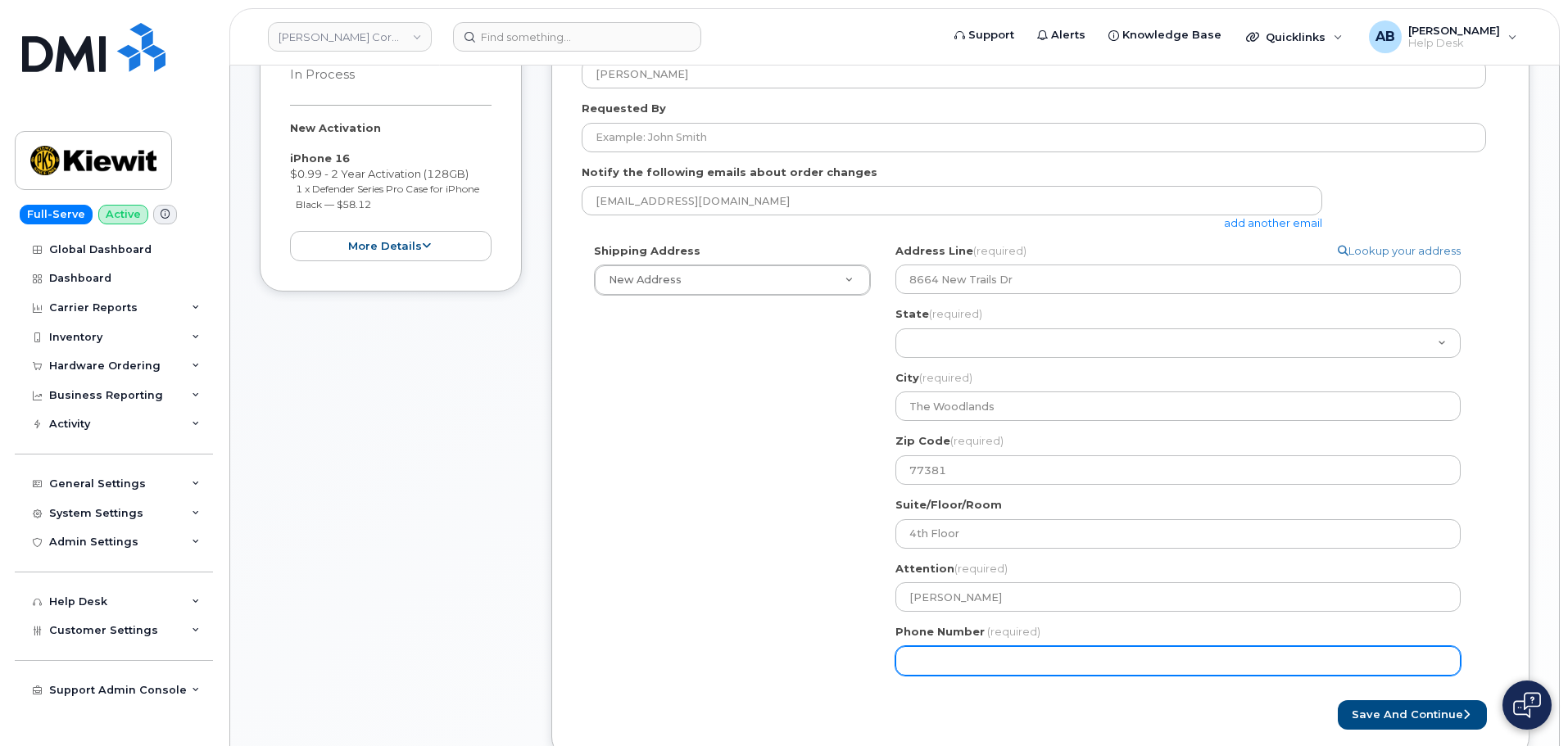
click at [959, 670] on input "Phone Number" at bounding box center [1177, 661] width 565 height 30
click at [925, 658] on input "Phone Number" at bounding box center [1177, 661] width 565 height 30
paste input "9566937200"
select select
type input "9566937200"
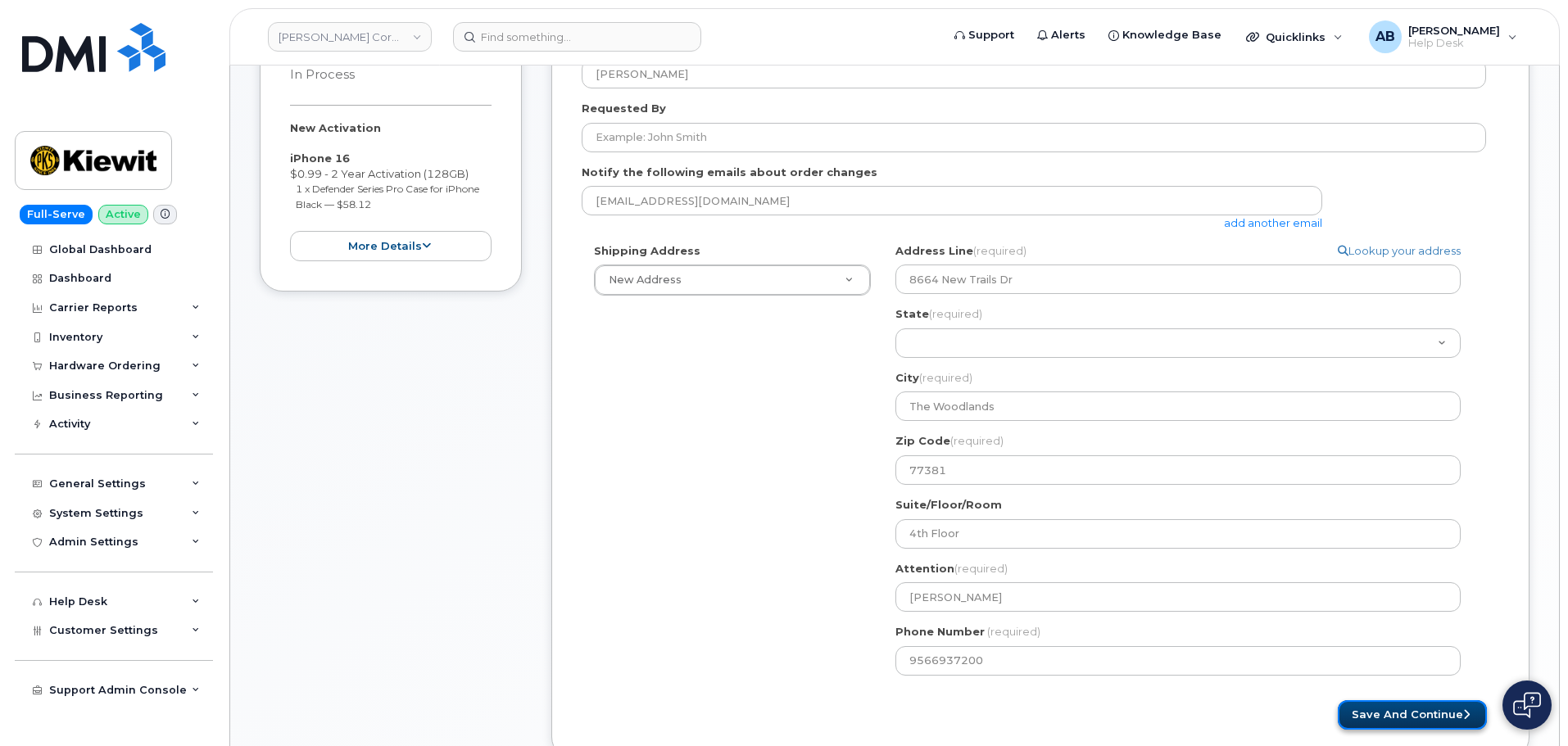
click at [1437, 723] on button "Save and Continue" at bounding box center [1412, 714] width 149 height 30
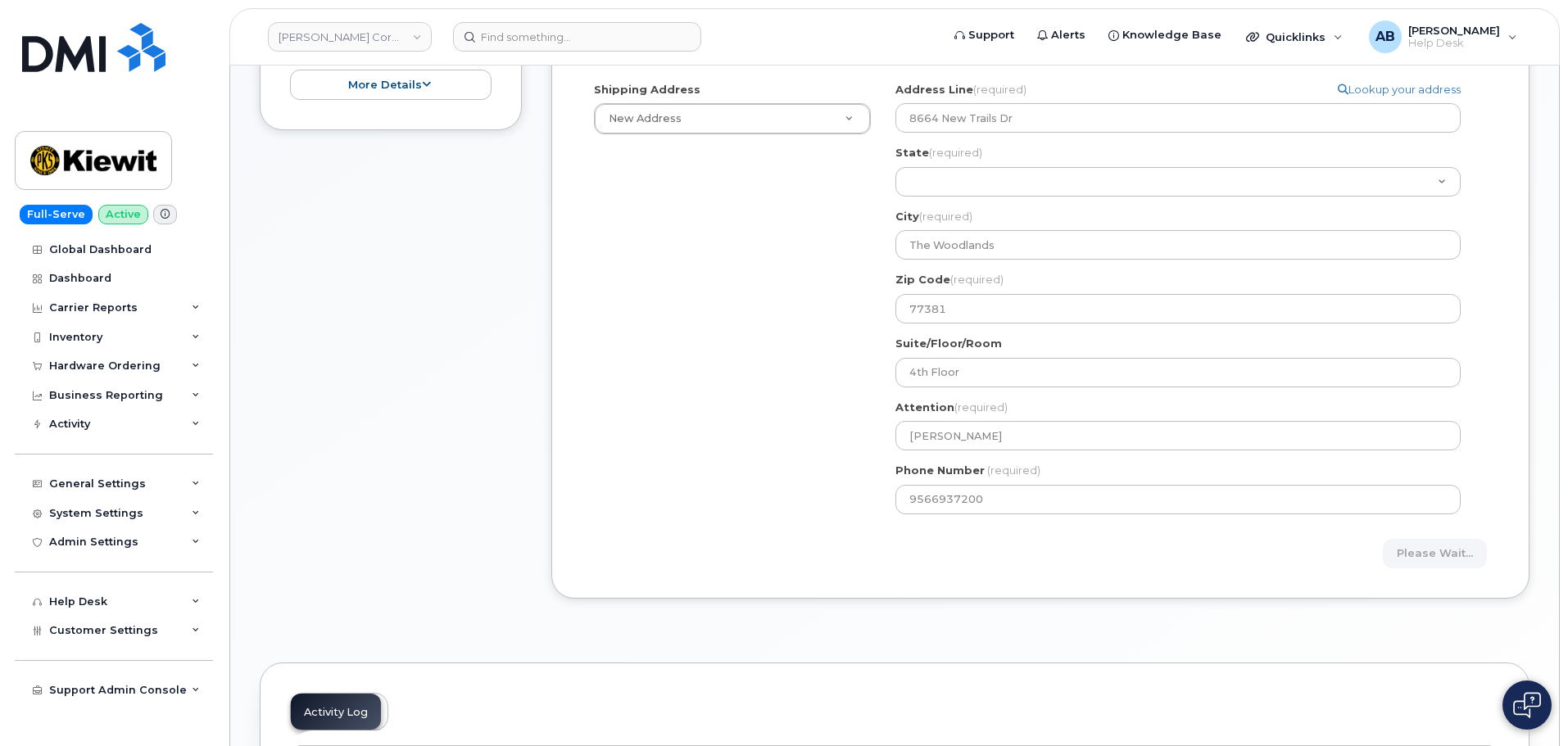
scroll to position [453, 0]
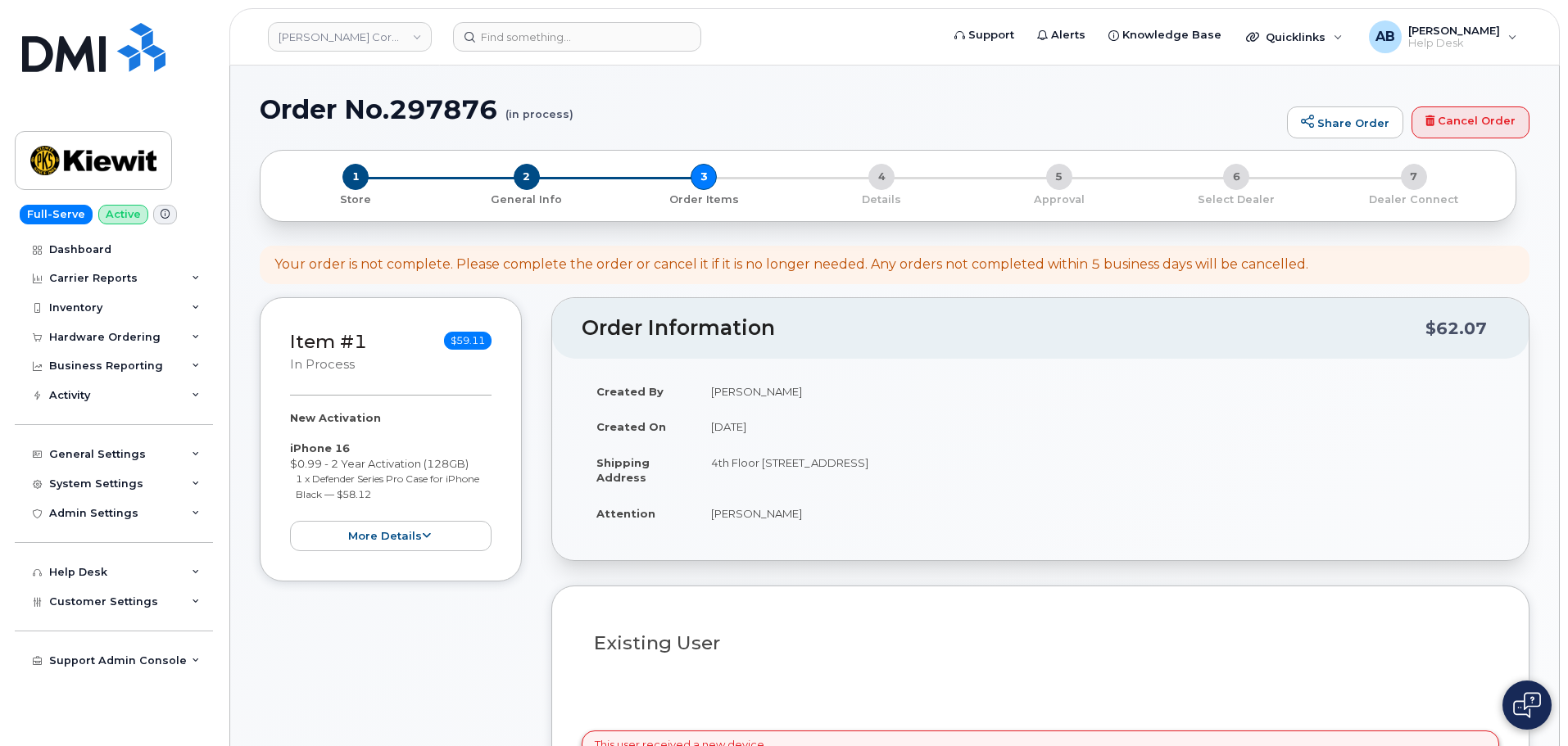
select select
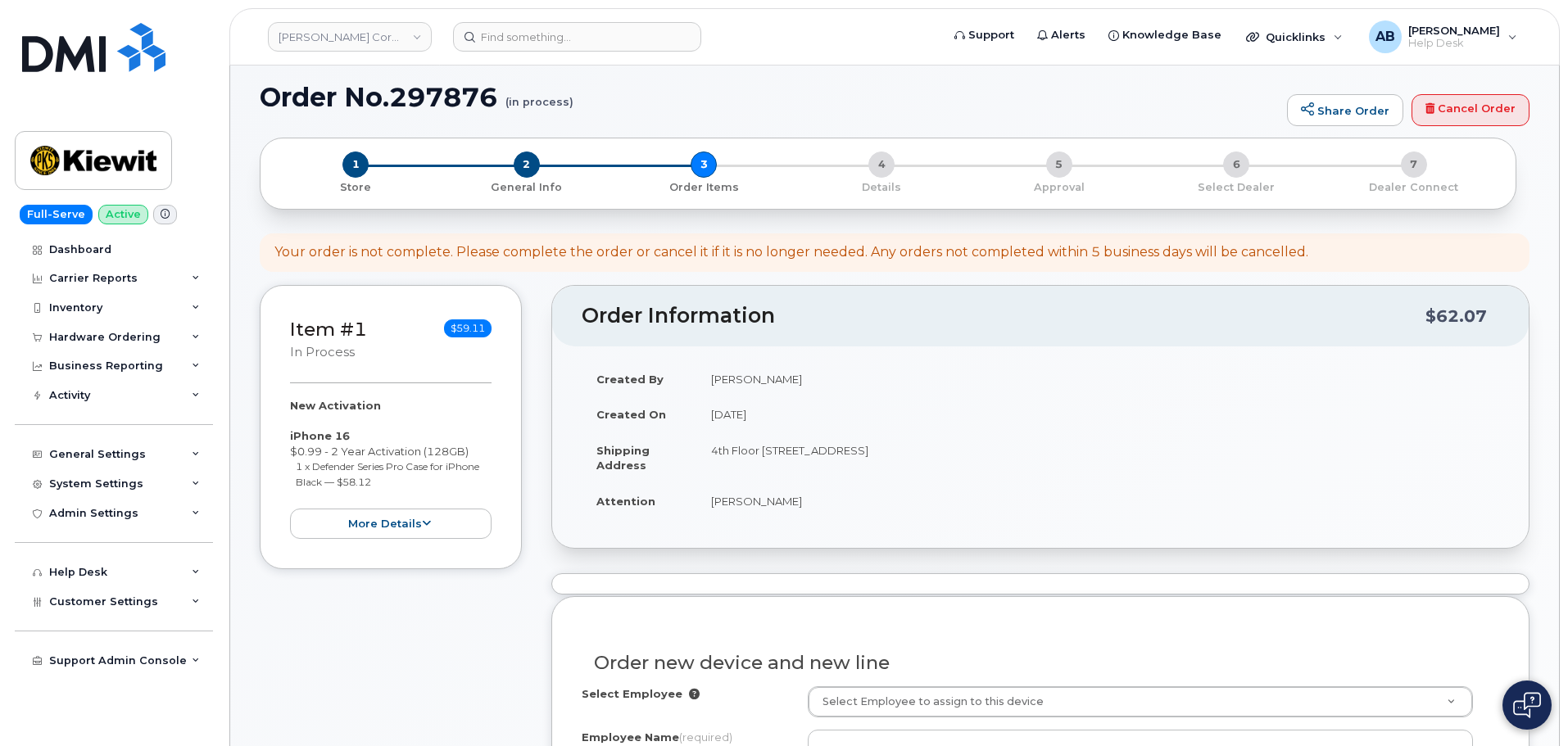
scroll to position [410, 0]
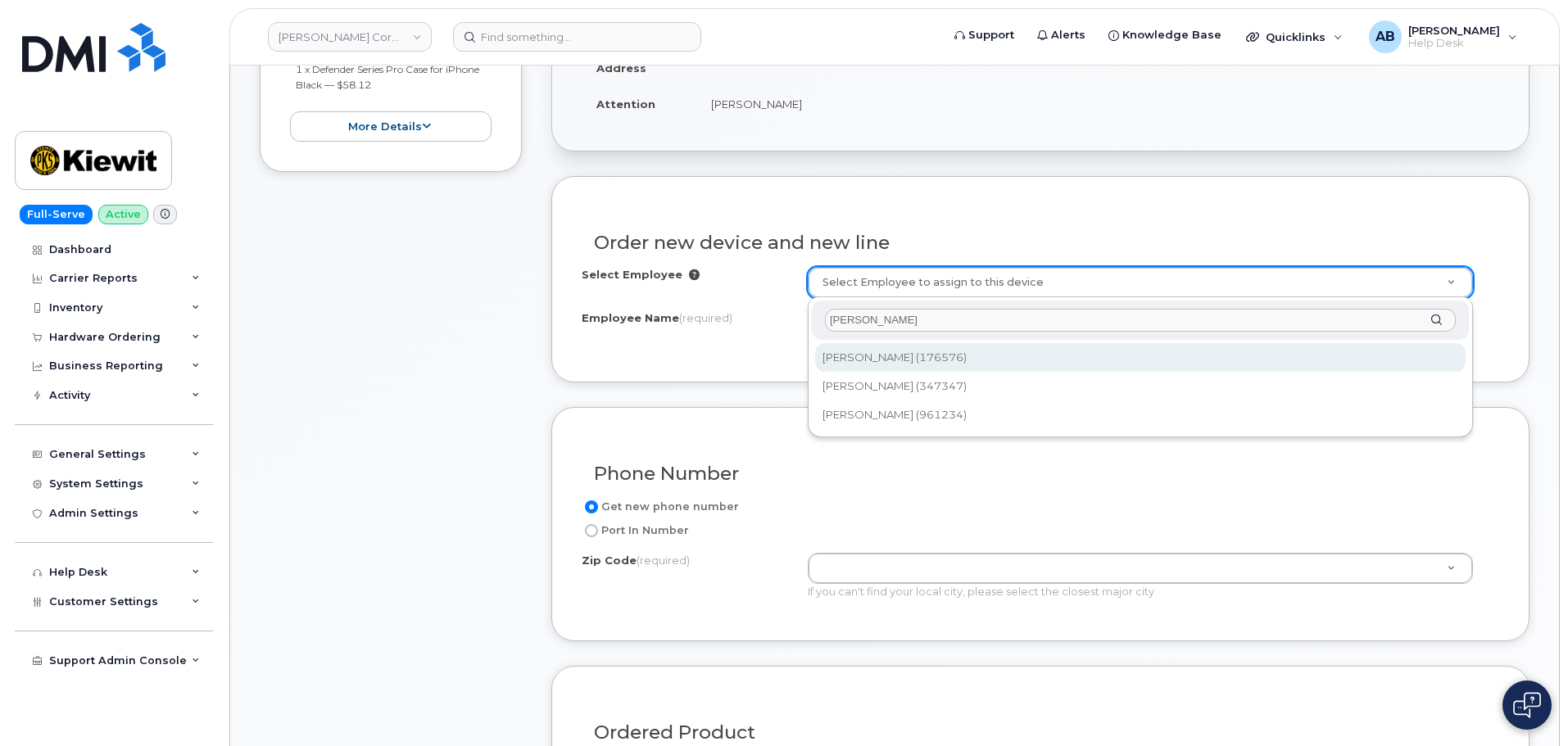
type input "[PERSON_NAME]"
type input "2266411"
type input "[PERSON_NAME]"
type input "1376 FM 488"
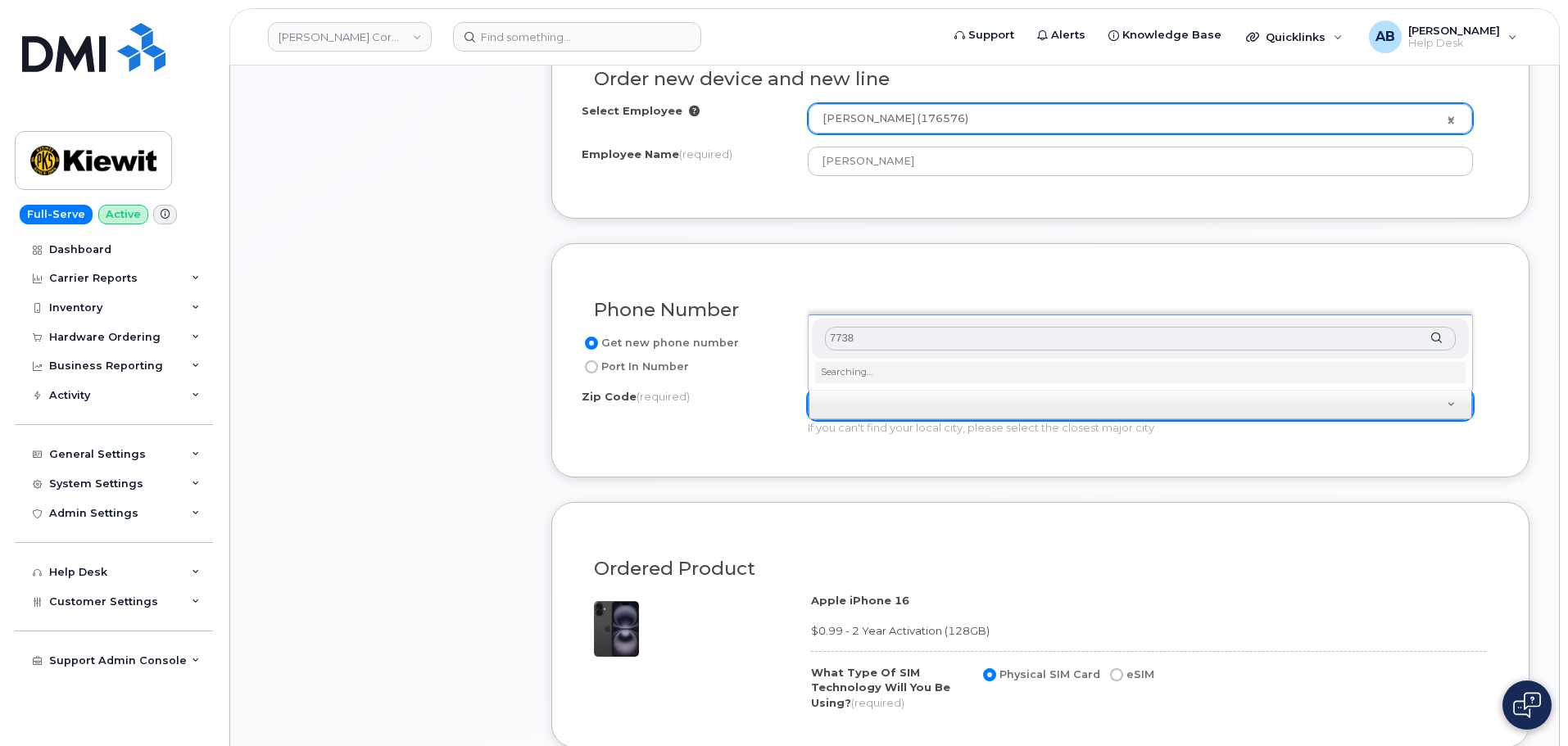
scroll to position [517, 0]
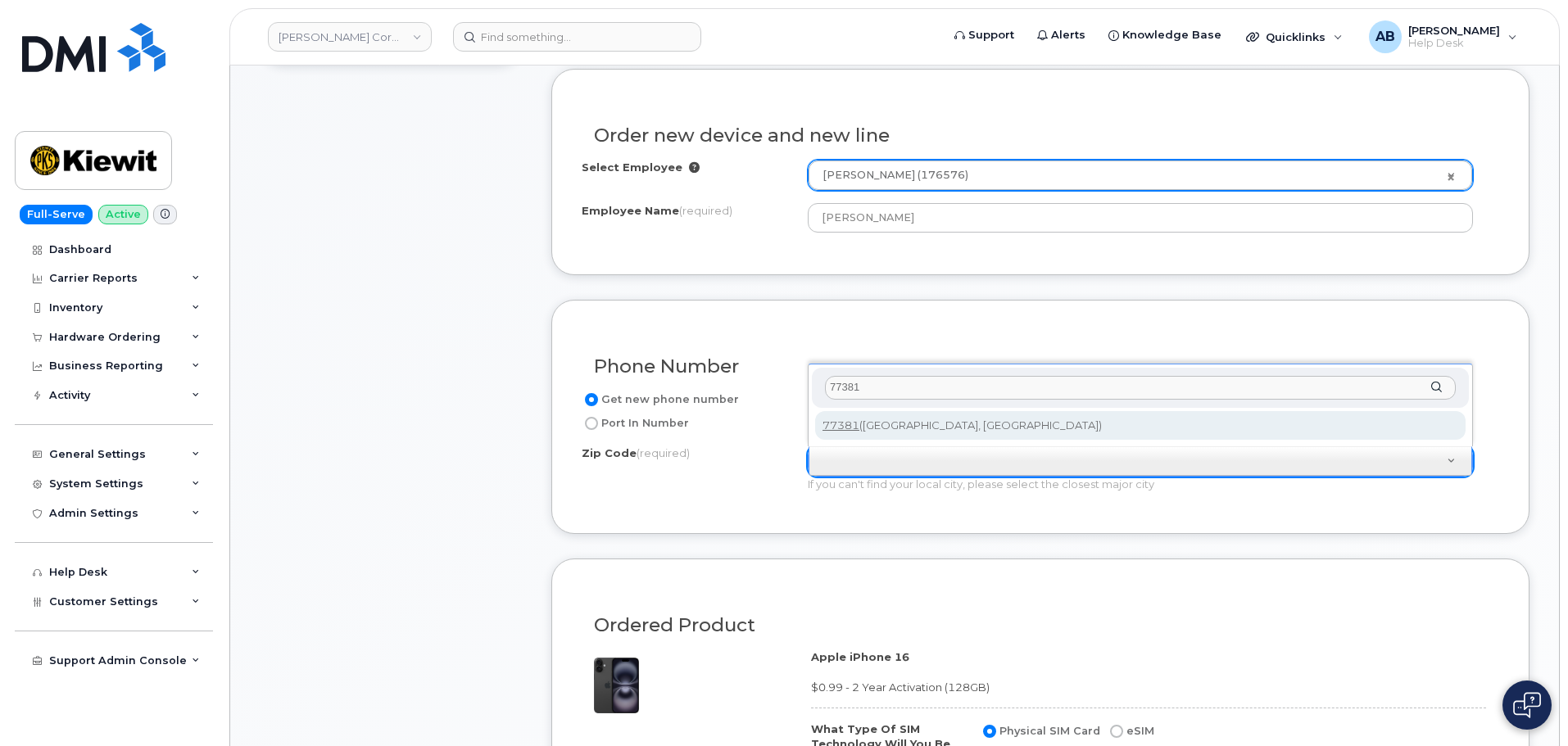
type input "77381"
type input "77381 (Spring, TX)"
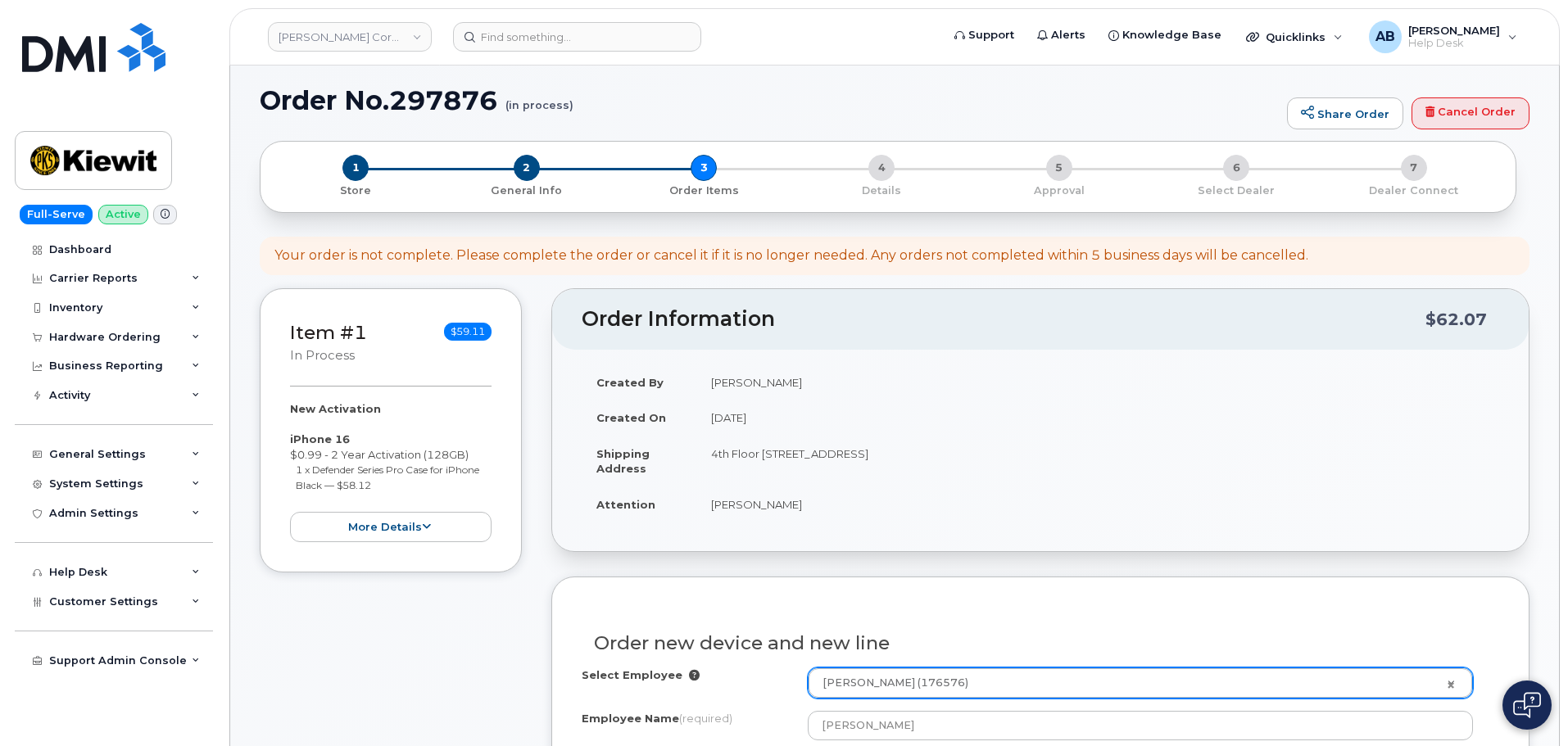
scroll to position [0, 0]
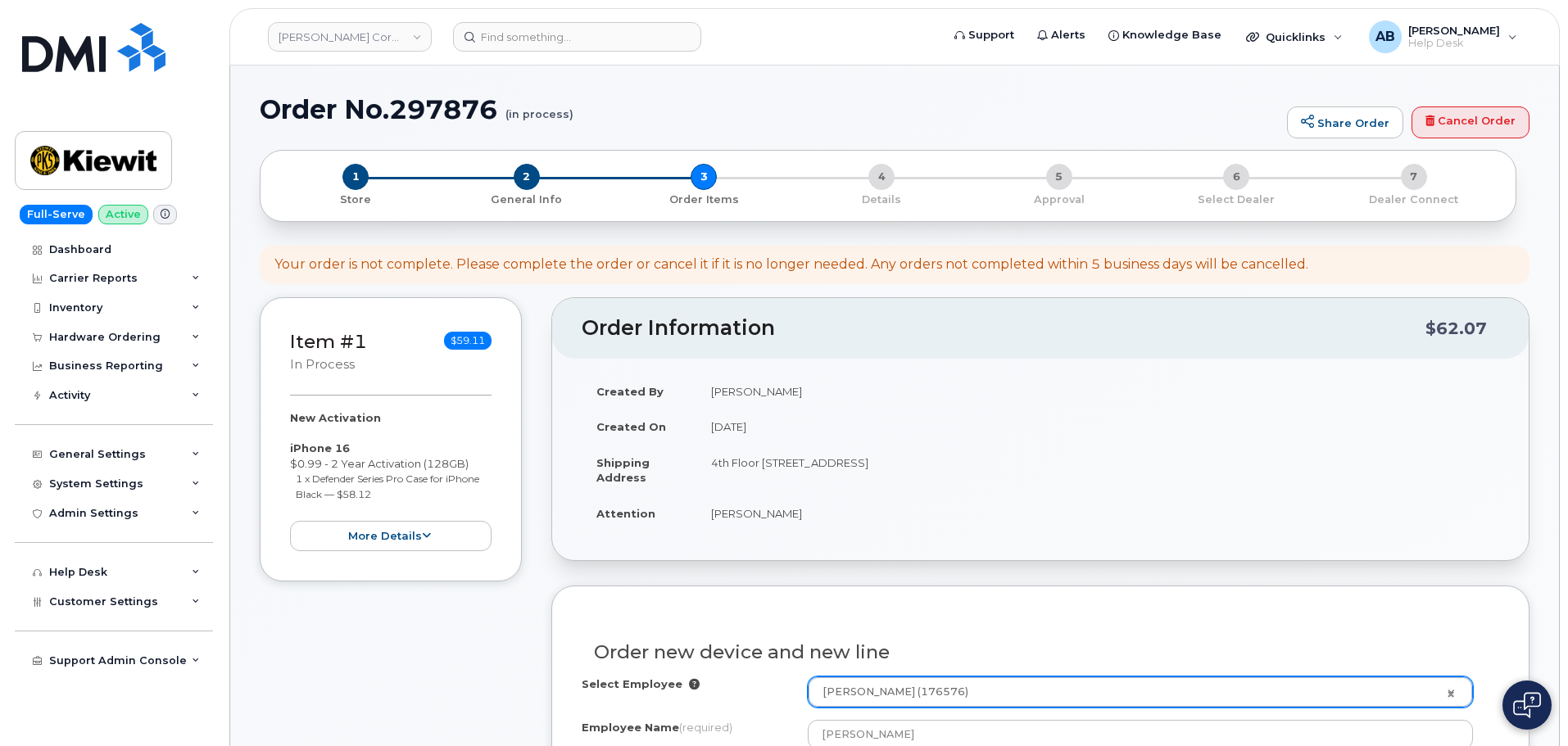
click at [863, 445] on td "4th Floor 8664 New Trails Dr, The Woodlands, TX, 77381, USA" at bounding box center [1097, 470] width 803 height 51
click at [463, 528] on button "more details" at bounding box center [391, 535] width 201 height 30
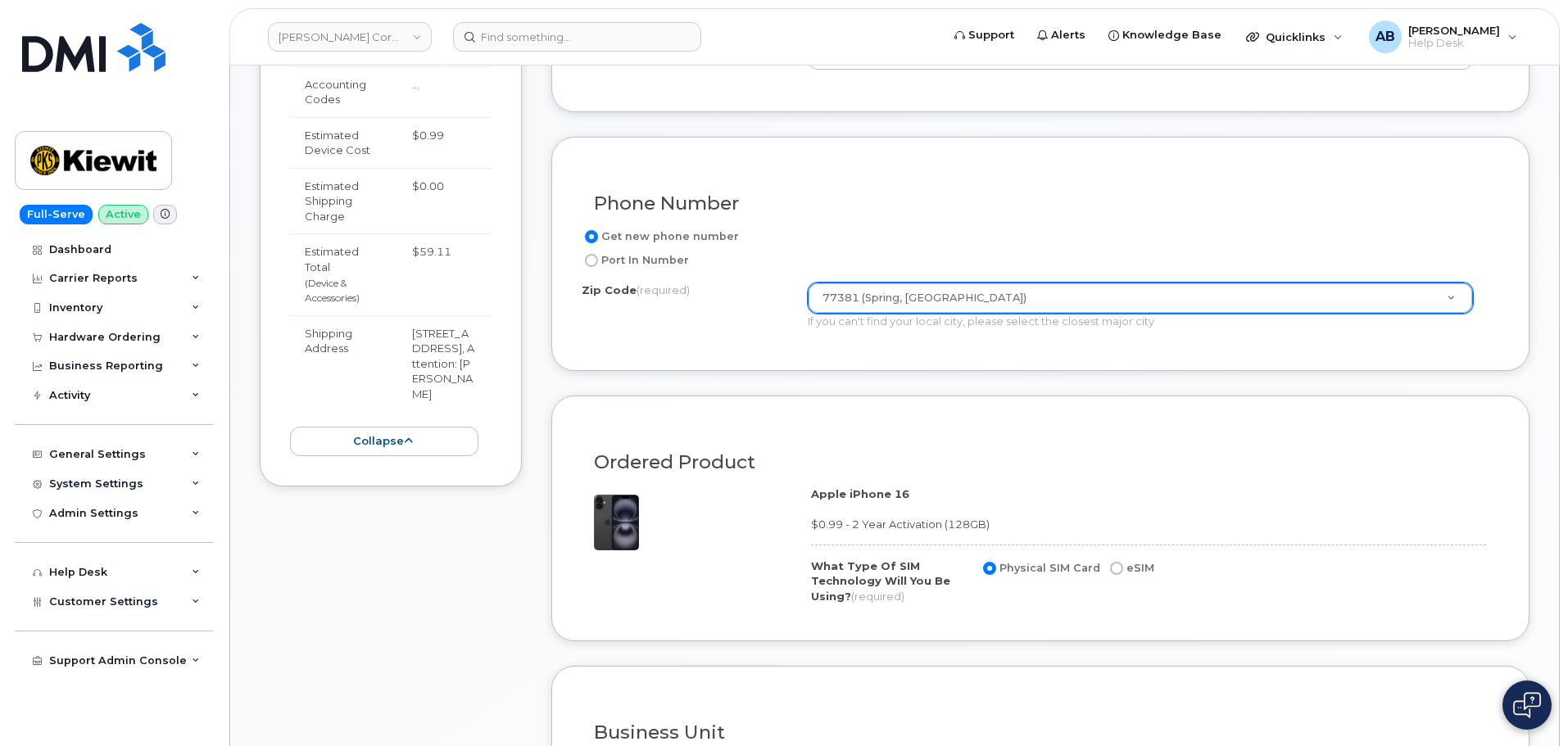
scroll to position [737, 0]
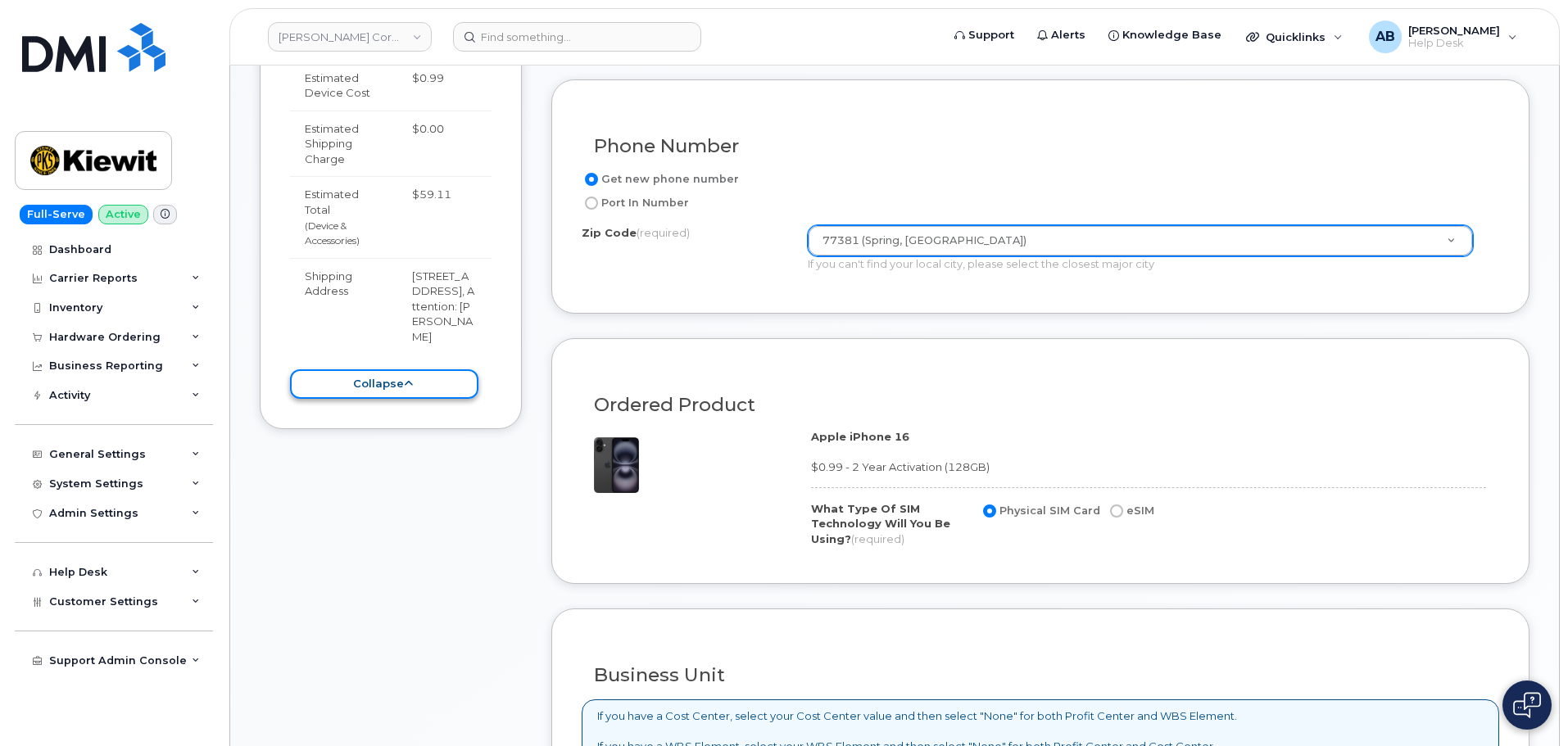
click at [405, 400] on button "collapse" at bounding box center [385, 383] width 189 height 30
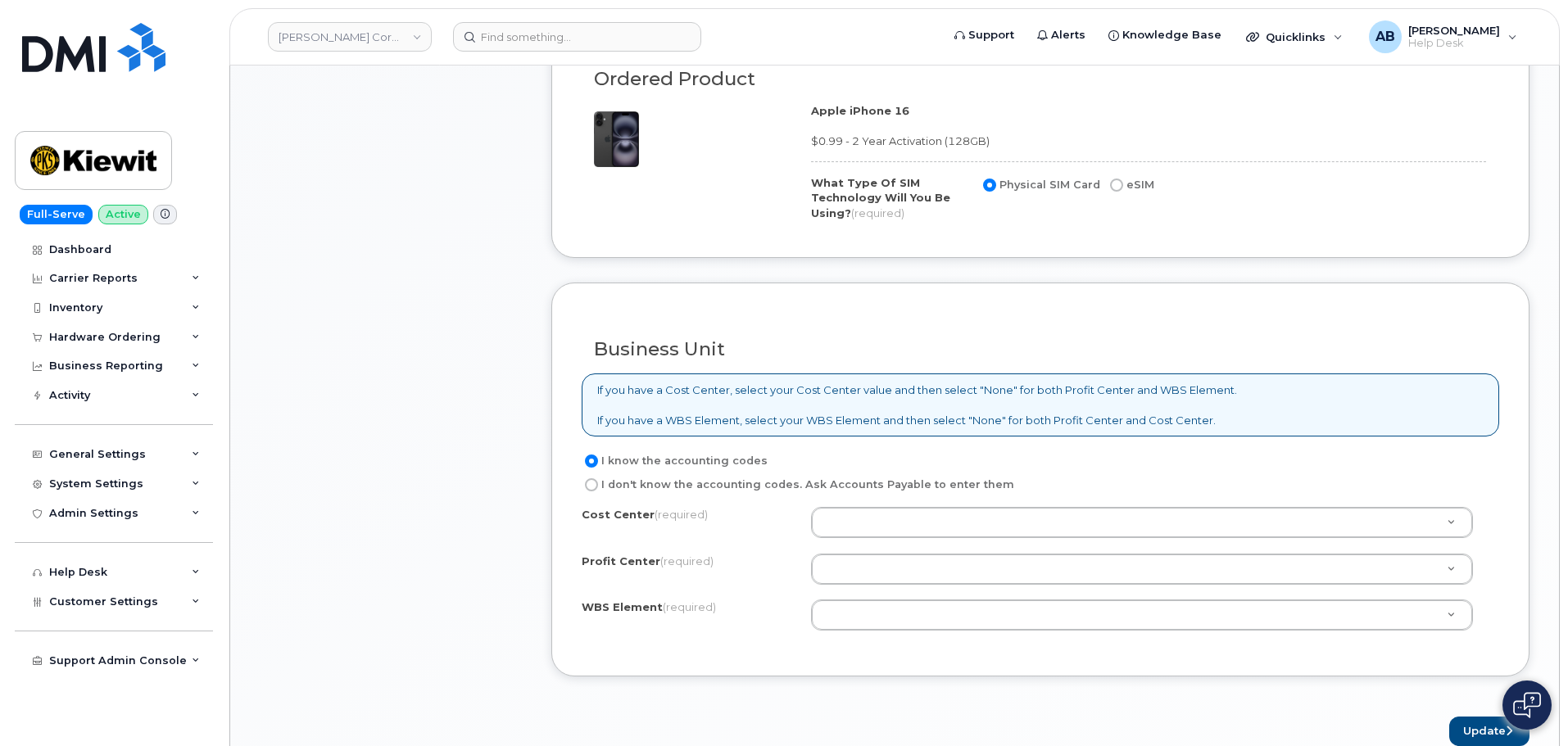
scroll to position [1064, 0]
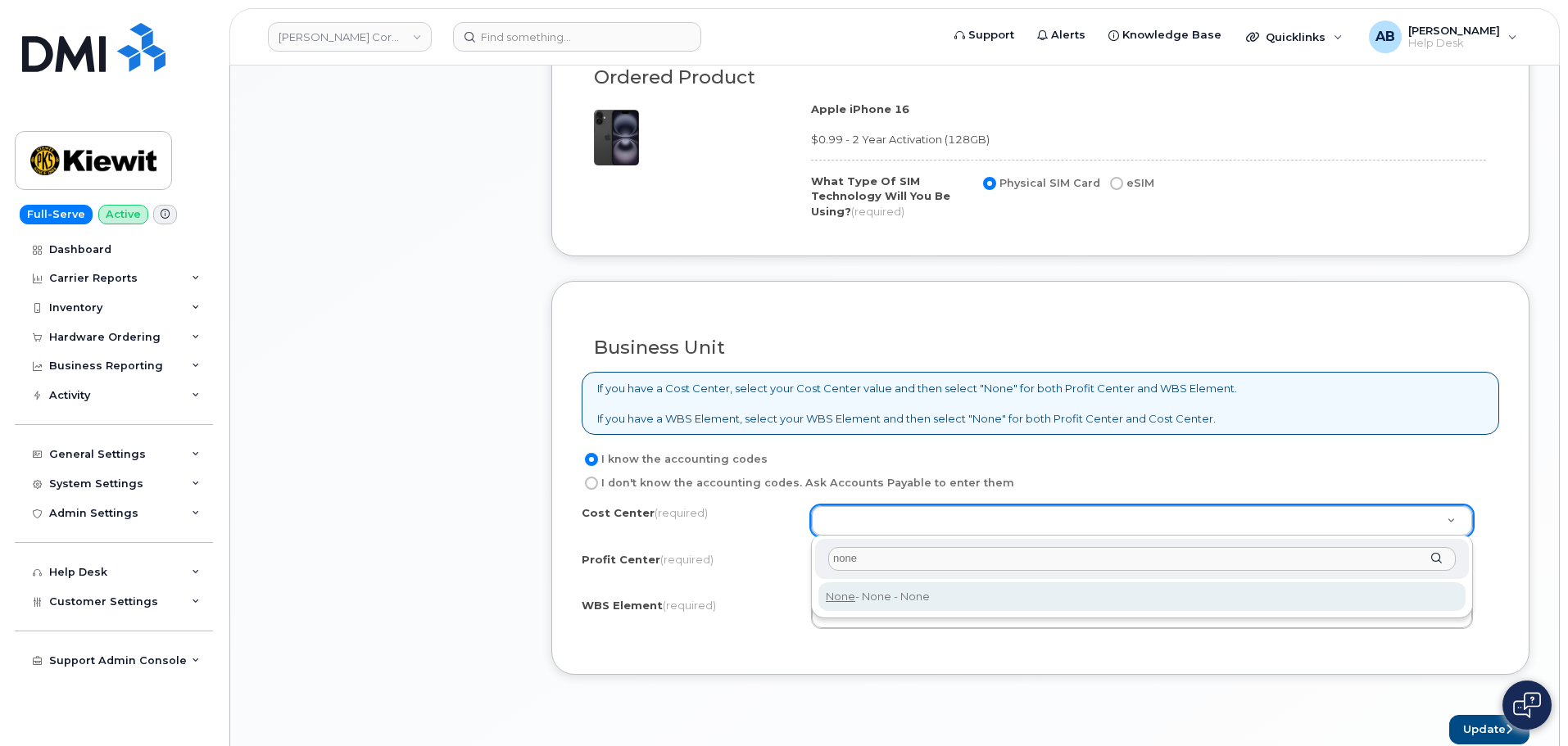
type input "none"
type input "None"
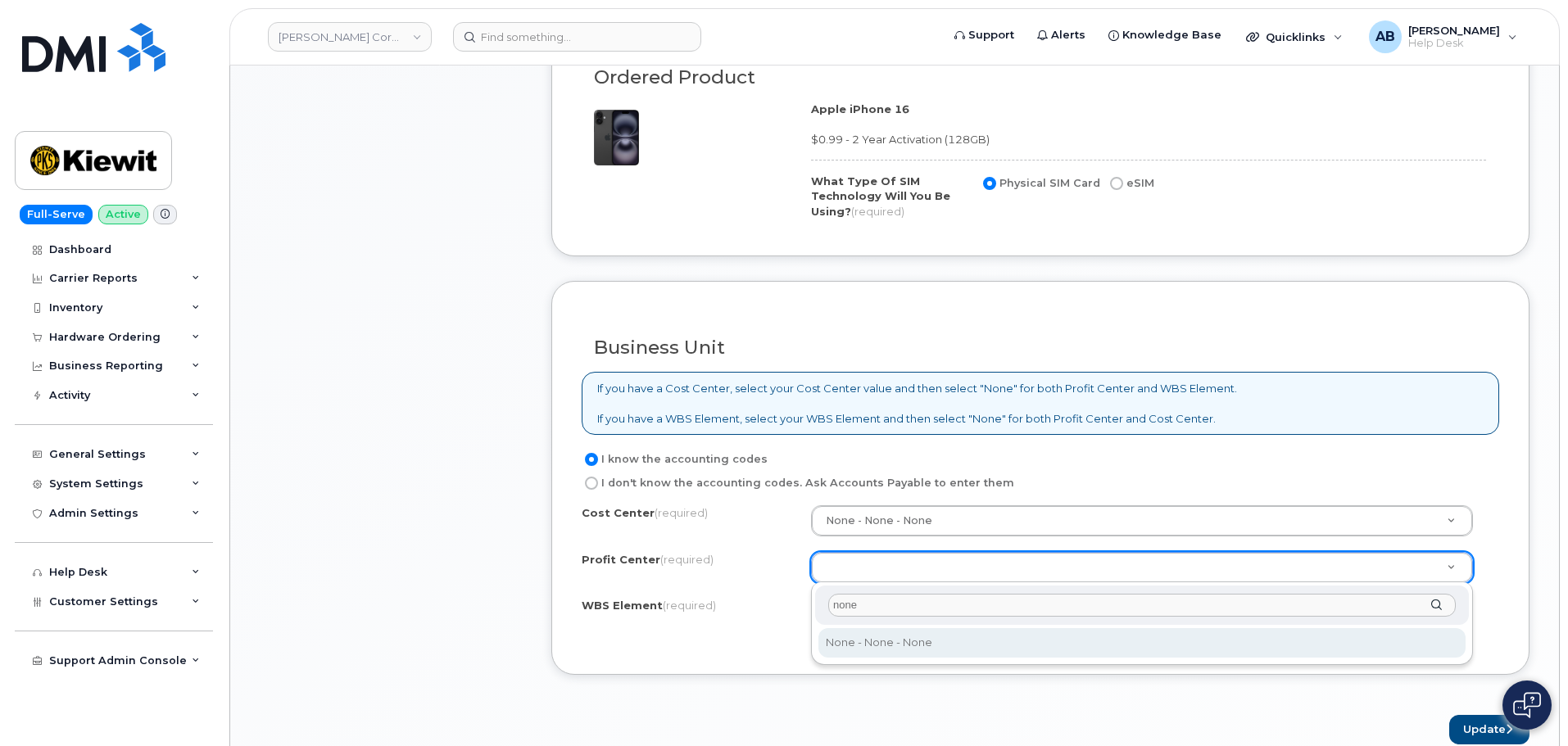
type input "none"
select select "None"
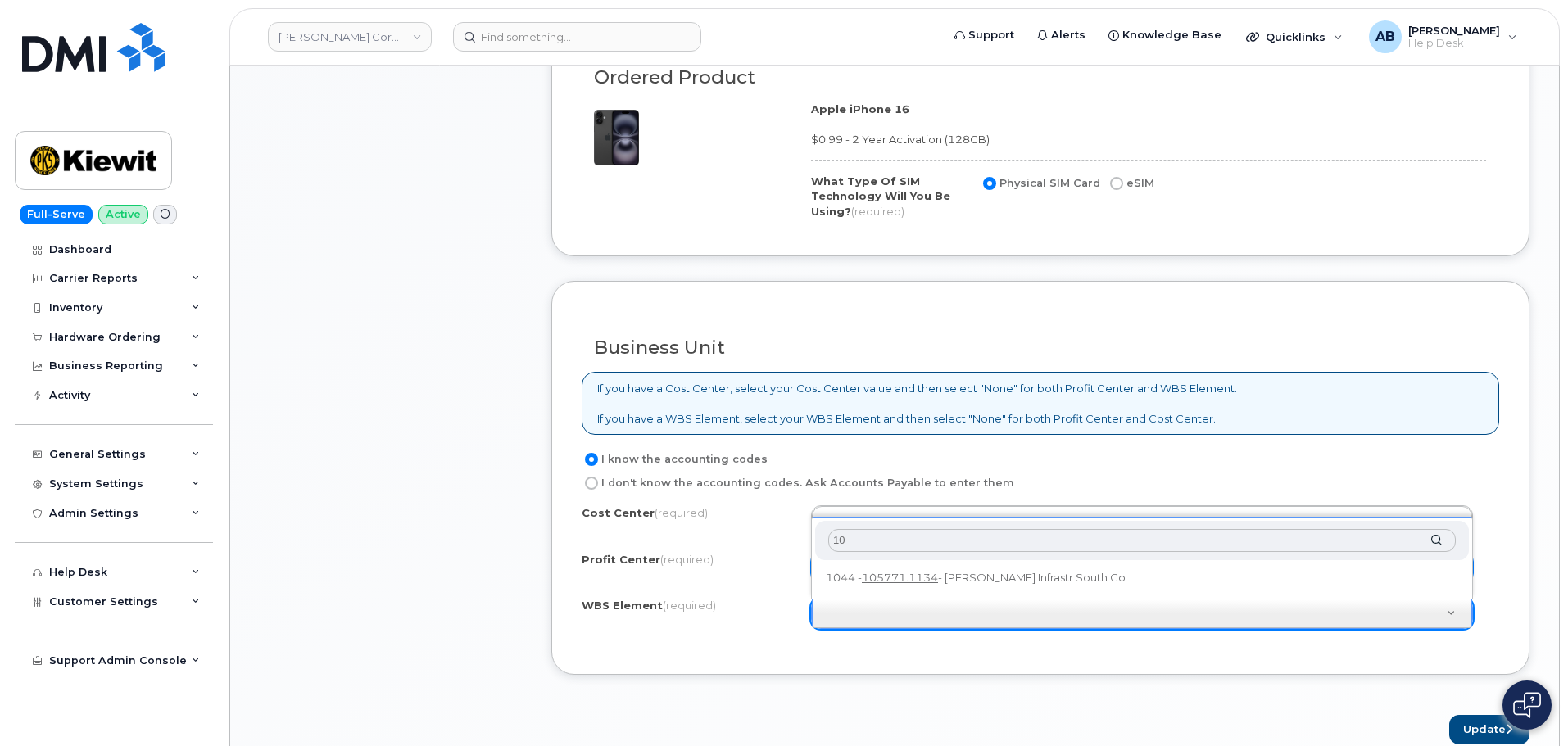
type input "1"
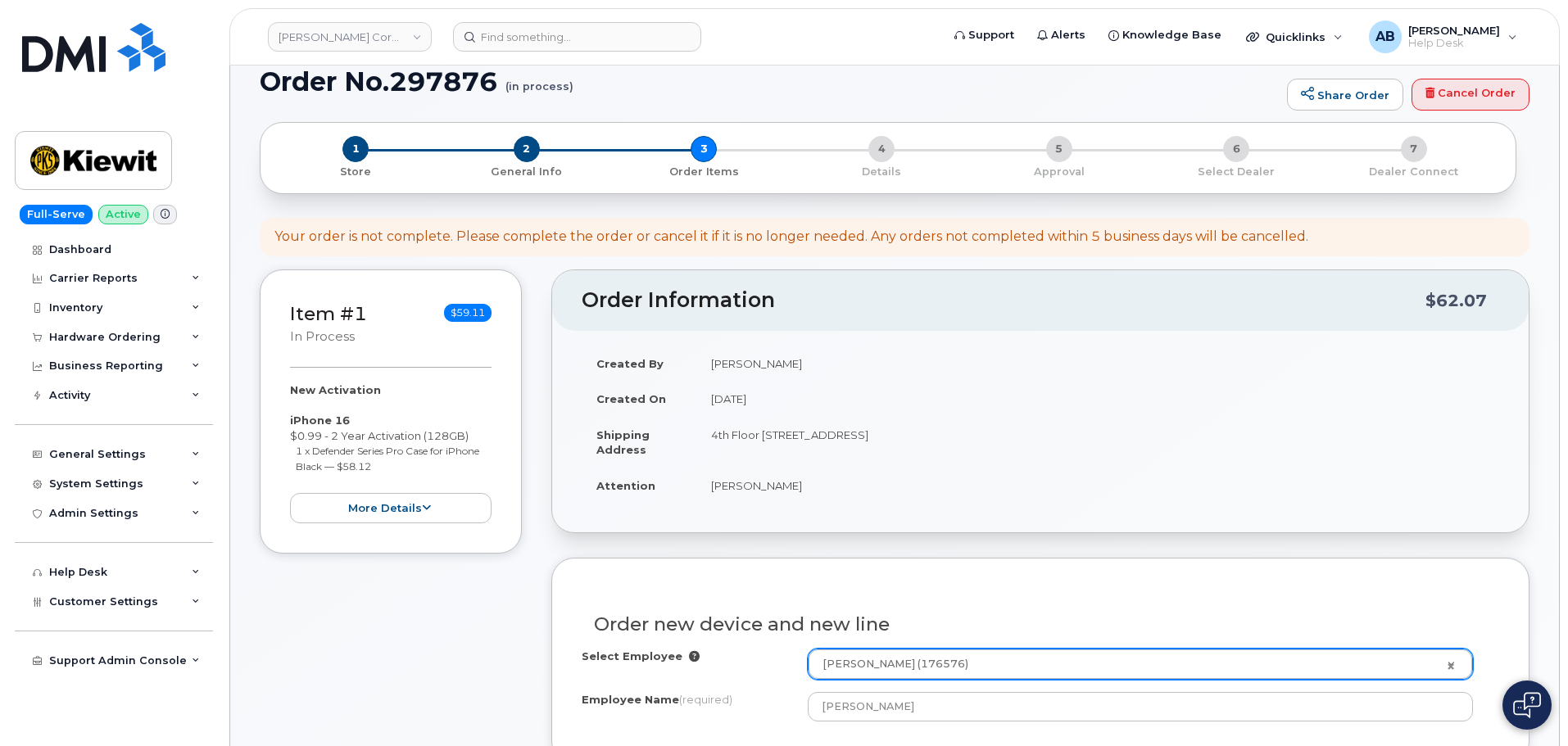
scroll to position [0, 0]
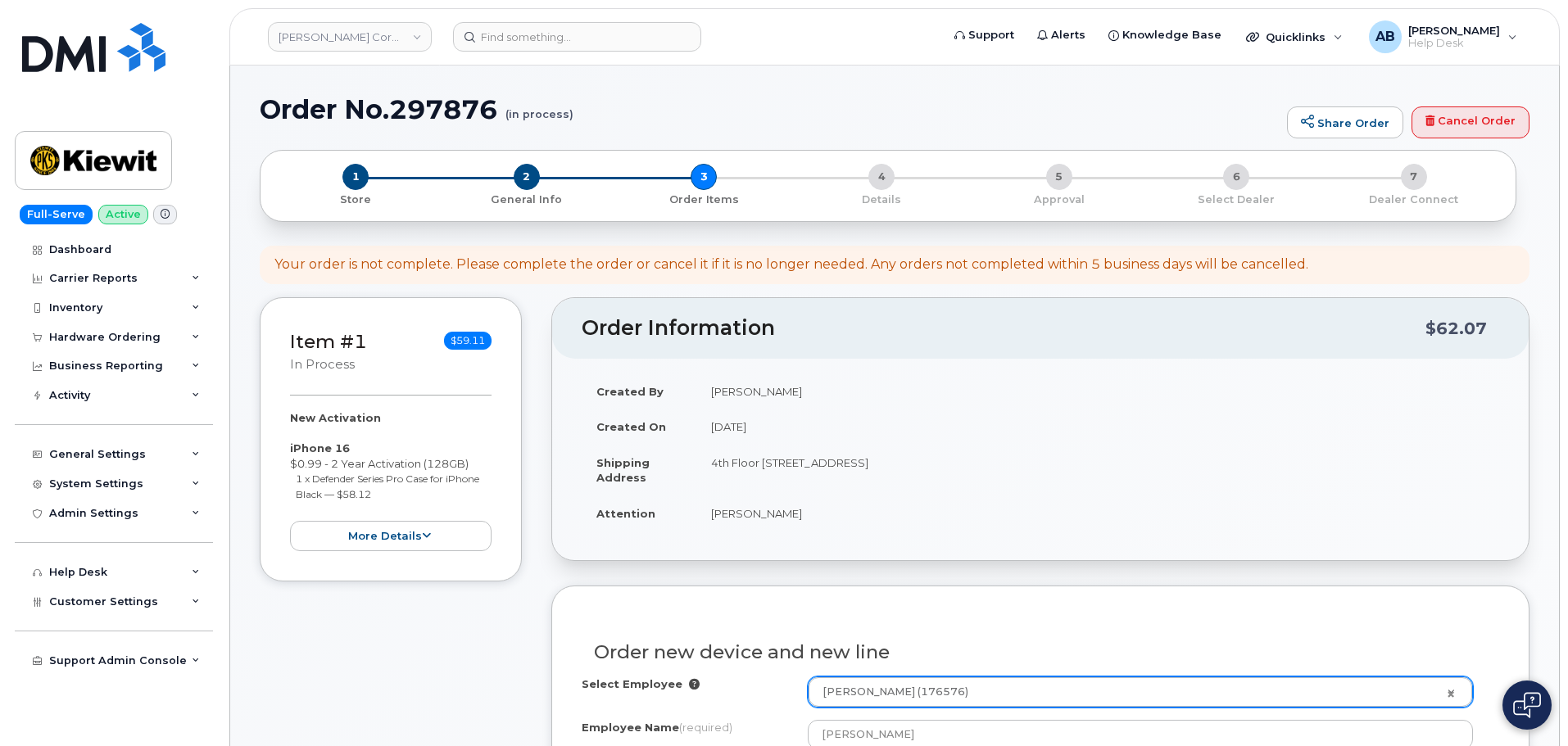
click at [413, 106] on h1 "Order No.297876 (in process)" at bounding box center [769, 110] width 1019 height 29
copy h1 "297876"
click at [601, 106] on h1 "Order No.297876 (in process)" at bounding box center [769, 110] width 1019 height 29
click at [66, 157] on img at bounding box center [93, 160] width 126 height 47
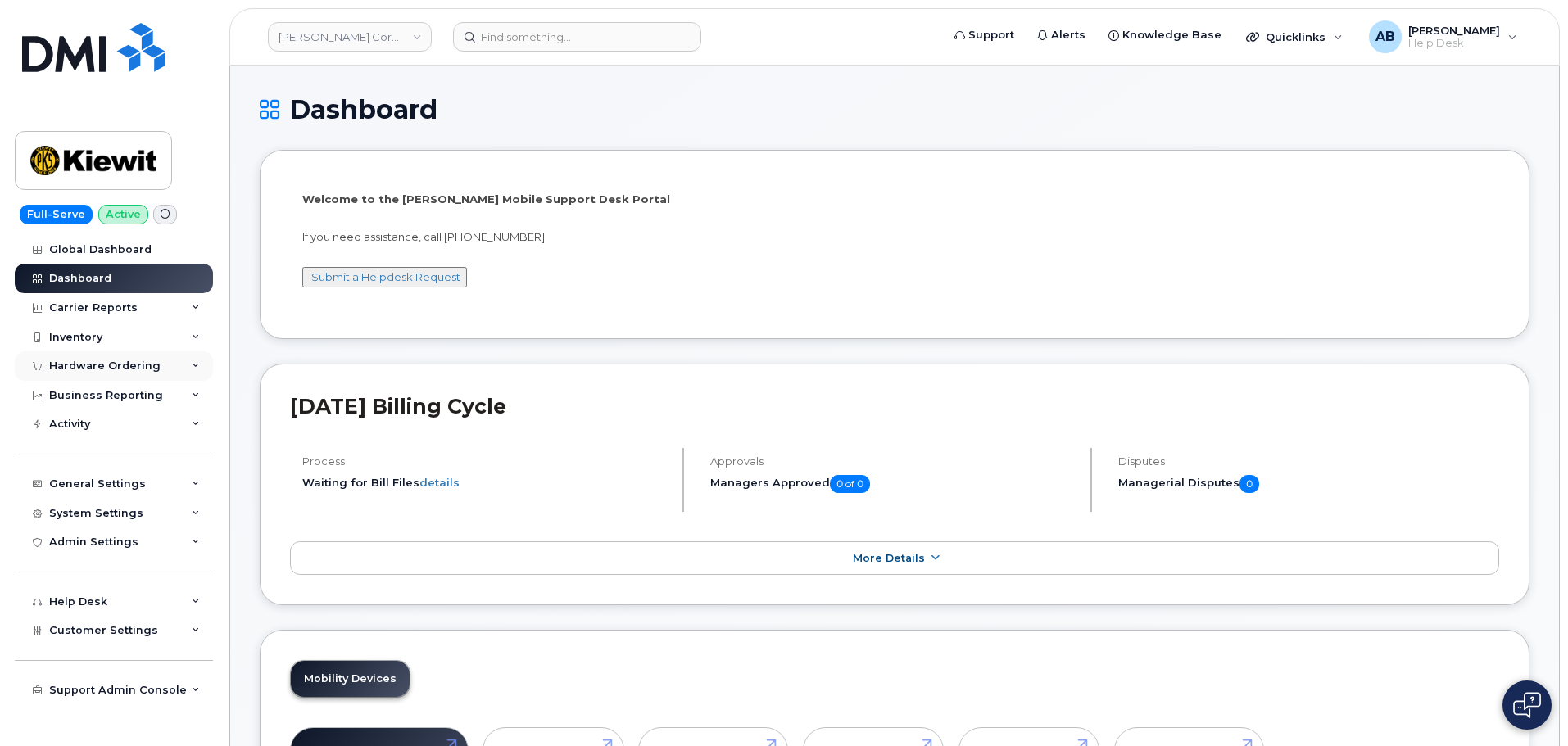
click at [122, 363] on div "Hardware Ordering" at bounding box center [104, 366] width 112 height 13
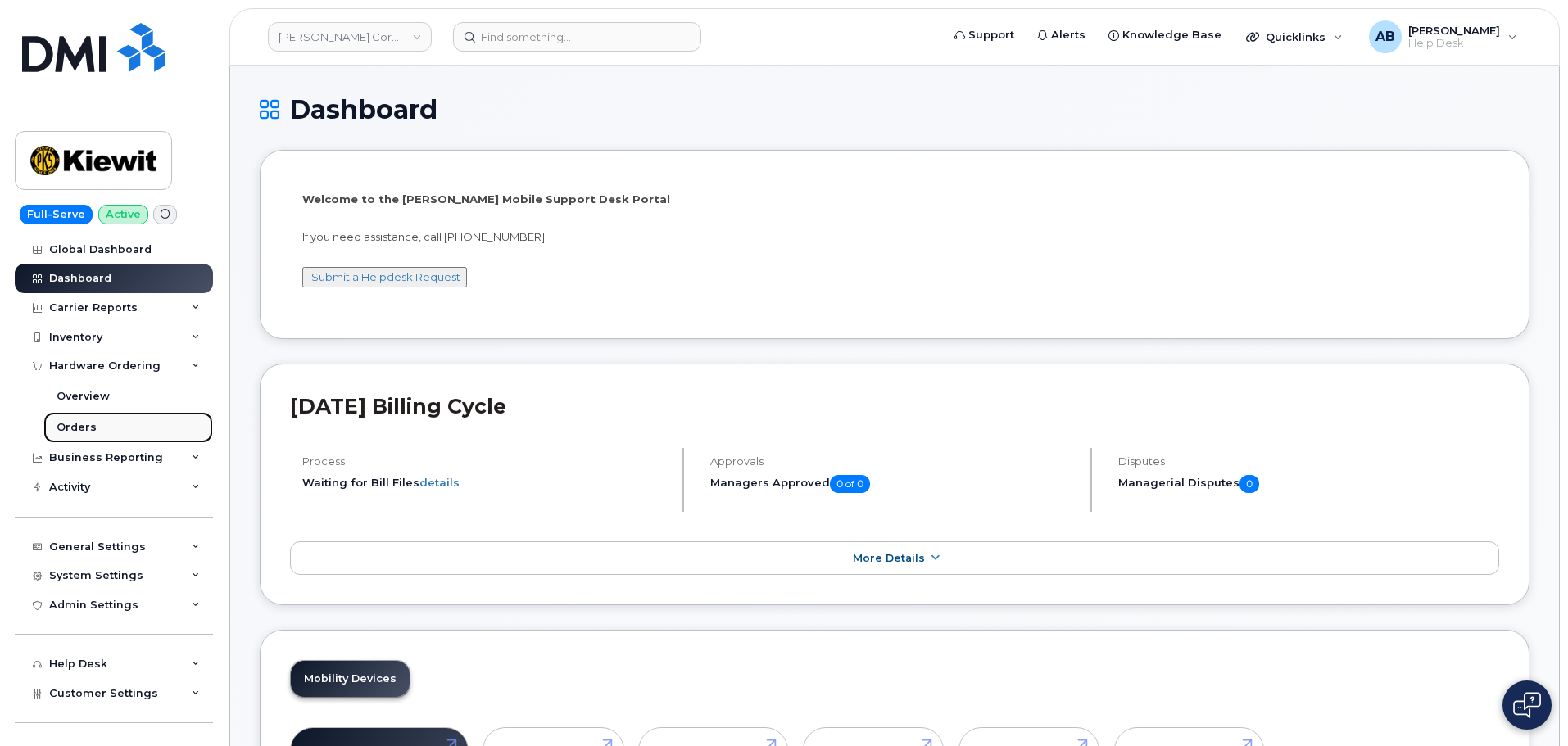
click at [117, 423] on link "Orders" at bounding box center [128, 427] width 170 height 31
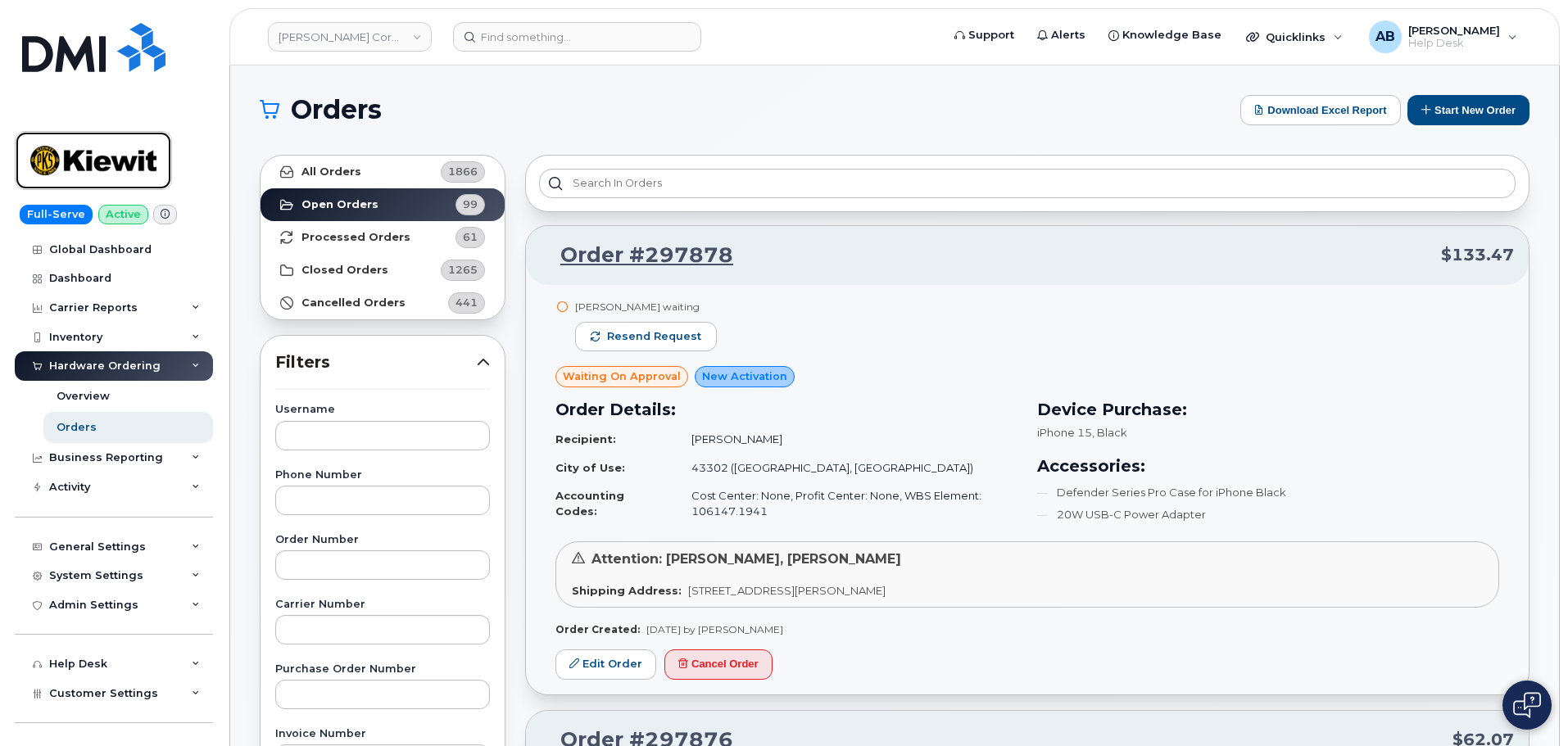
click at [114, 143] on img at bounding box center [93, 160] width 126 height 47
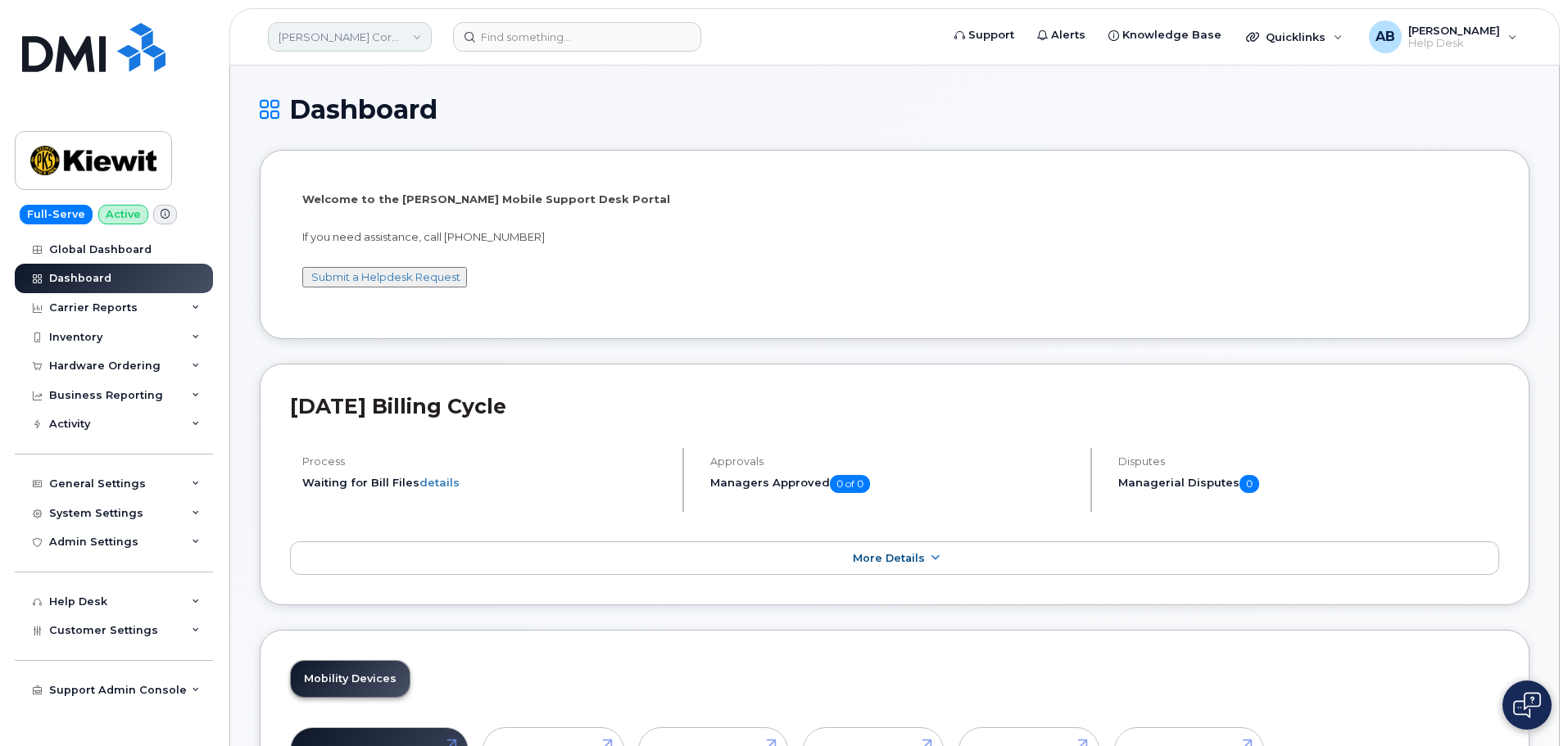
click at [385, 44] on link "[PERSON_NAME] Corporation" at bounding box center [349, 36] width 164 height 30
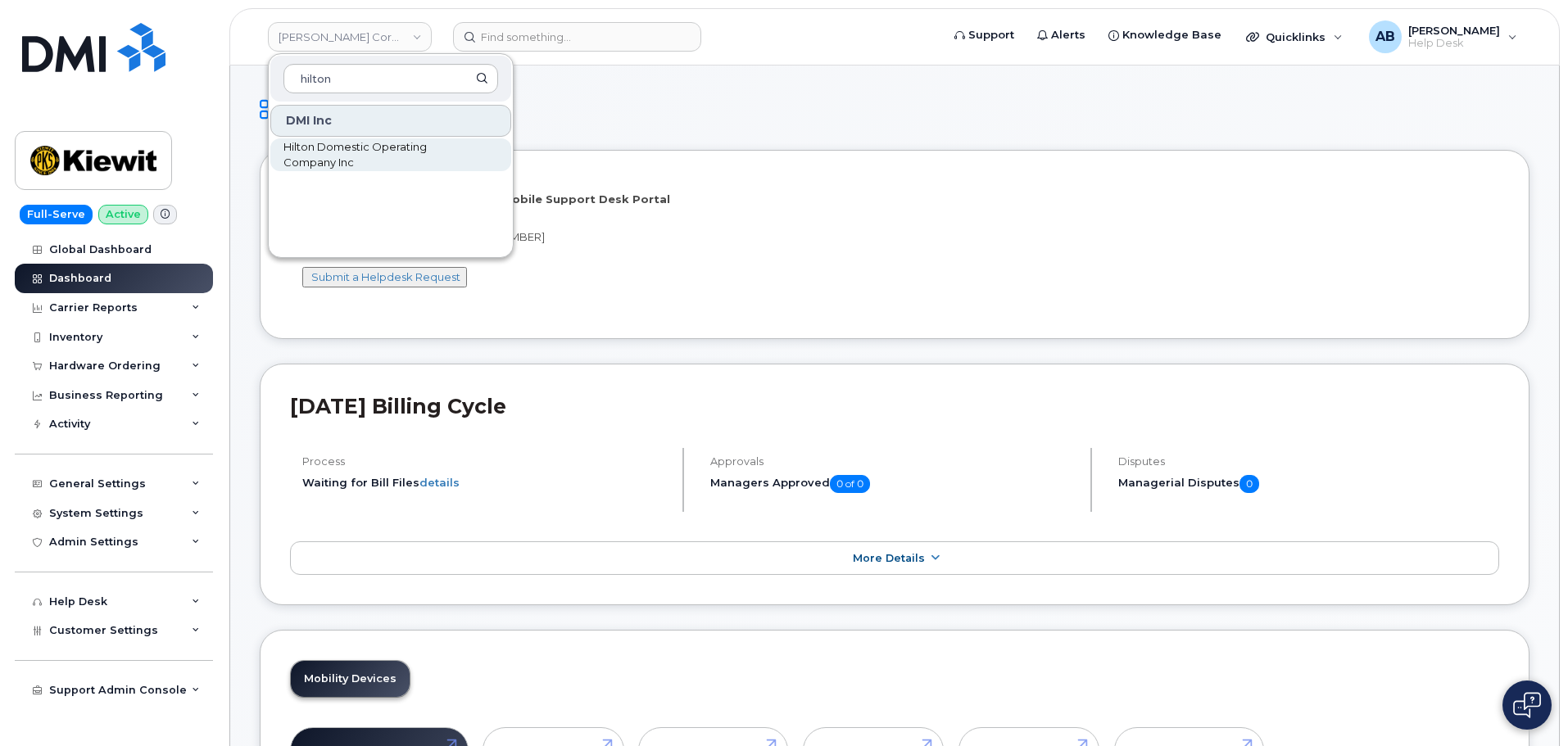
type input "hilton"
click at [383, 147] on span "Hilton Domestic Operating Company Inc" at bounding box center [378, 155] width 189 height 32
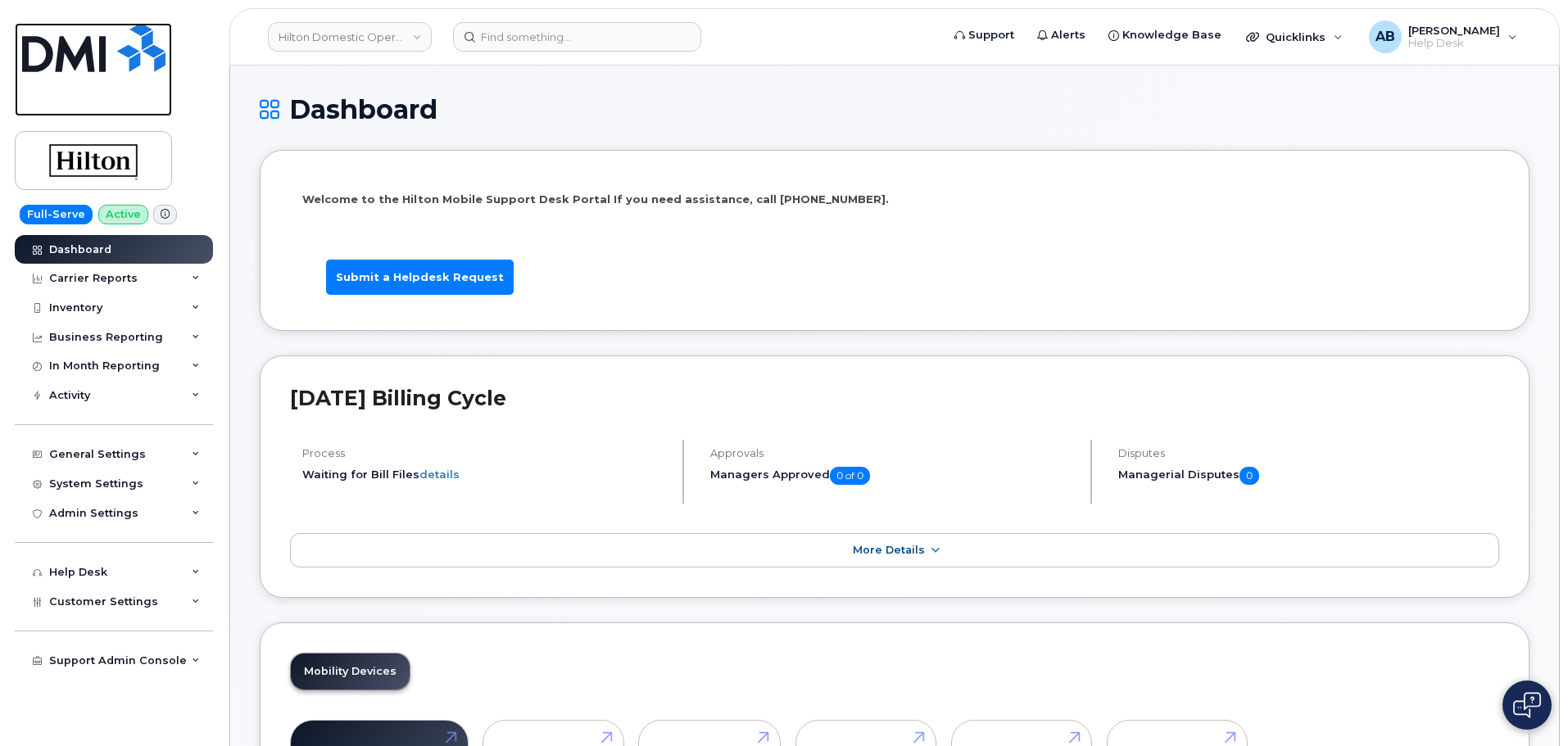
click at [131, 55] on img at bounding box center [93, 47] width 143 height 49
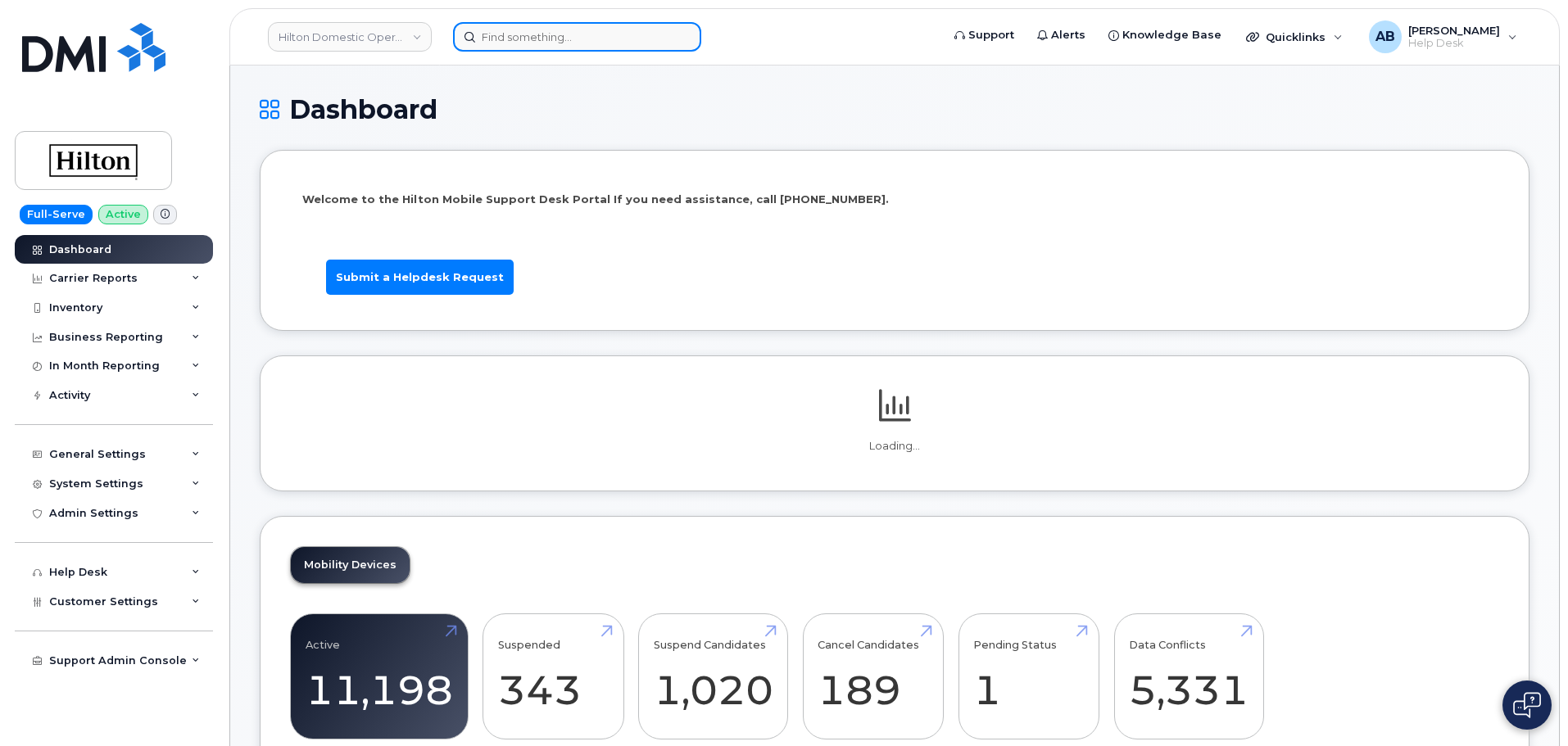
click at [560, 46] on input at bounding box center [578, 36] width 248 height 30
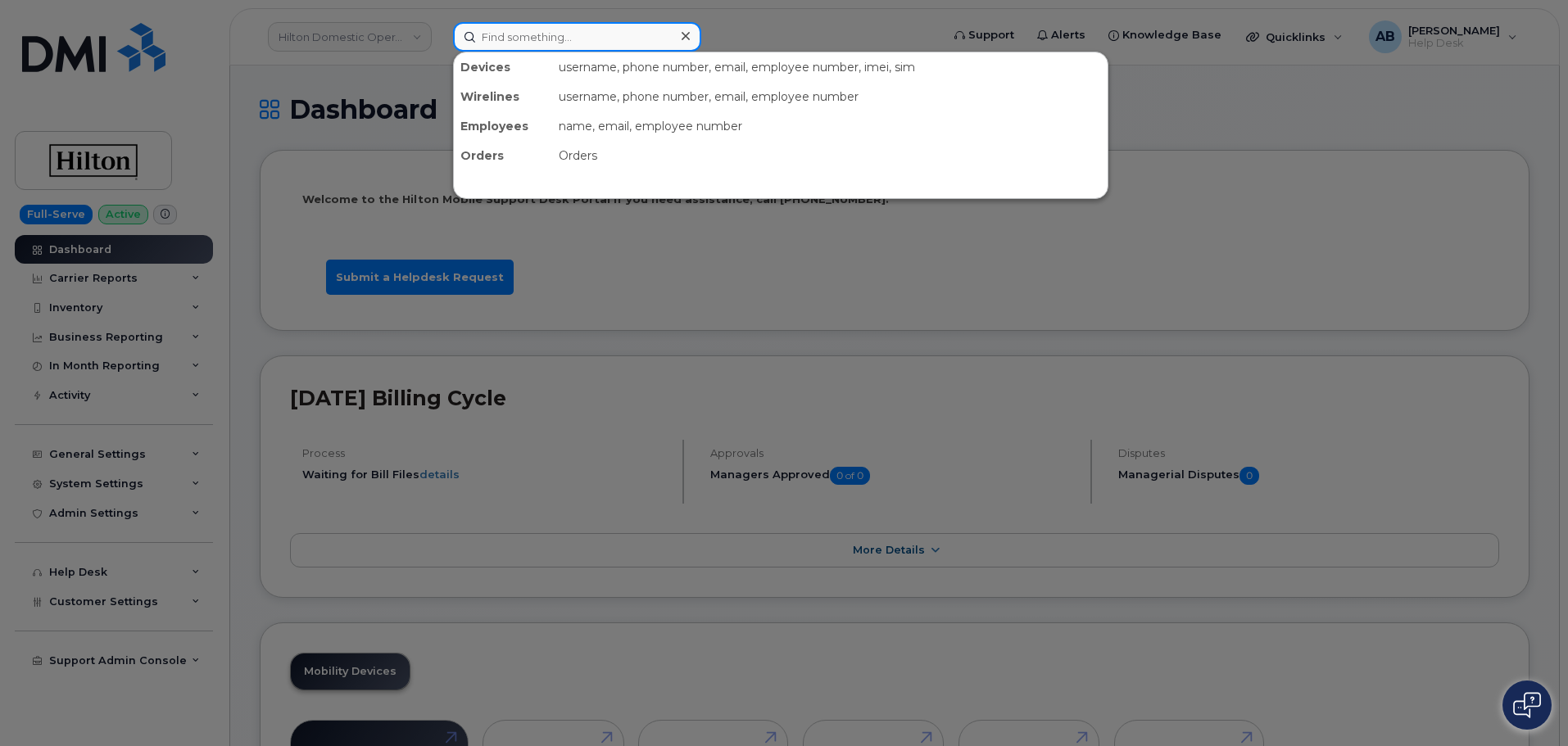
paste input "[PERSON_NAME]"
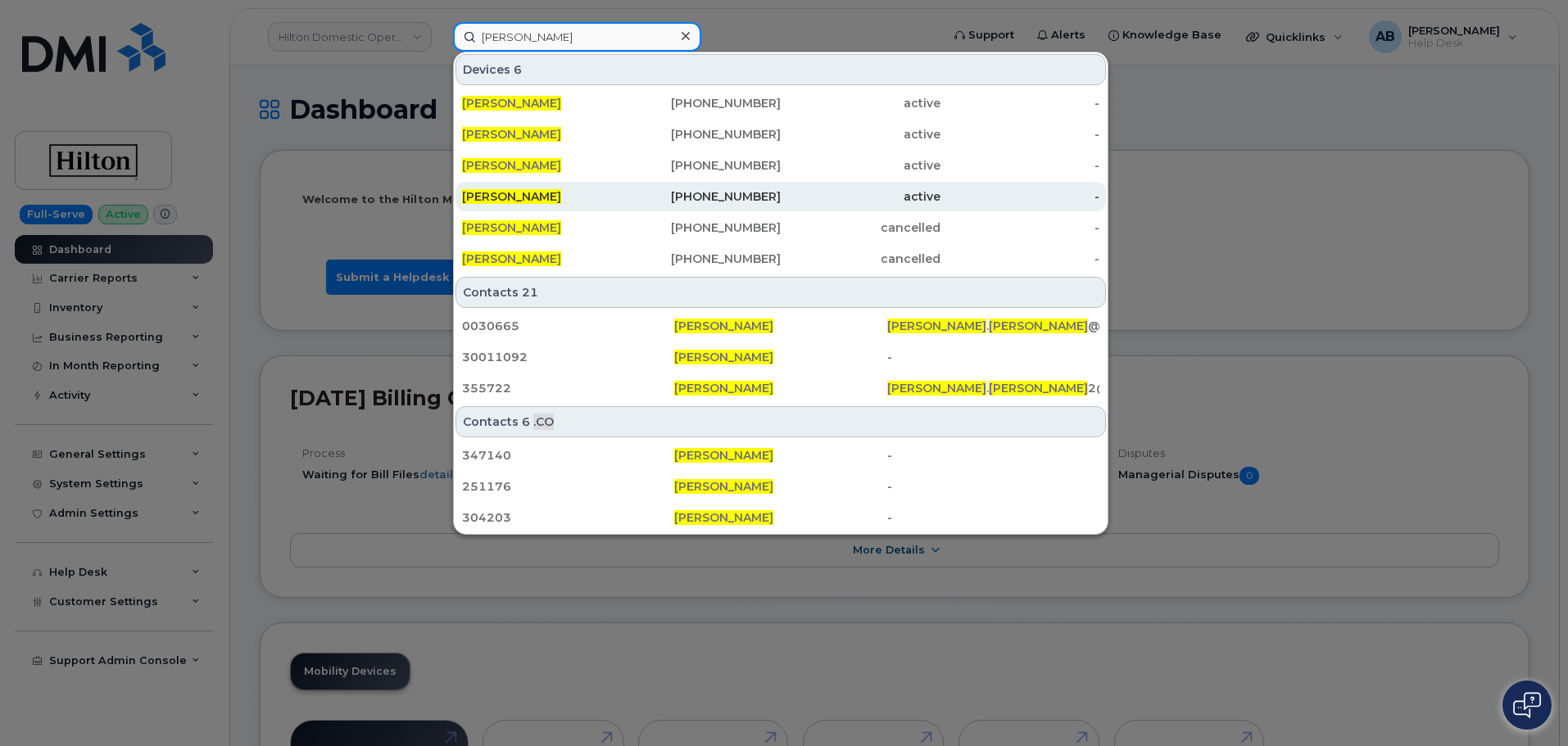
type input "[PERSON_NAME]"
click at [666, 198] on div "571-386-6811" at bounding box center [702, 197] width 160 height 16
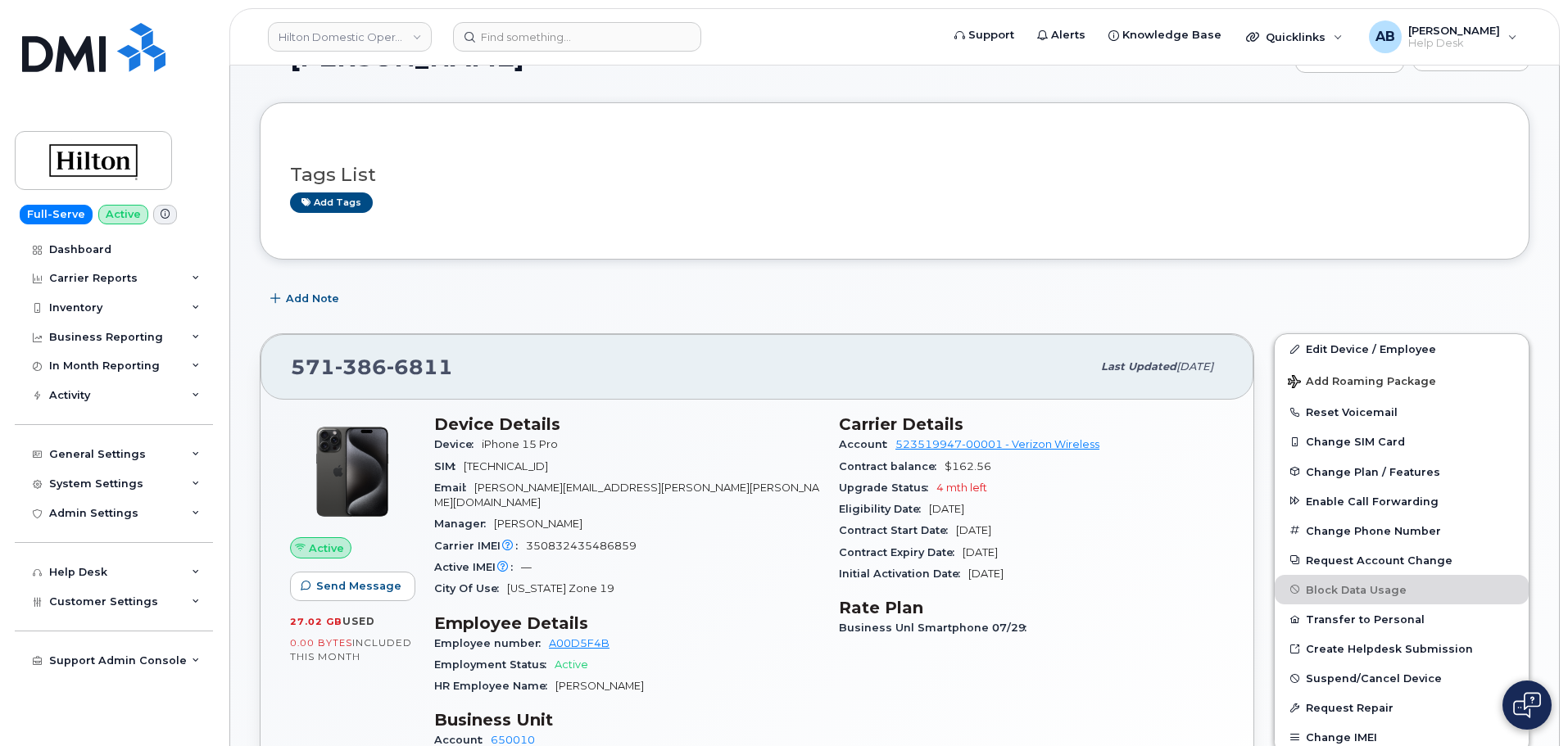
scroll to position [82, 0]
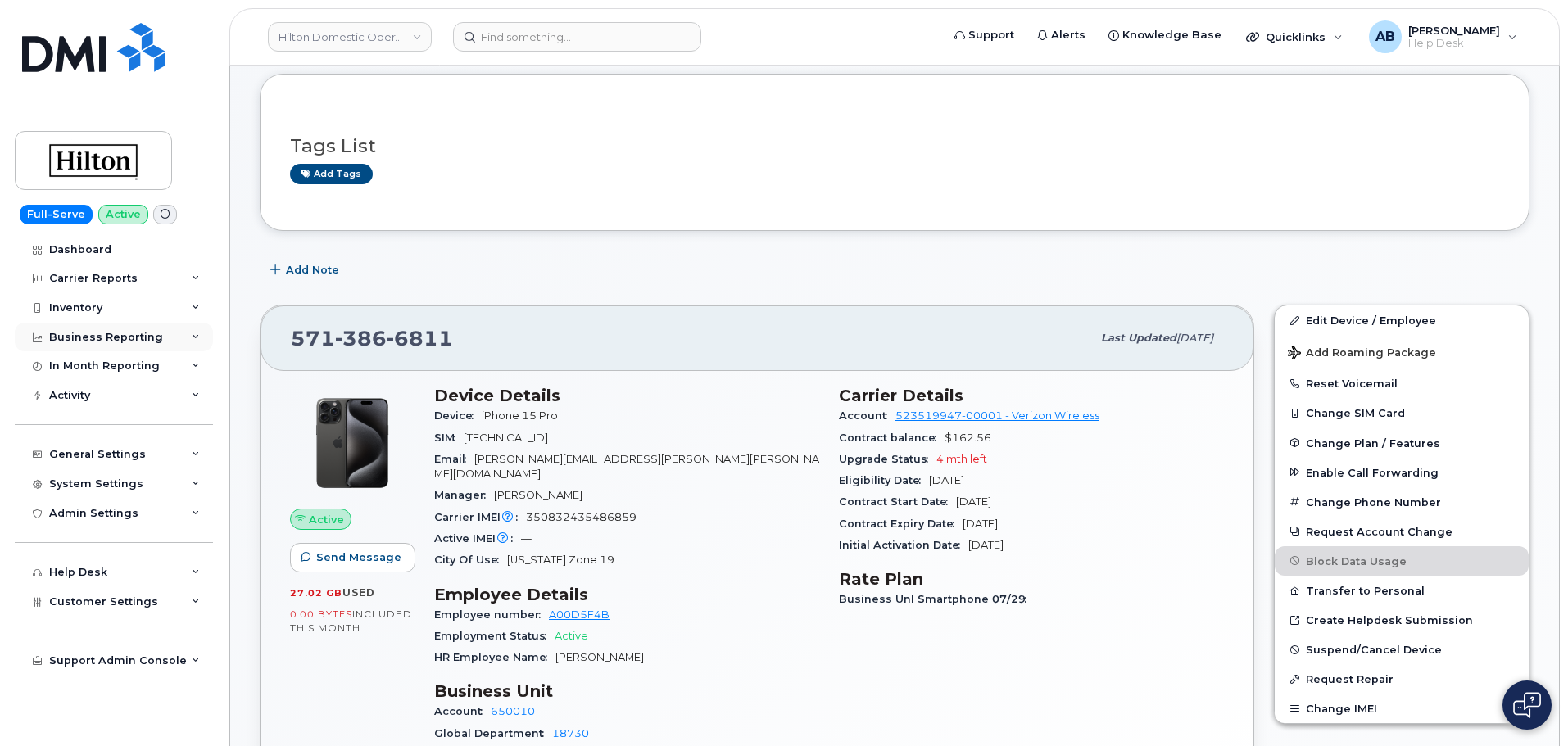
click at [116, 340] on div "Business Reporting" at bounding box center [106, 337] width 114 height 13
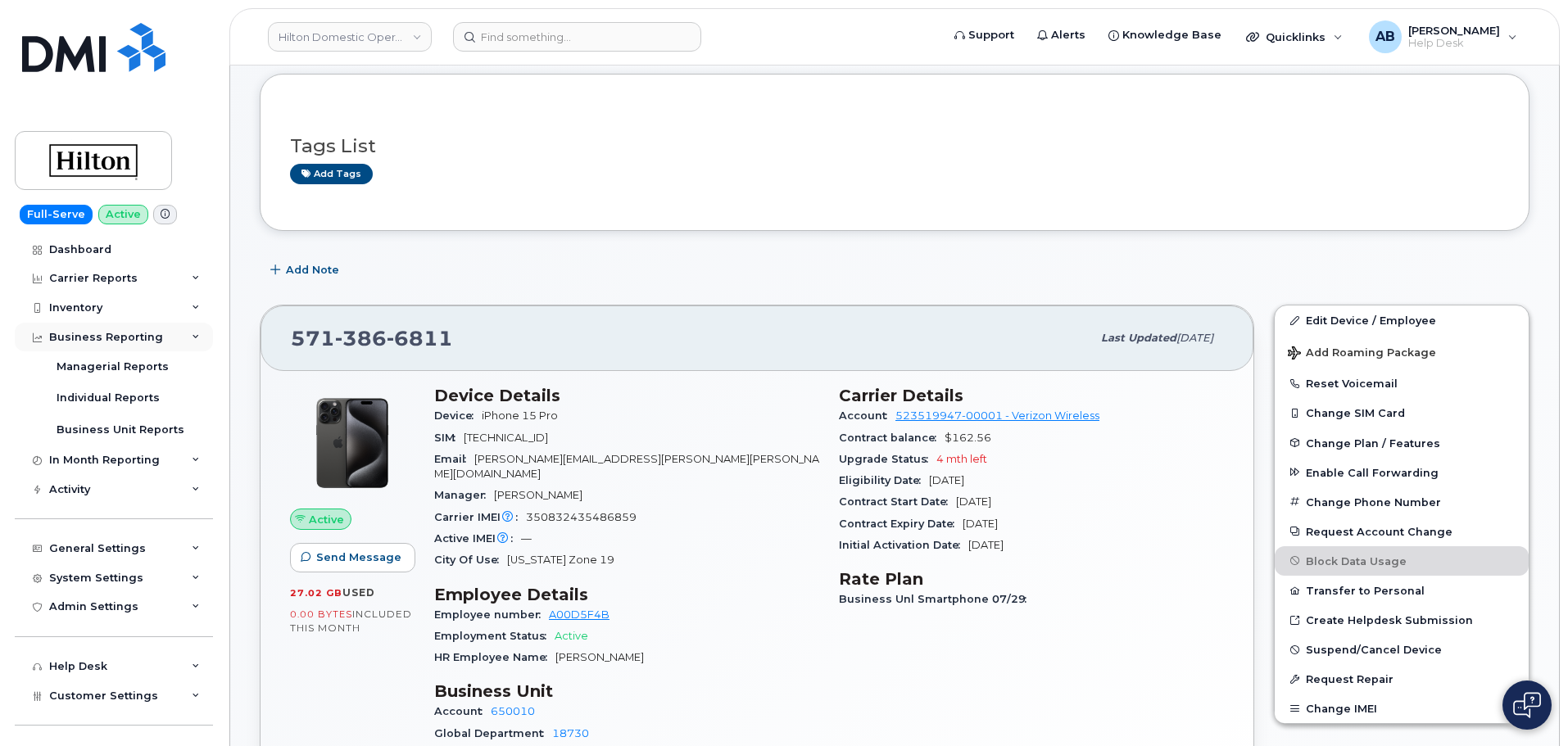
click at [116, 340] on div "Business Reporting" at bounding box center [106, 337] width 114 height 13
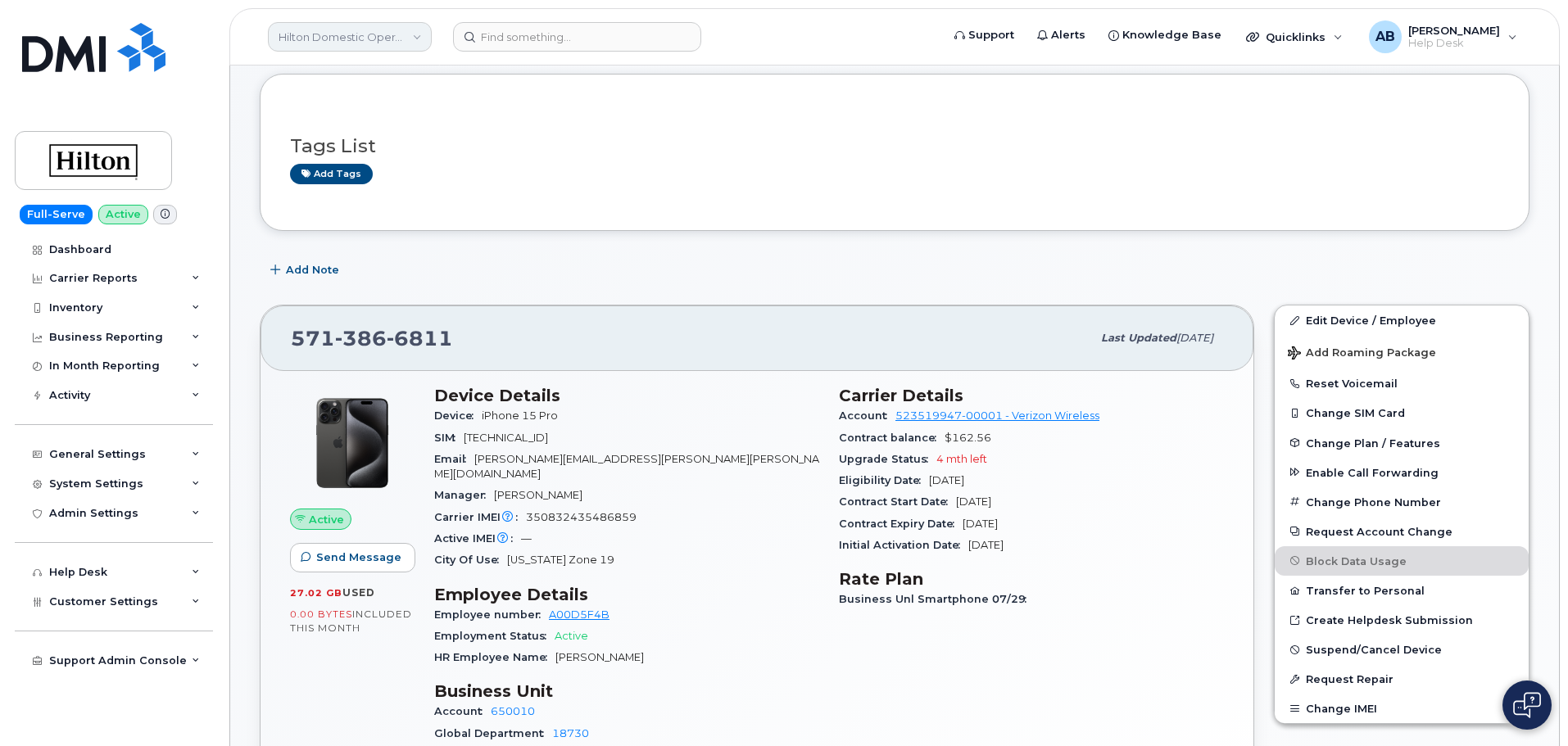
click at [413, 42] on link "Hilton Domestic Operating Company Inc" at bounding box center [349, 36] width 164 height 30
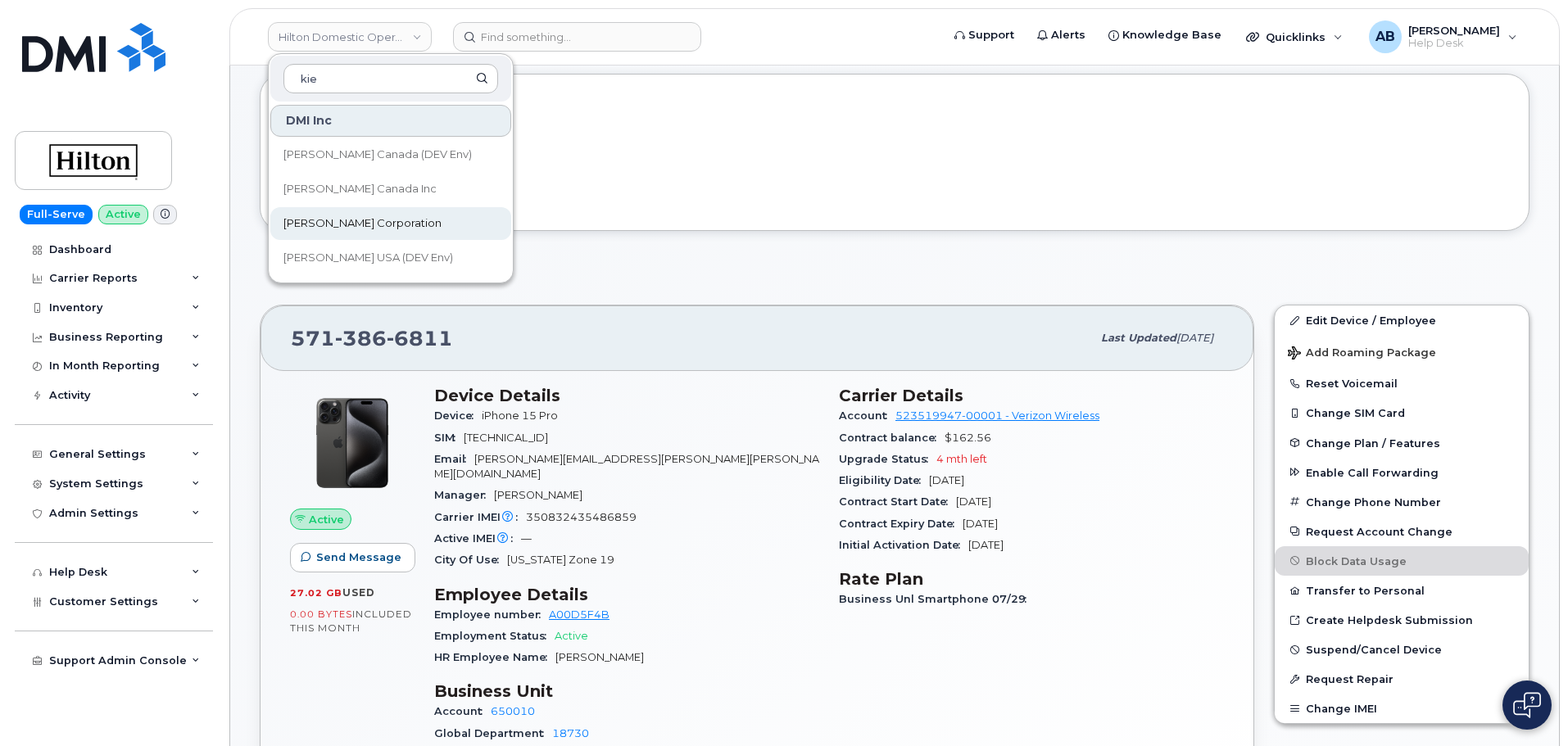
type input "kie"
click at [385, 217] on link "[PERSON_NAME] Corporation" at bounding box center [391, 224] width 241 height 33
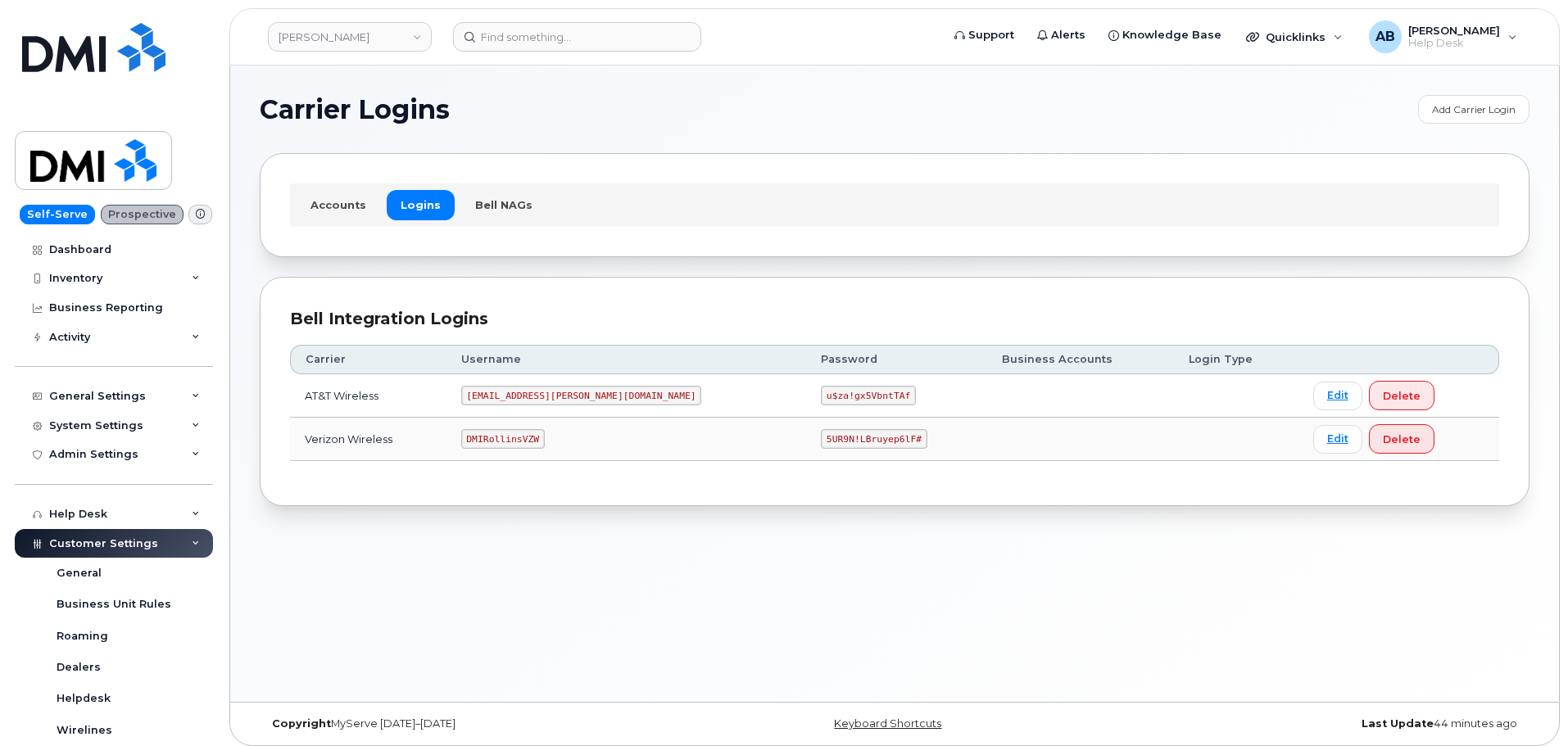
click at [515, 437] on code "DMIRollinsVZW" at bounding box center [503, 439] width 83 height 20
copy code "DMIRollinsVZW"
click at [821, 436] on code "5UR9N!LBruyep6lF#" at bounding box center [873, 439] width 106 height 20
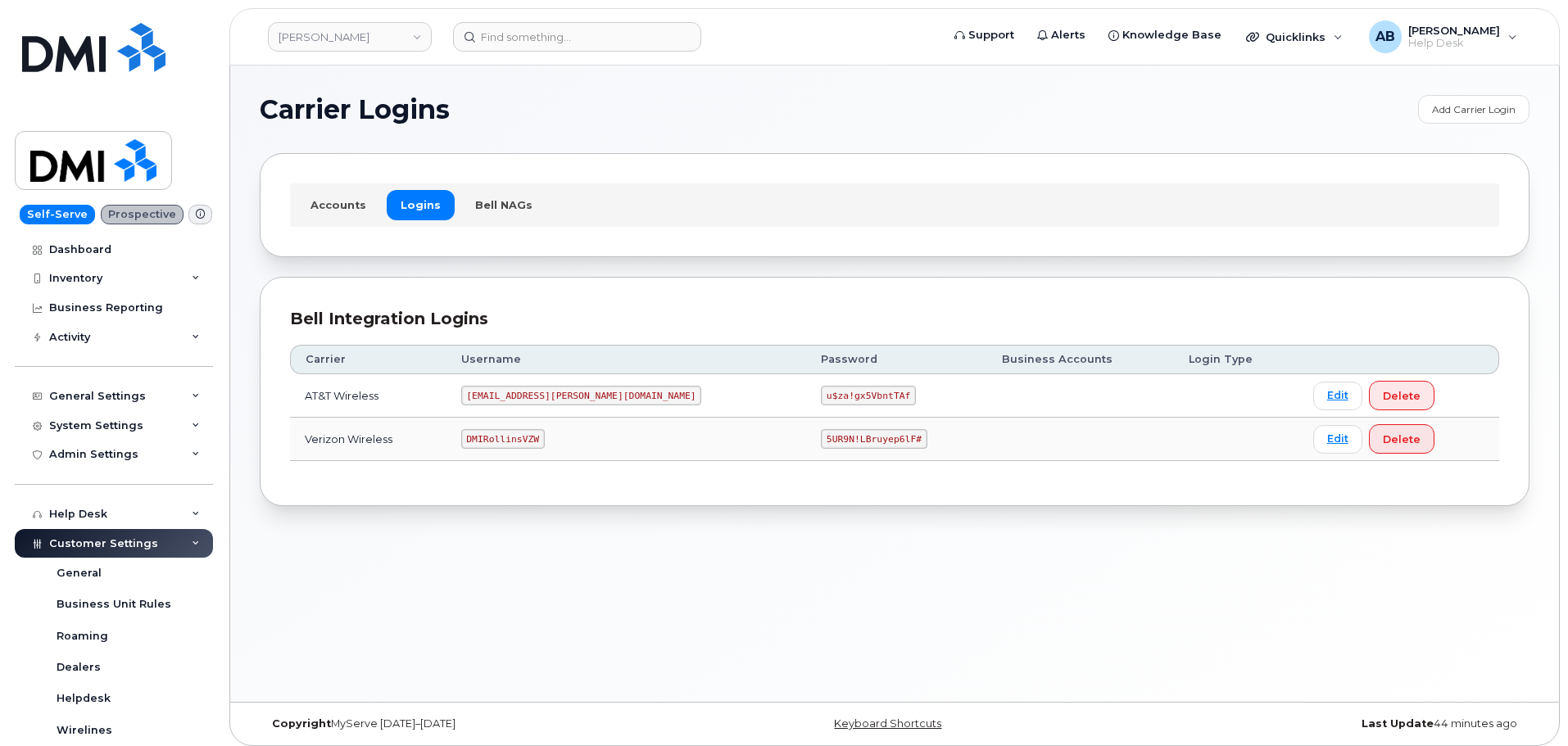
click at [821, 437] on code "5UR9N!LBruyep6lF#" at bounding box center [873, 439] width 106 height 20
click at [821, 438] on code "5UR9N!LBruyep6lF#" at bounding box center [873, 439] width 106 height 20
copy code "5UR9N!LBruyep6lF#"
